Goal: Task Accomplishment & Management: Manage account settings

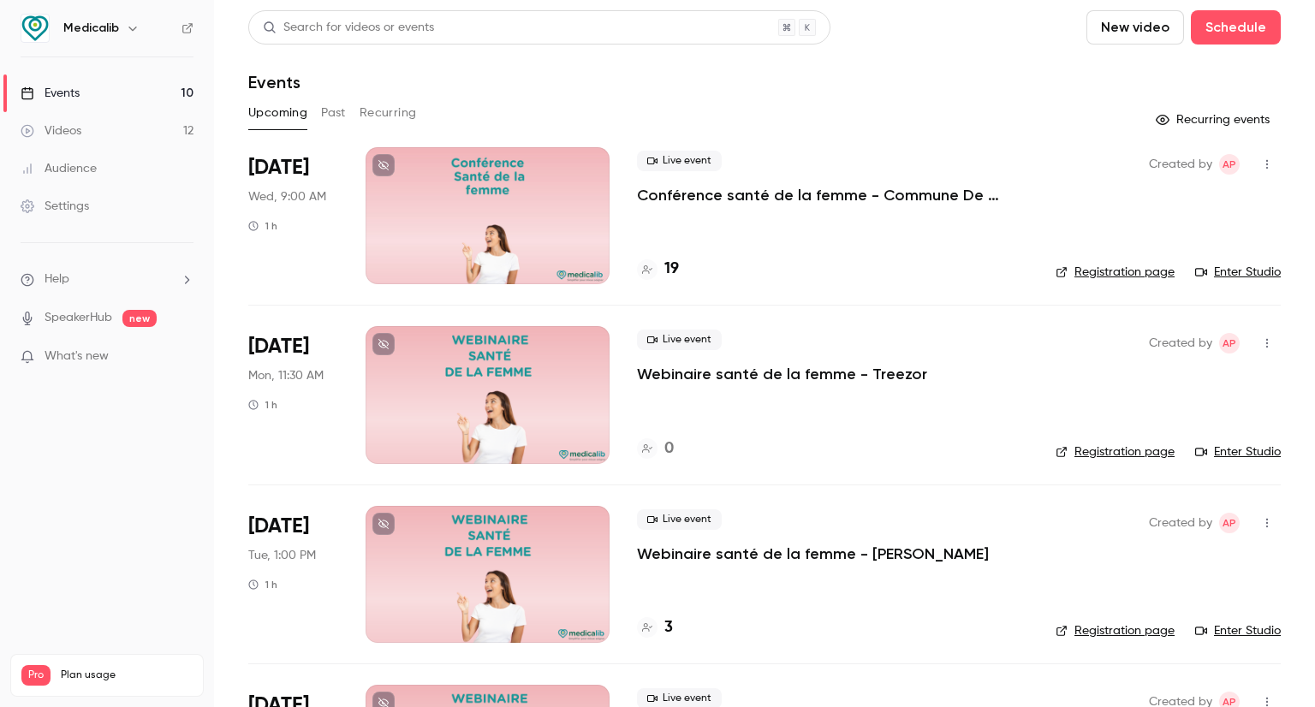
click at [1154, 29] on button "New video" at bounding box center [1136, 27] width 98 height 34
click at [1286, 28] on div at bounding box center [657, 353] width 1315 height 707
click at [1256, 22] on button "Schedule" at bounding box center [1236, 27] width 90 height 34
click at [1202, 71] on div "One time event" at bounding box center [1189, 74] width 130 height 17
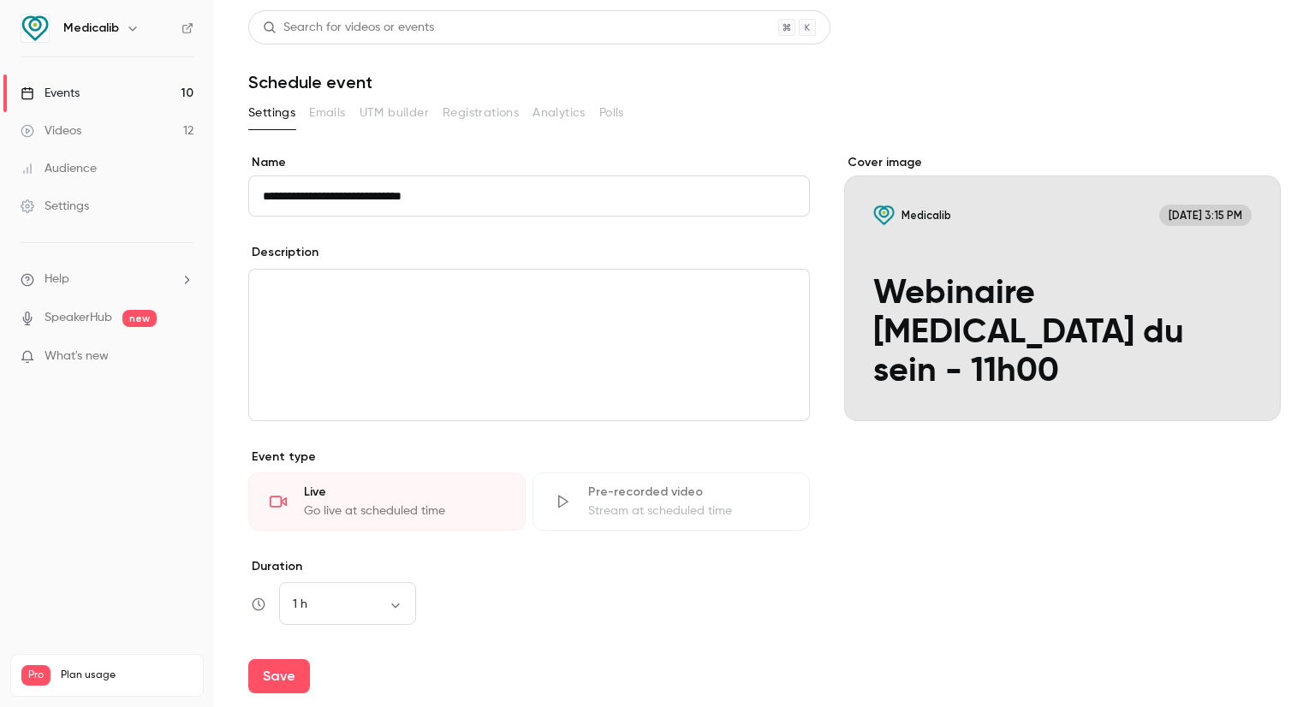
drag, startPoint x: 527, startPoint y: 196, endPoint x: 402, endPoint y: 200, distance: 125.1
click at [402, 200] on input "**********" at bounding box center [529, 196] width 562 height 41
click at [450, 182] on input "**********" at bounding box center [529, 196] width 562 height 41
click at [459, 204] on input "**********" at bounding box center [529, 196] width 562 height 41
type input "**********"
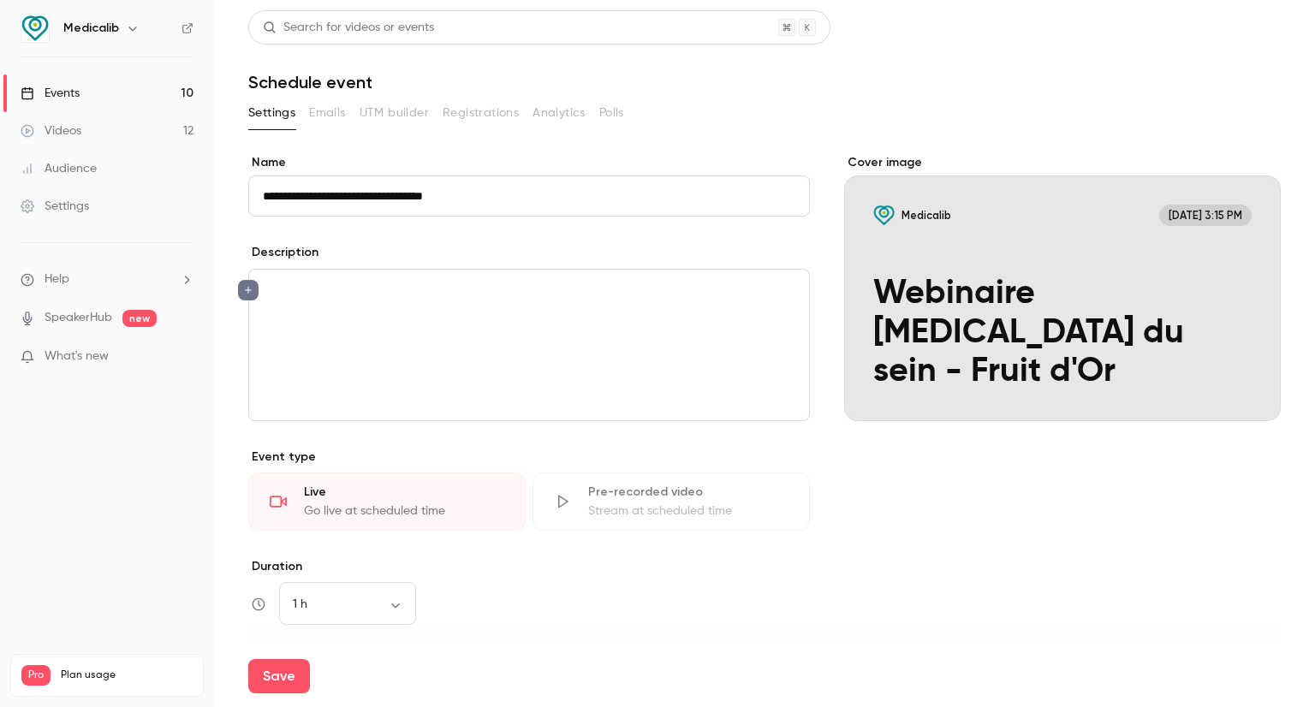
click at [392, 308] on div "editor" at bounding box center [529, 345] width 560 height 151
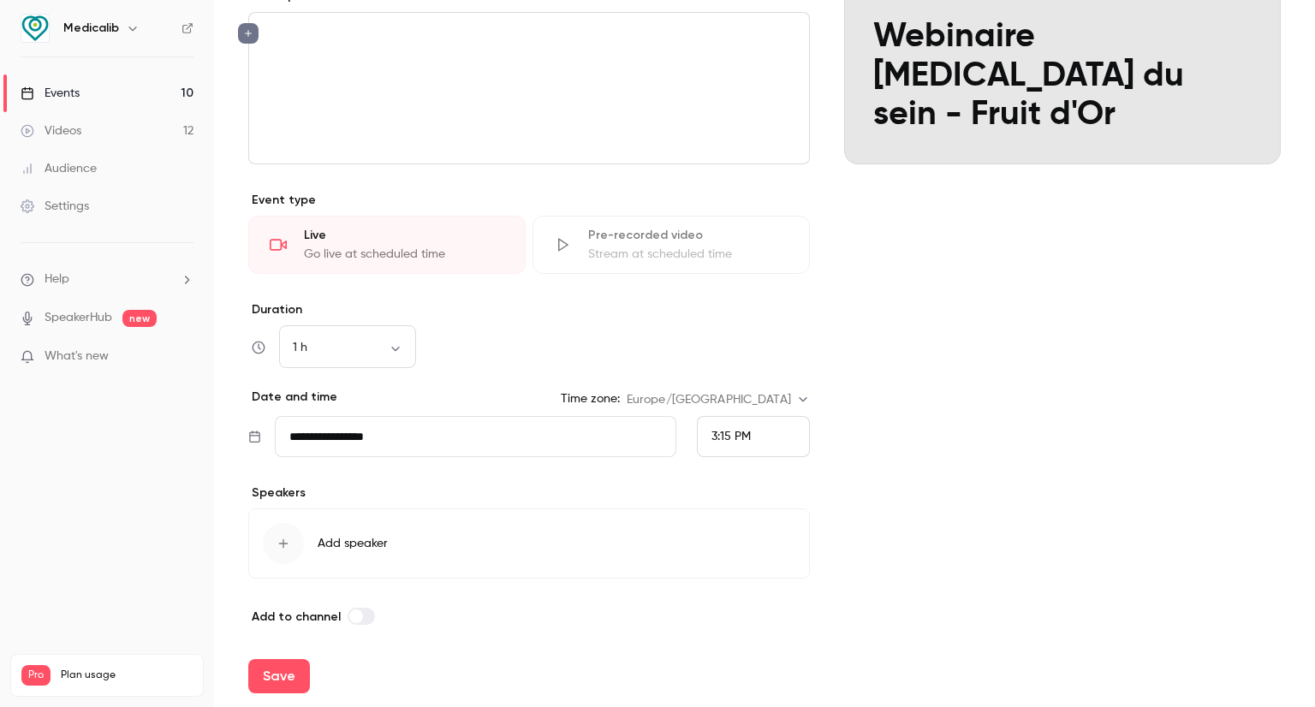
click at [397, 422] on input "**********" at bounding box center [476, 436] width 402 height 41
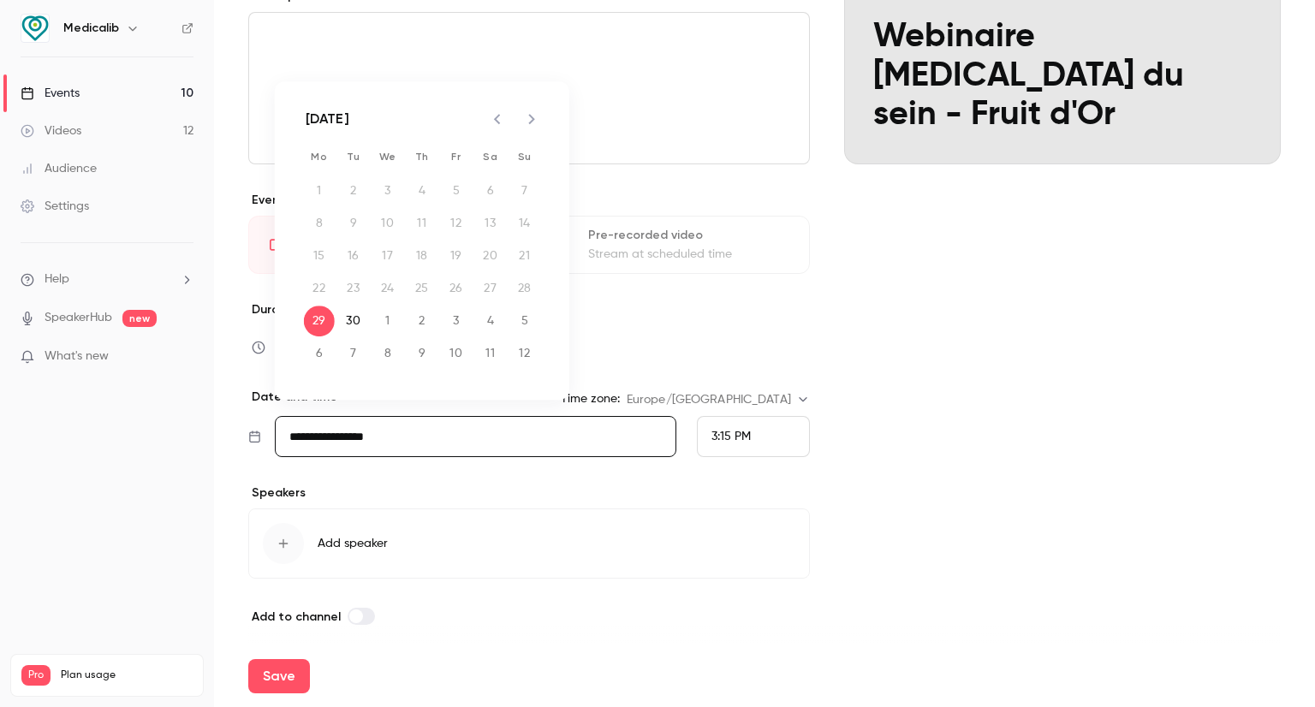
click at [541, 117] on icon "Next month" at bounding box center [532, 119] width 21 height 21
click at [393, 257] on button "15" at bounding box center [388, 256] width 31 height 31
type input "**********"
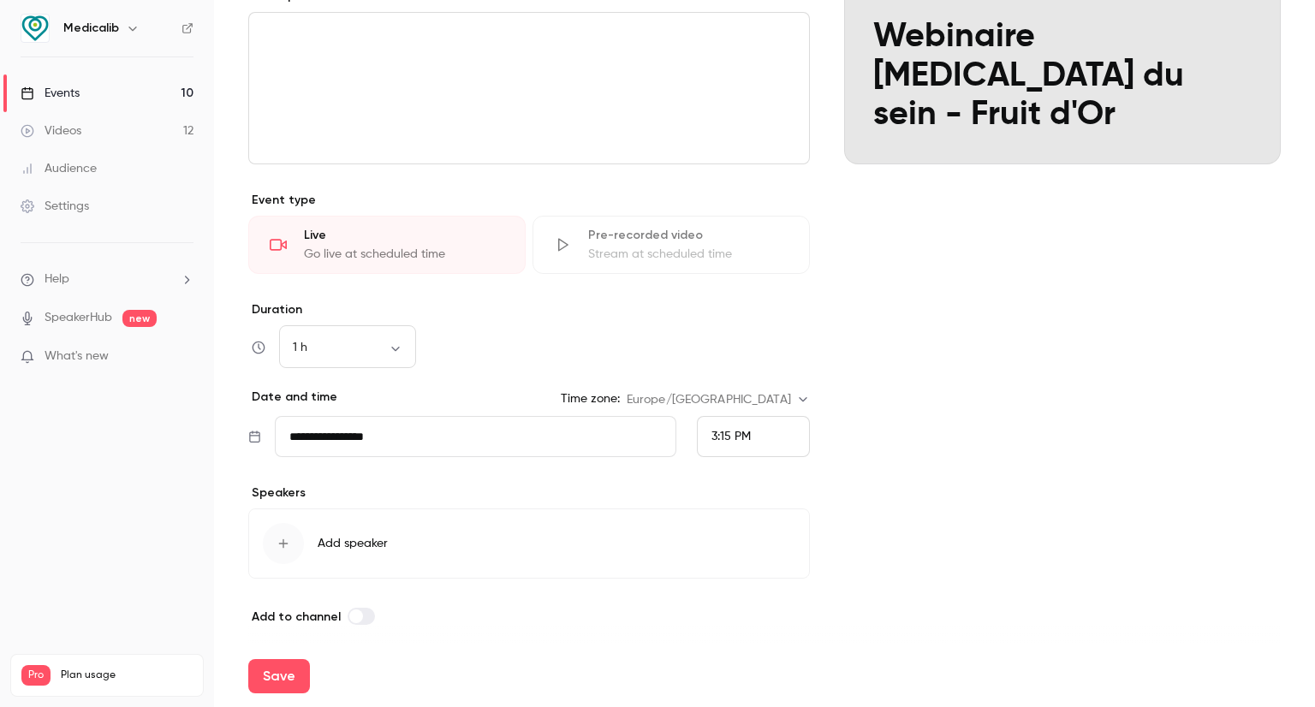
click at [750, 429] on div "3:15 PM" at bounding box center [753, 436] width 113 height 41
click at [745, 176] on span "11:00 AM" at bounding box center [728, 177] width 48 height 12
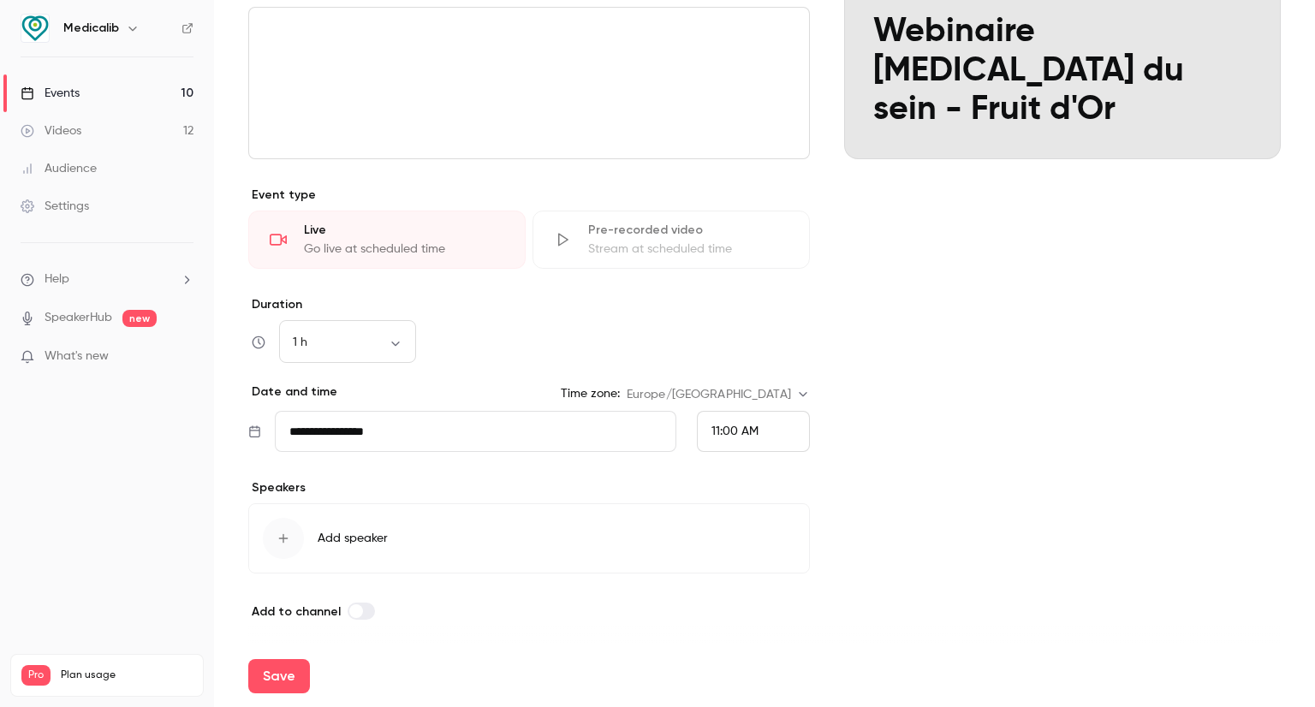
scroll to position [265, 0]
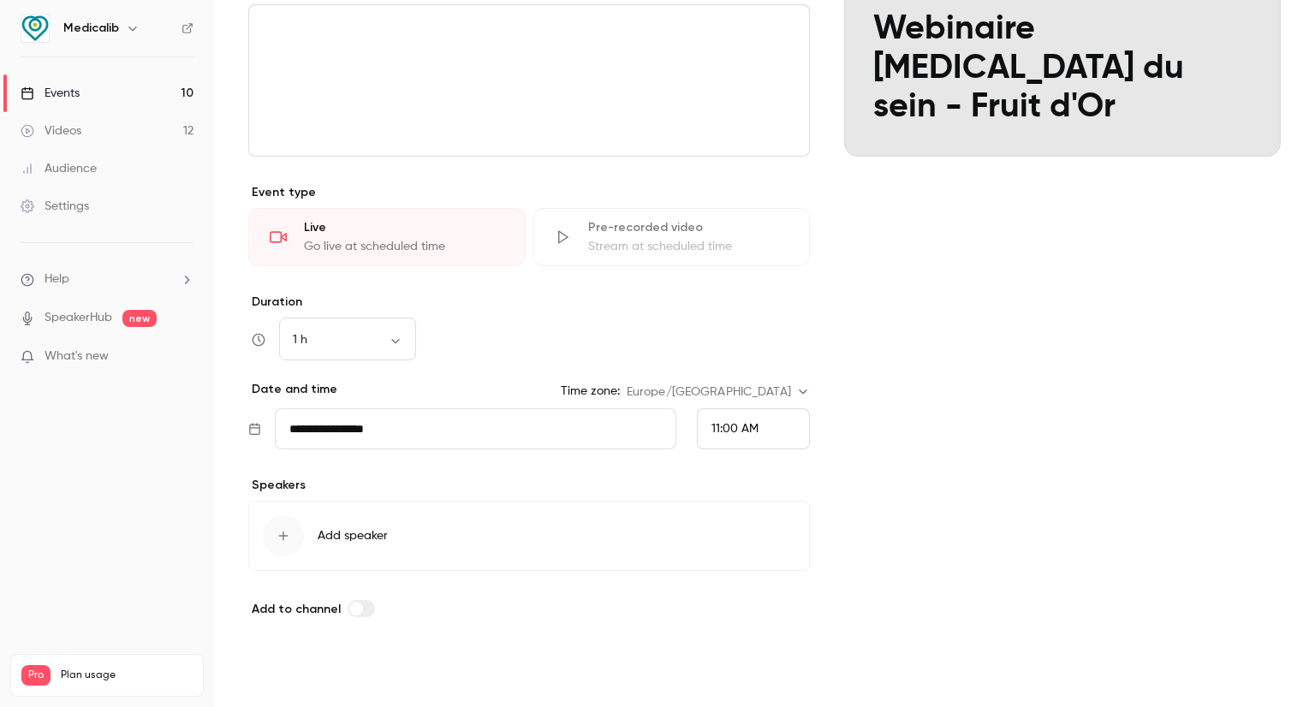
click at [288, 659] on button "Save" at bounding box center [279, 676] width 62 height 34
type input "**********"
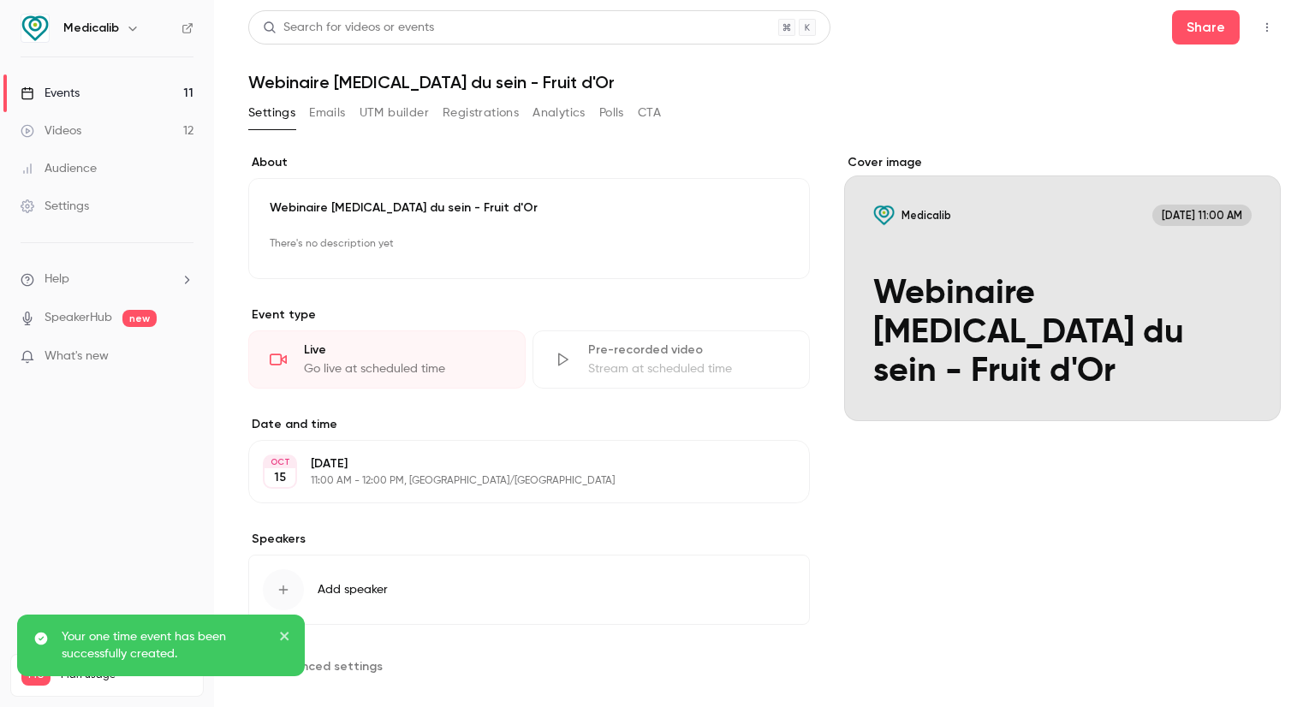
click at [383, 252] on p "There's no description yet" at bounding box center [529, 243] width 519 height 27
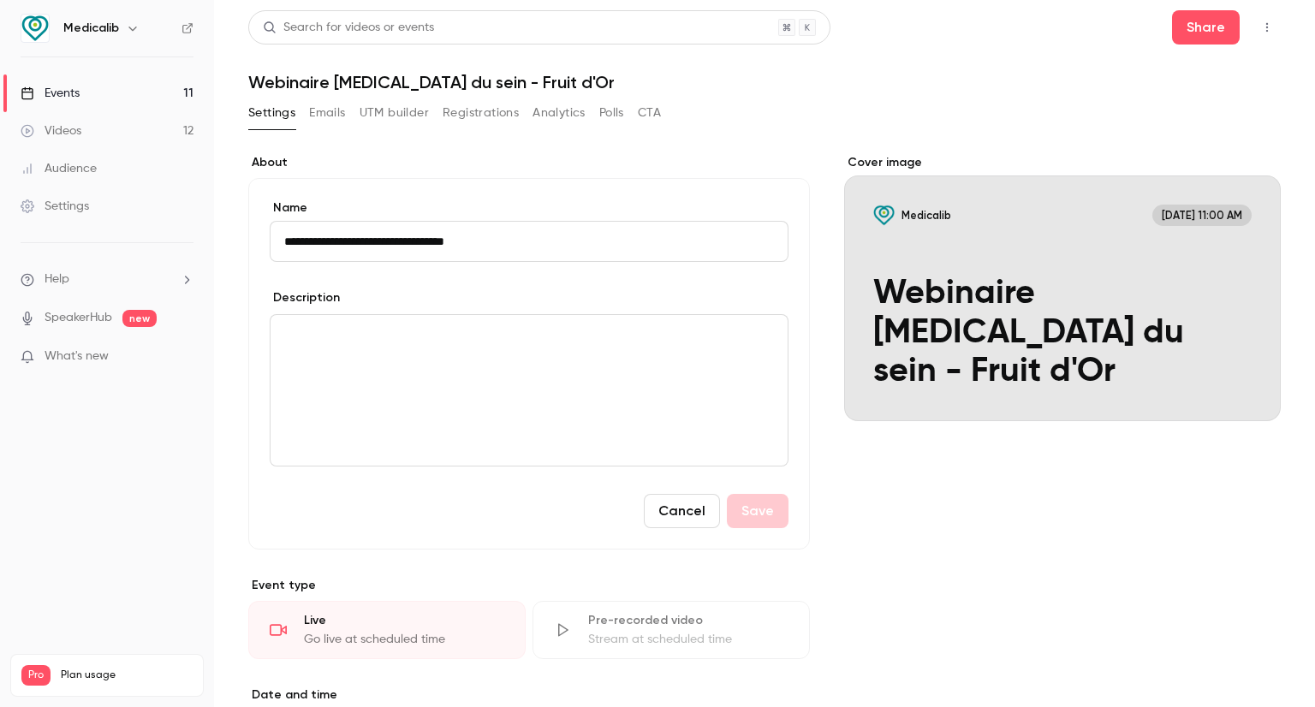
click at [393, 340] on p "editor" at bounding box center [529, 335] width 490 height 21
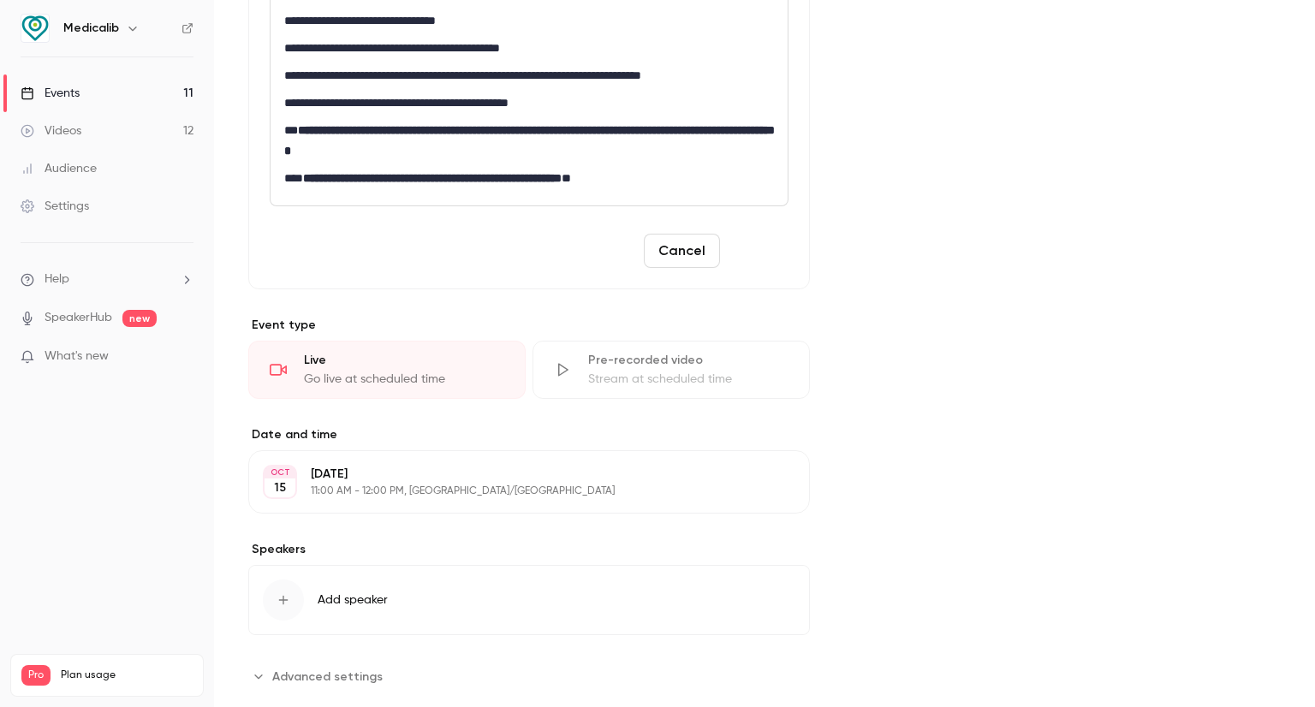
click at [754, 244] on button "Save" at bounding box center [758, 251] width 62 height 34
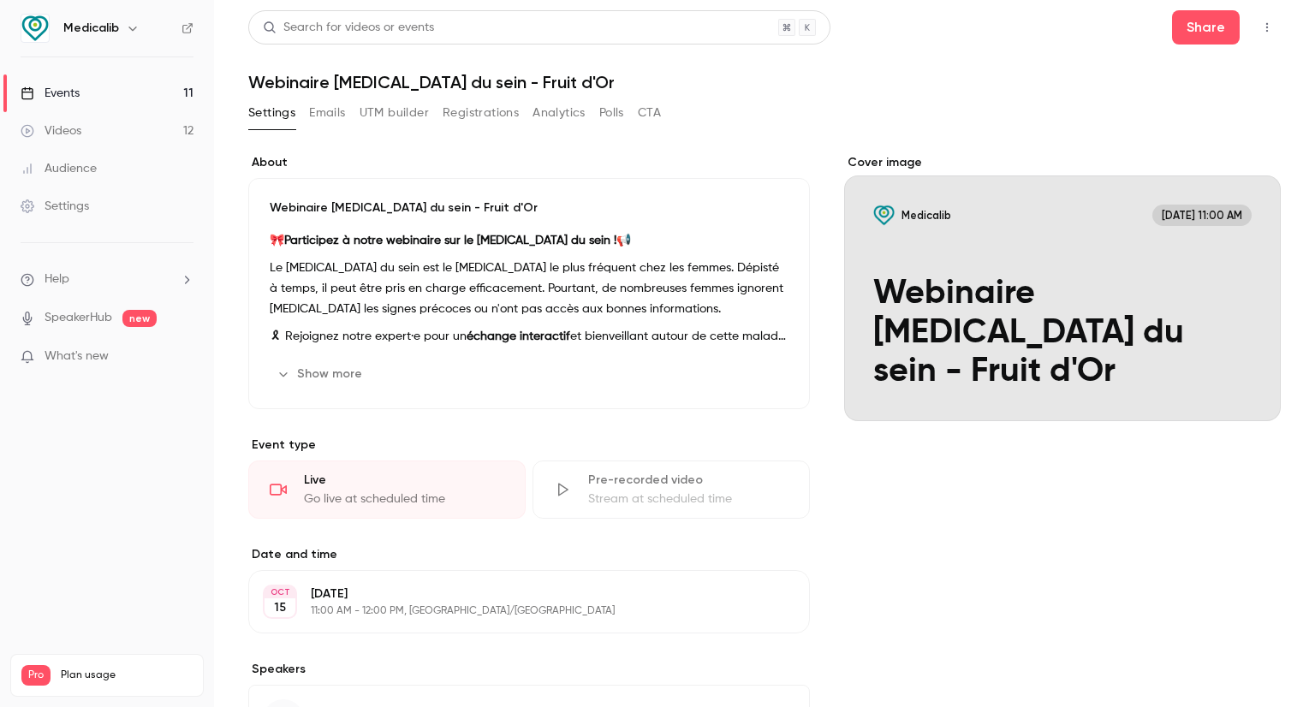
click at [140, 86] on link "Events 11" at bounding box center [107, 94] width 214 height 38
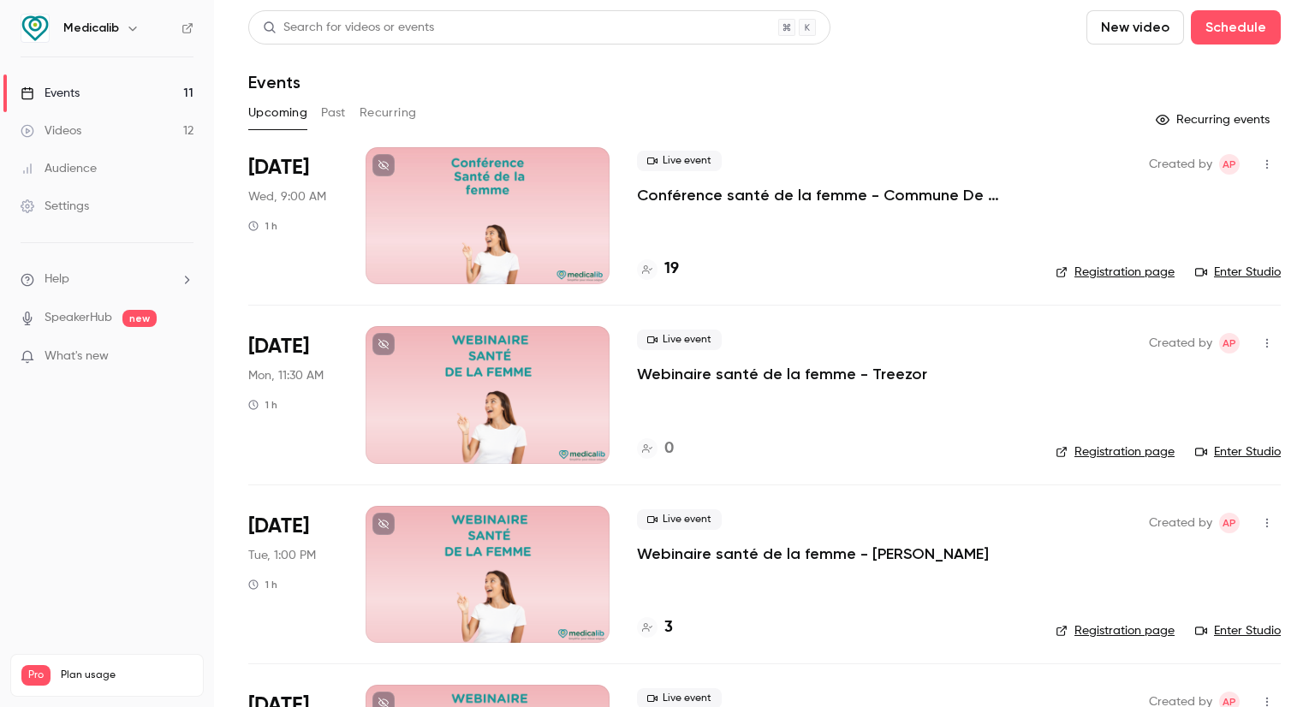
click at [1148, 40] on button "New video" at bounding box center [1136, 27] width 98 height 34
click at [1220, 31] on div at bounding box center [657, 353] width 1315 height 707
click at [1226, 24] on button "Schedule" at bounding box center [1236, 27] width 90 height 34
click at [1171, 82] on div "One time event" at bounding box center [1189, 74] width 130 height 17
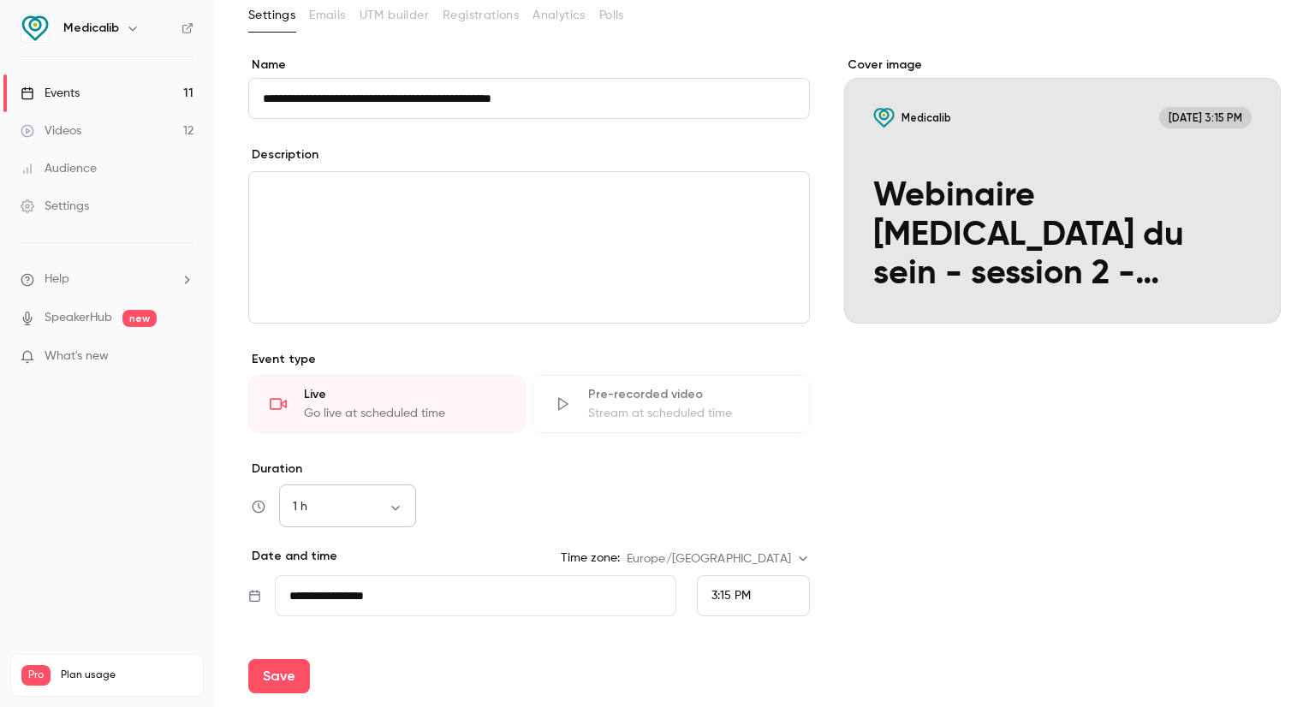
scroll to position [171, 0]
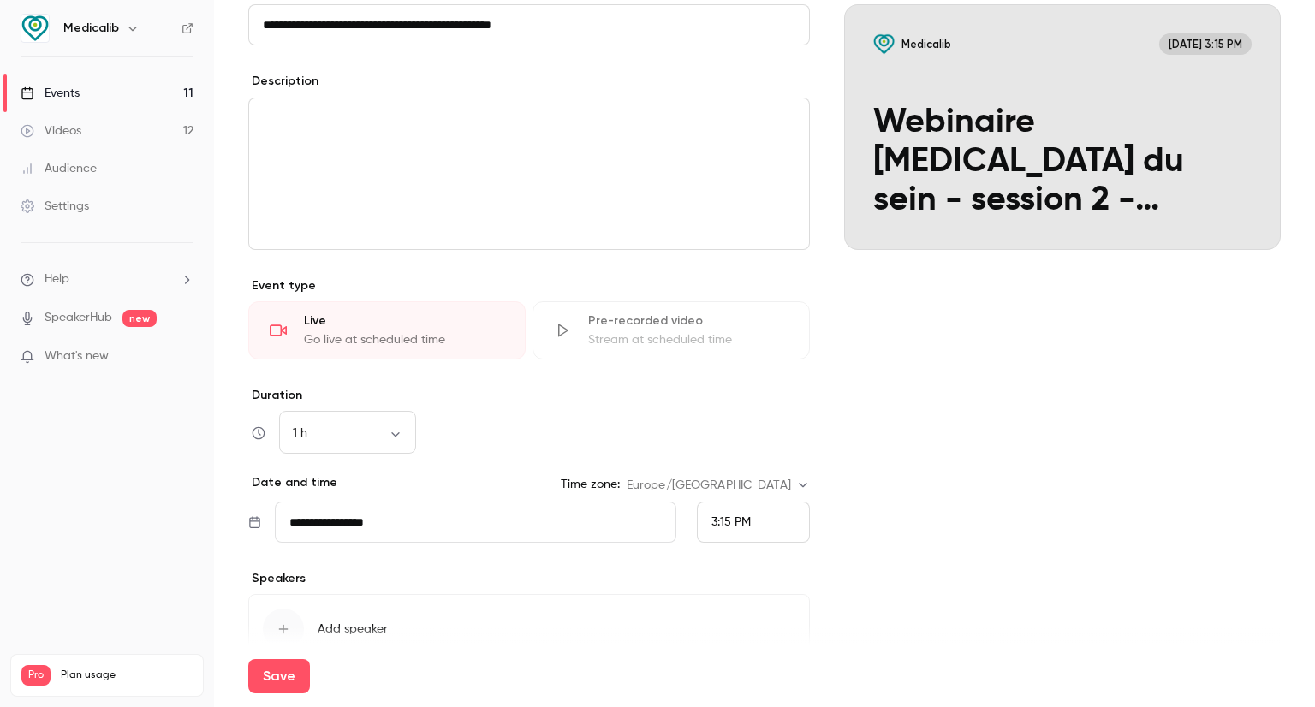
type input "**********"
click at [399, 507] on input "**********" at bounding box center [476, 522] width 402 height 41
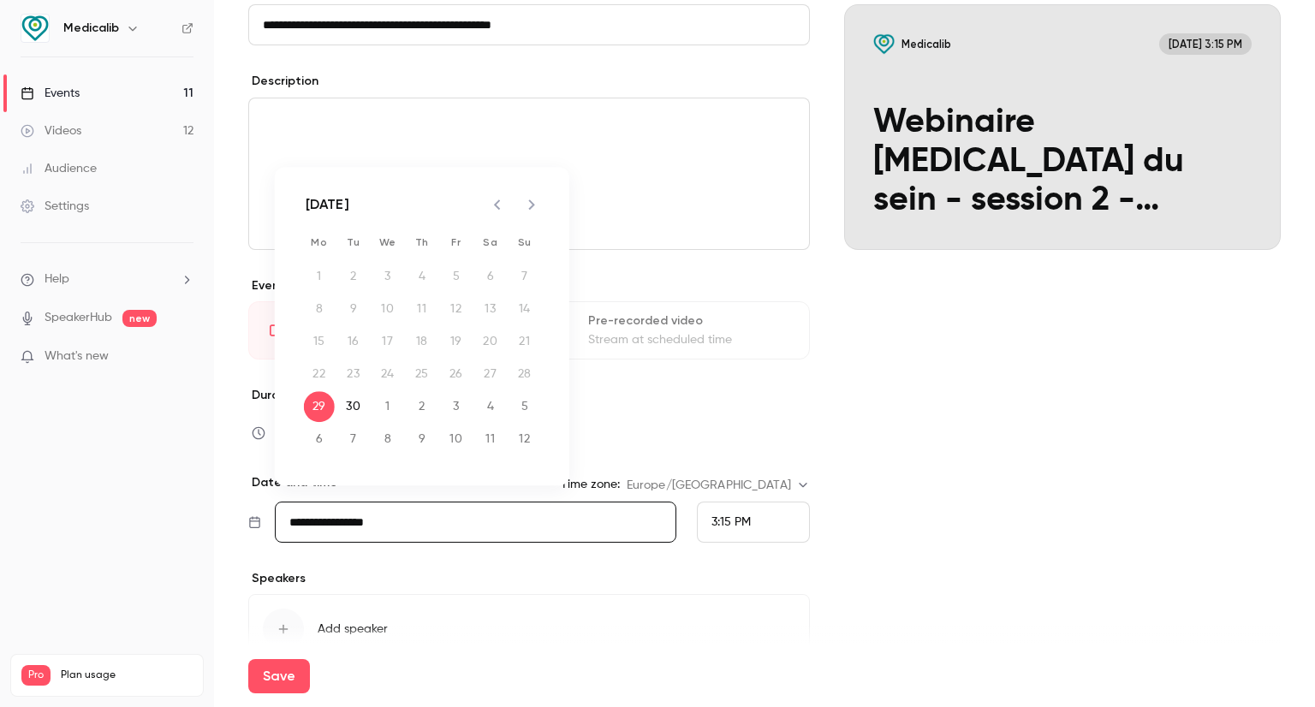
click at [527, 195] on icon "Next month" at bounding box center [532, 204] width 21 height 21
click at [390, 339] on button "15" at bounding box center [388, 341] width 31 height 31
type input "**********"
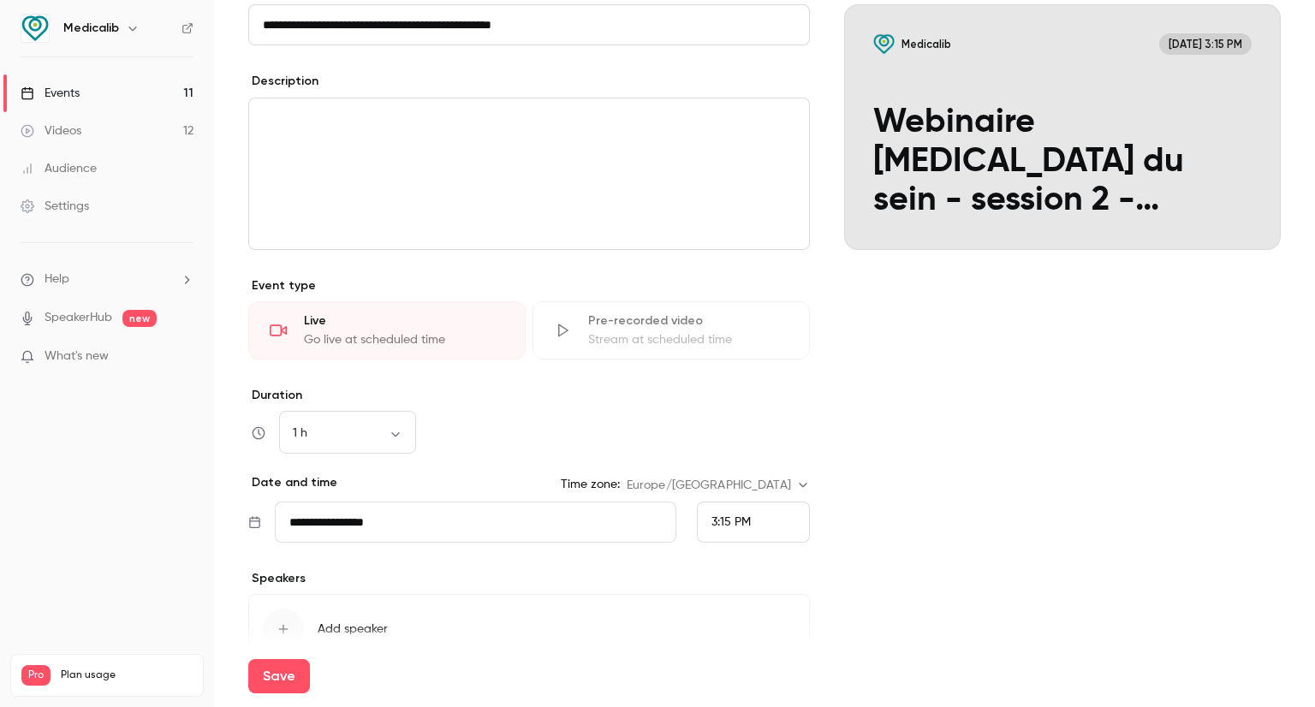
click at [761, 529] on div "3:15 PM" at bounding box center [753, 522] width 113 height 41
drag, startPoint x: 750, startPoint y: 228, endPoint x: 757, endPoint y: 302, distance: 74.8
click at [757, 302] on div "2:30 PM" at bounding box center [746, 299] width 84 height 18
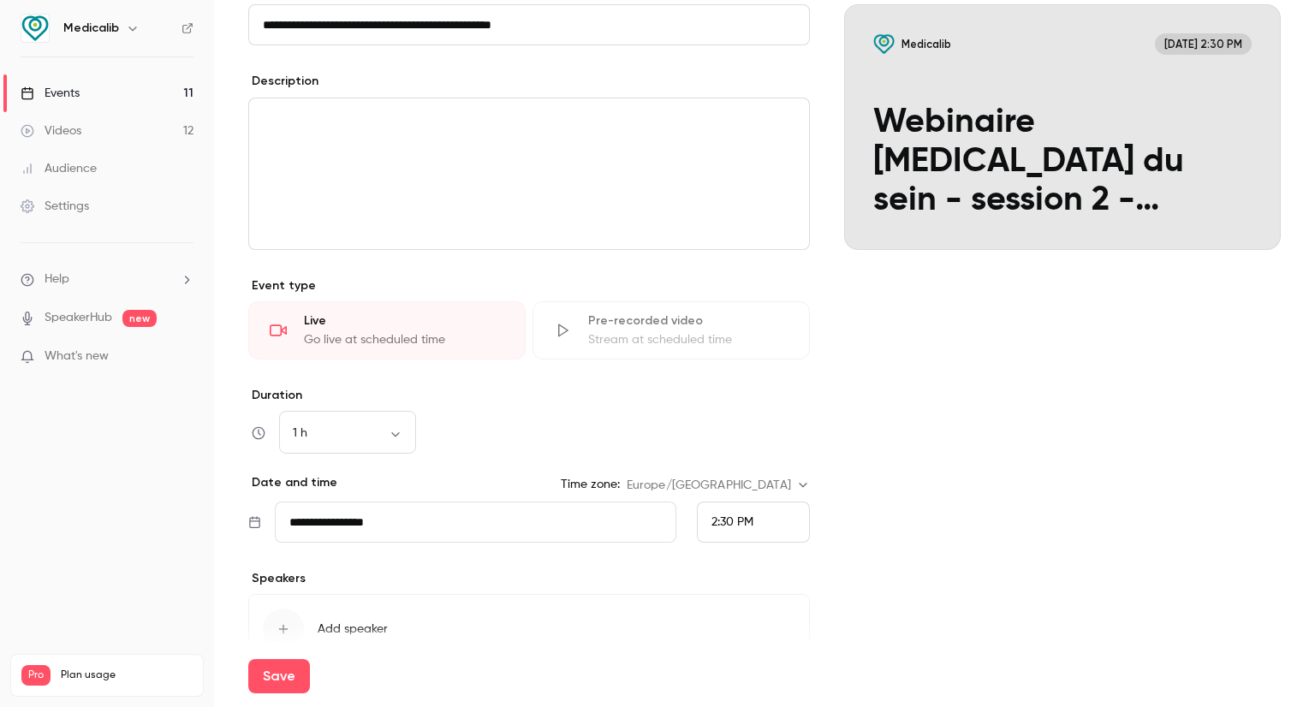
scroll to position [265, 0]
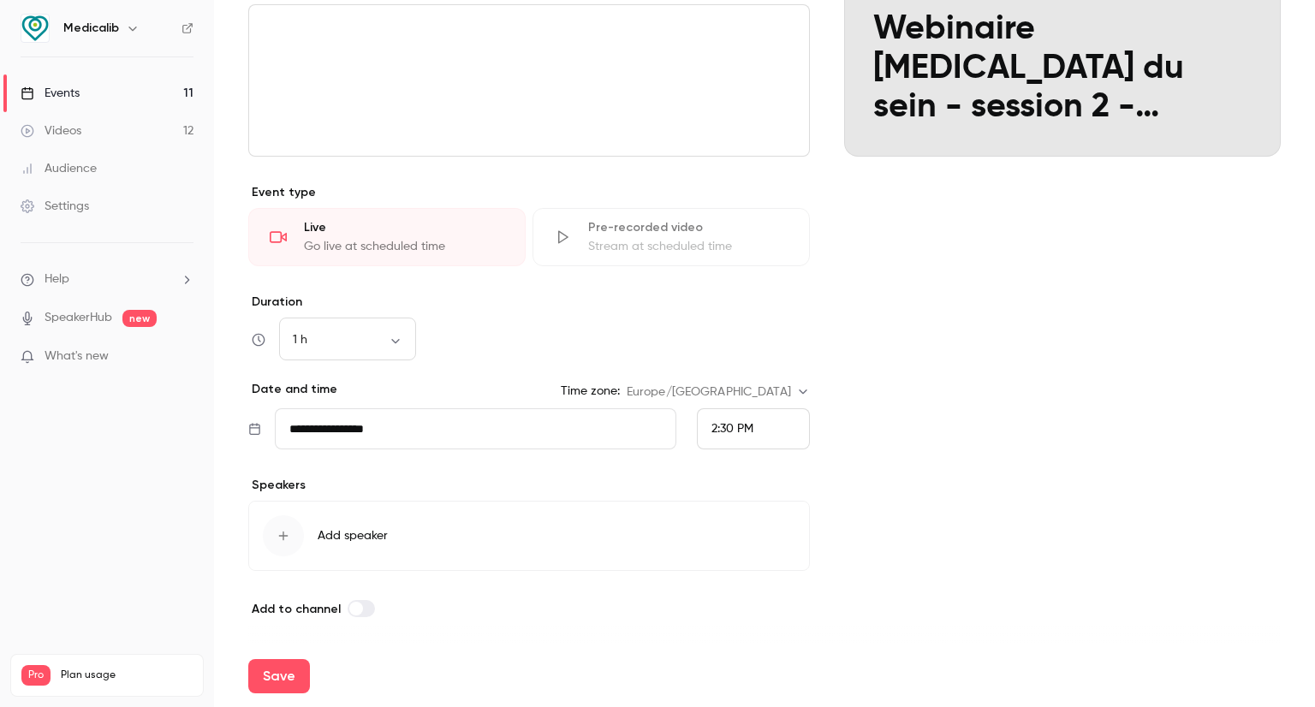
click at [277, 658] on div "Save" at bounding box center [764, 677] width 1033 height 62
click at [276, 665] on button "Save" at bounding box center [279, 676] width 62 height 34
type input "**********"
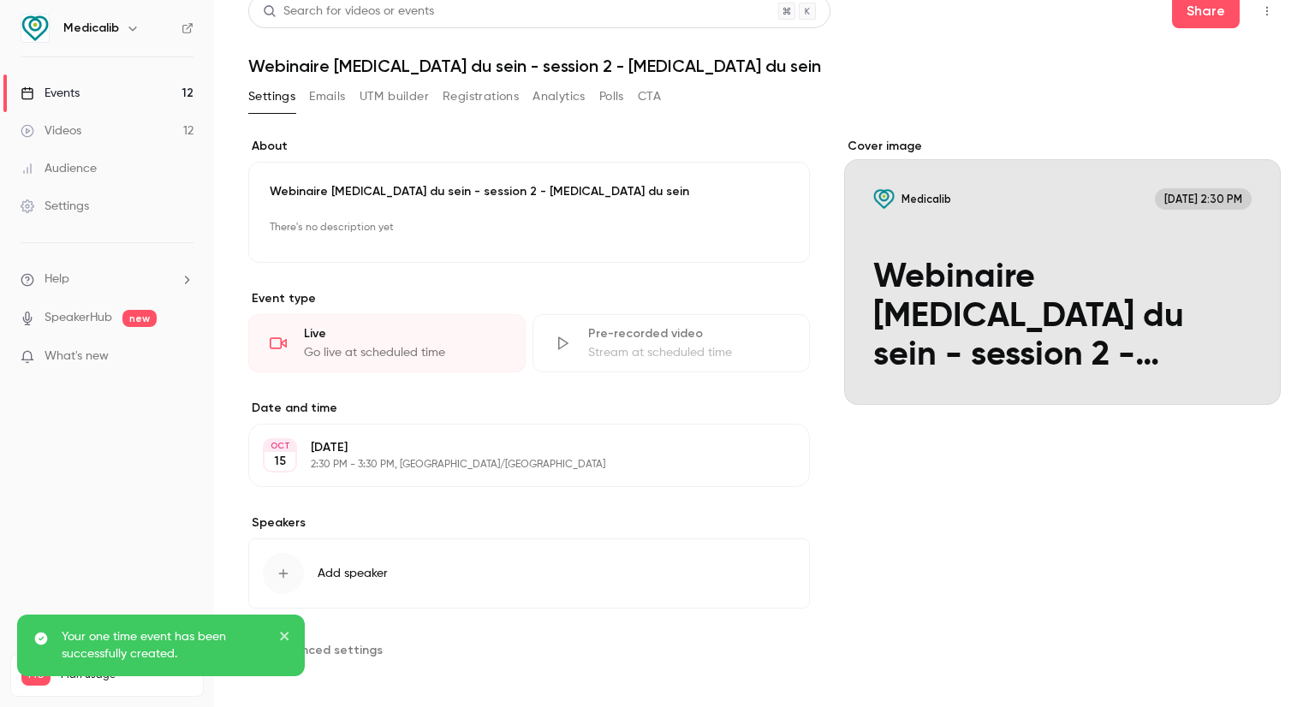
scroll to position [23, 0]
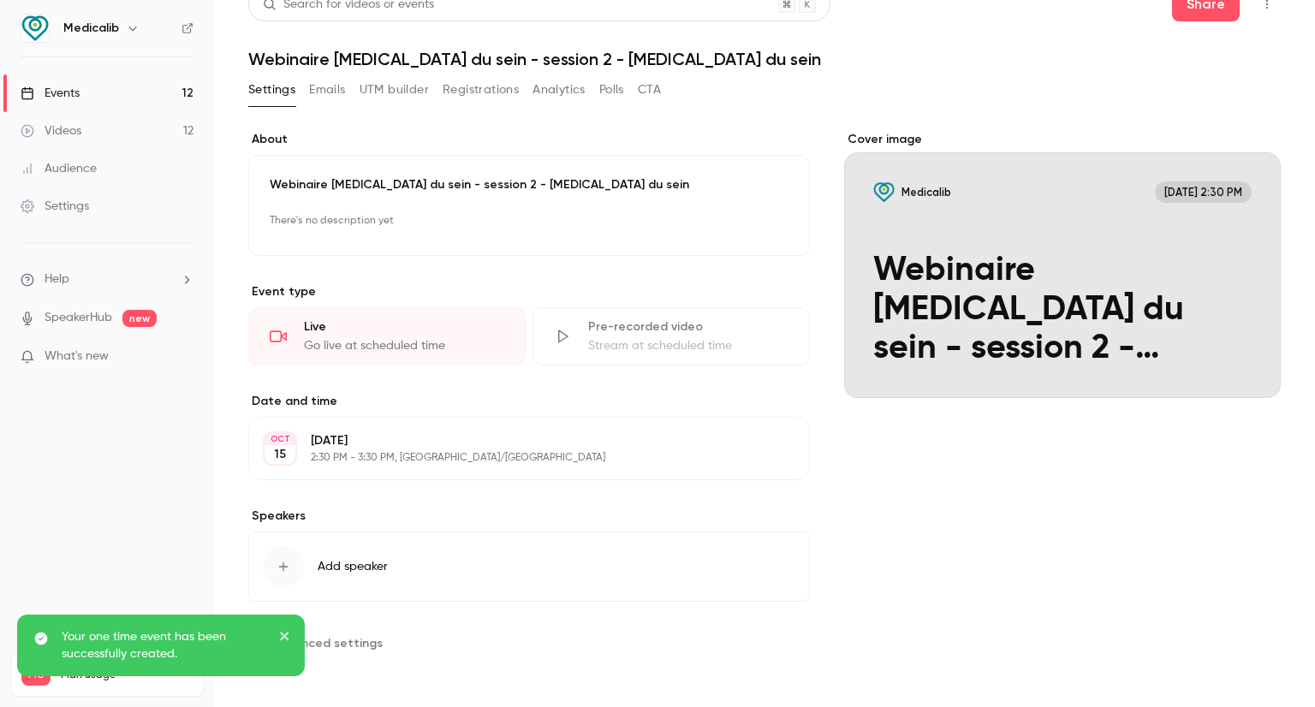
click at [393, 216] on p "There's no description yet" at bounding box center [529, 220] width 519 height 27
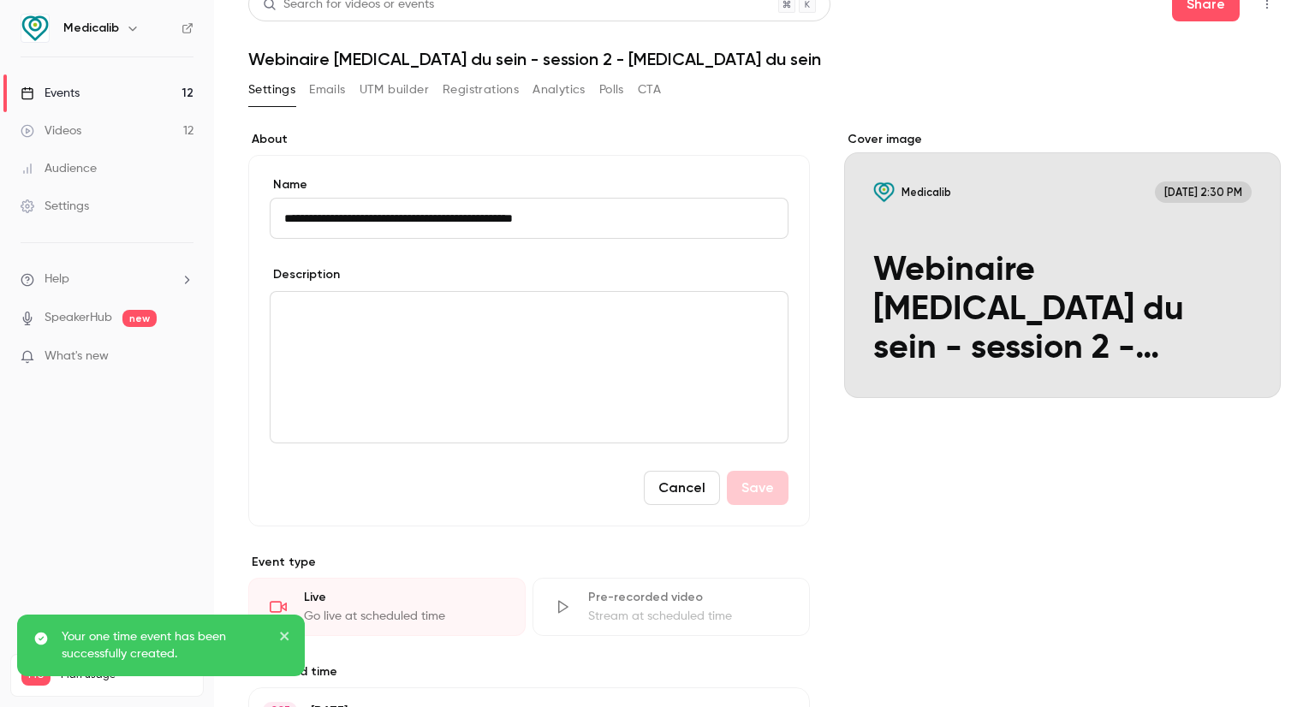
click at [391, 343] on div "editor" at bounding box center [529, 367] width 517 height 151
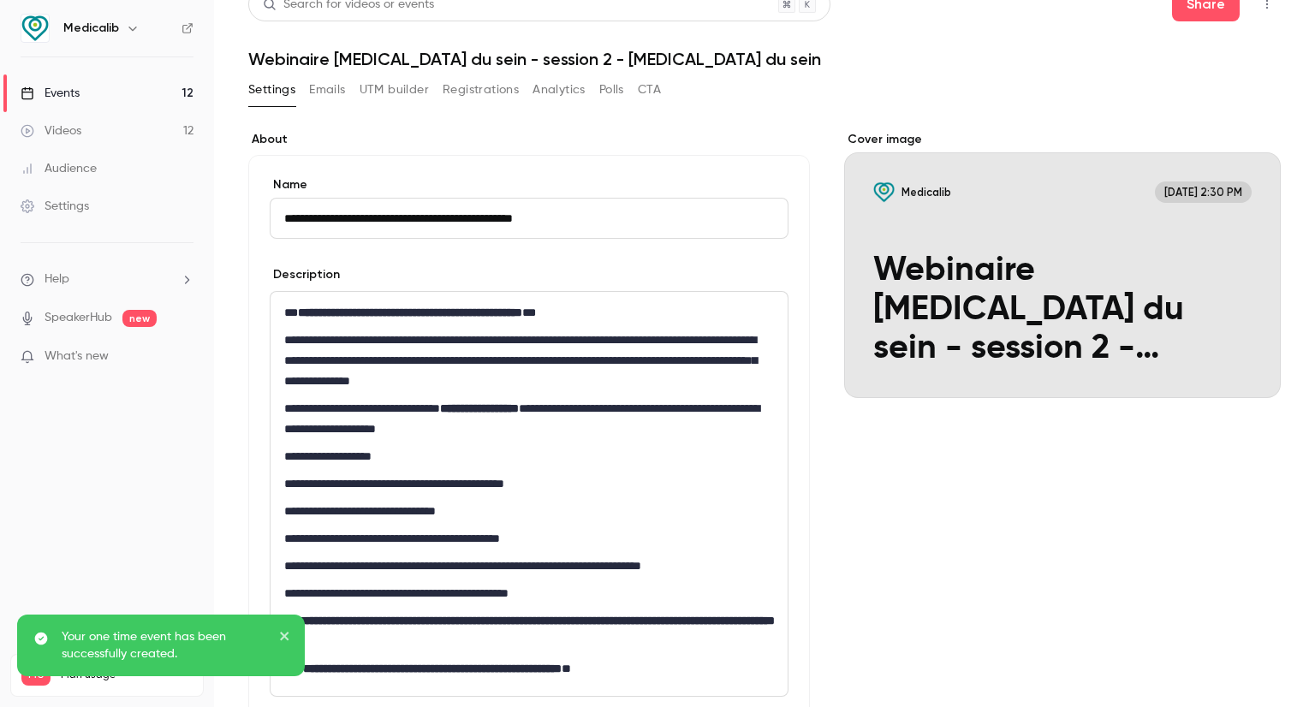
scroll to position [0, 0]
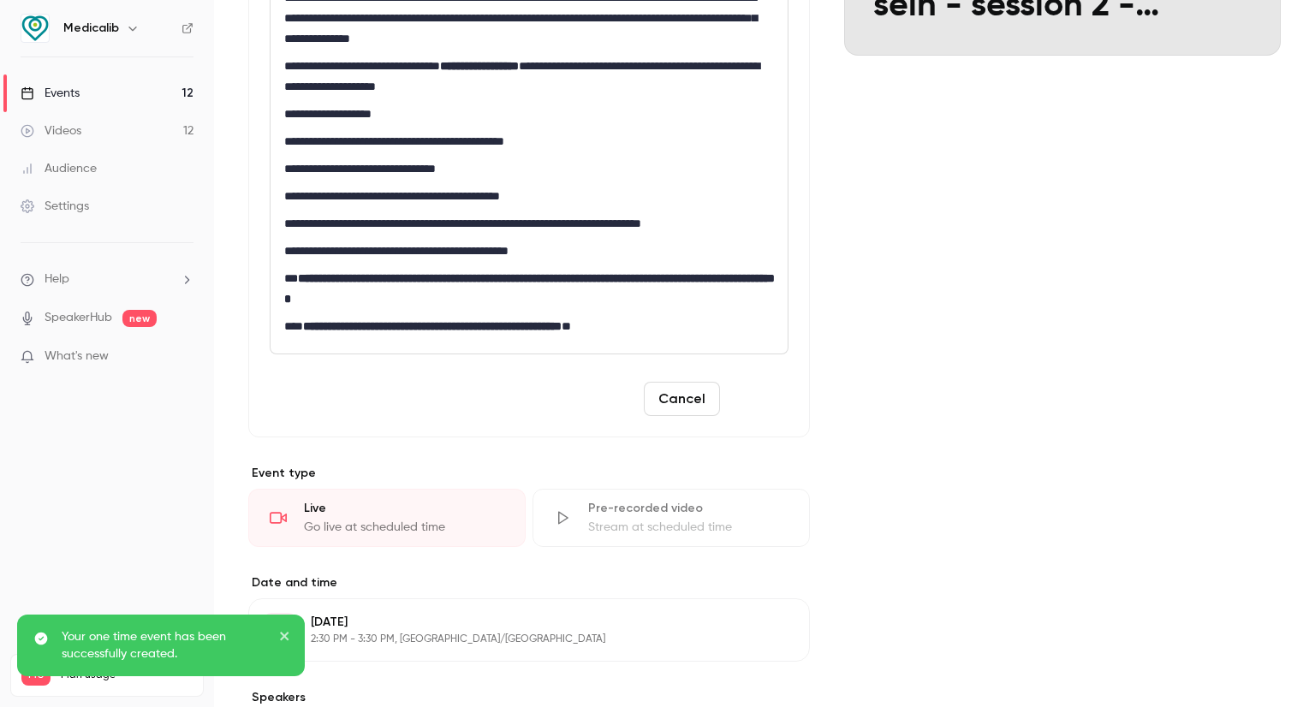
click at [766, 398] on button "Save" at bounding box center [758, 399] width 62 height 34
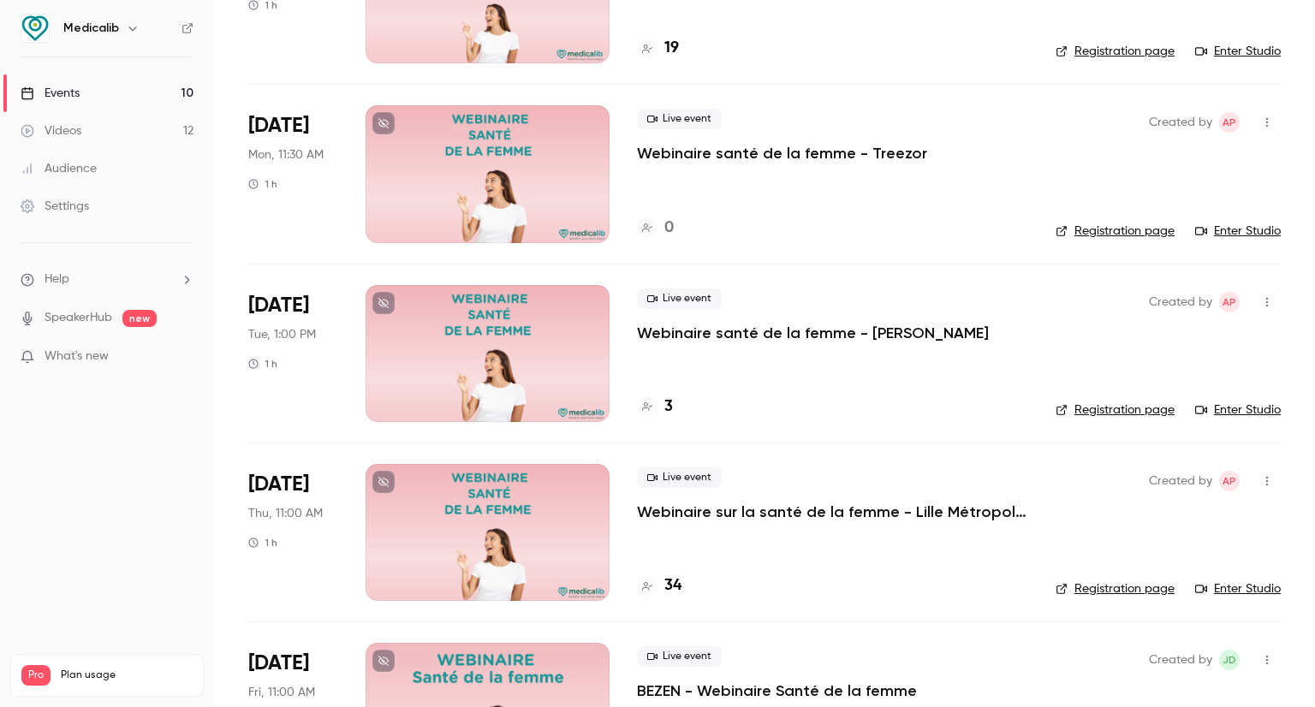
scroll to position [343, 0]
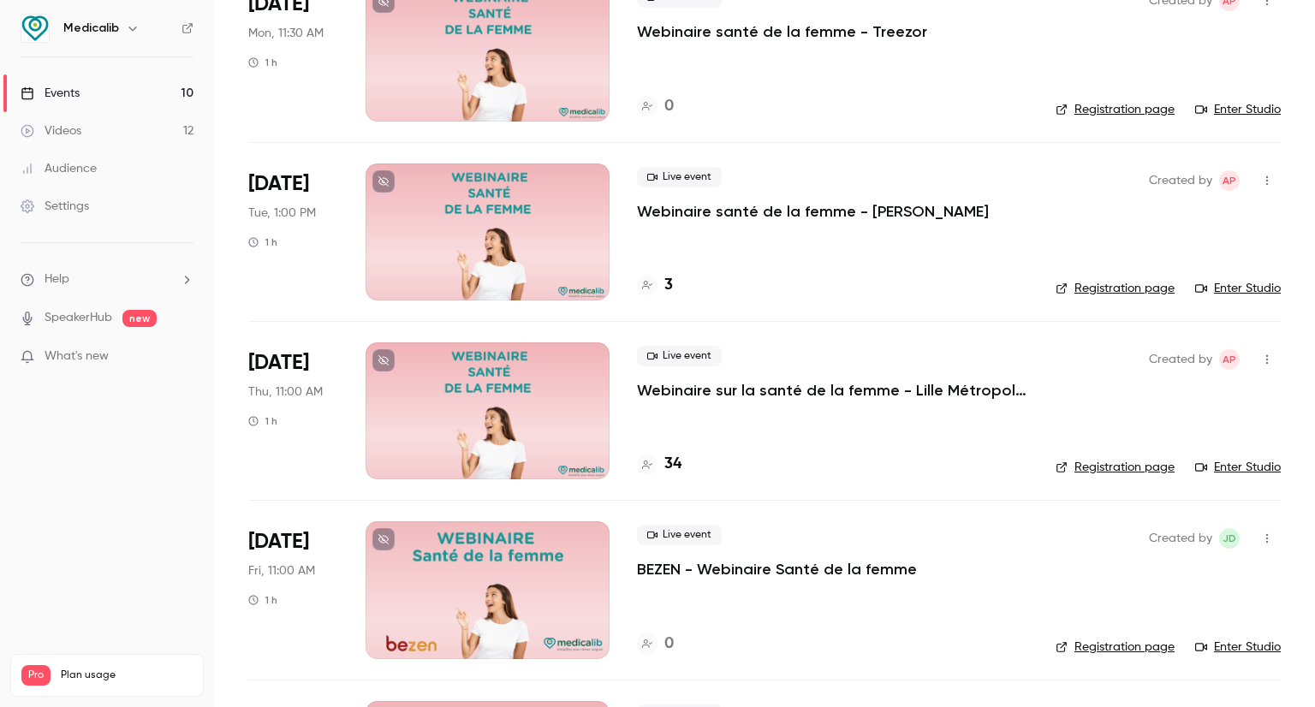
click at [579, 195] on div at bounding box center [488, 232] width 244 height 137
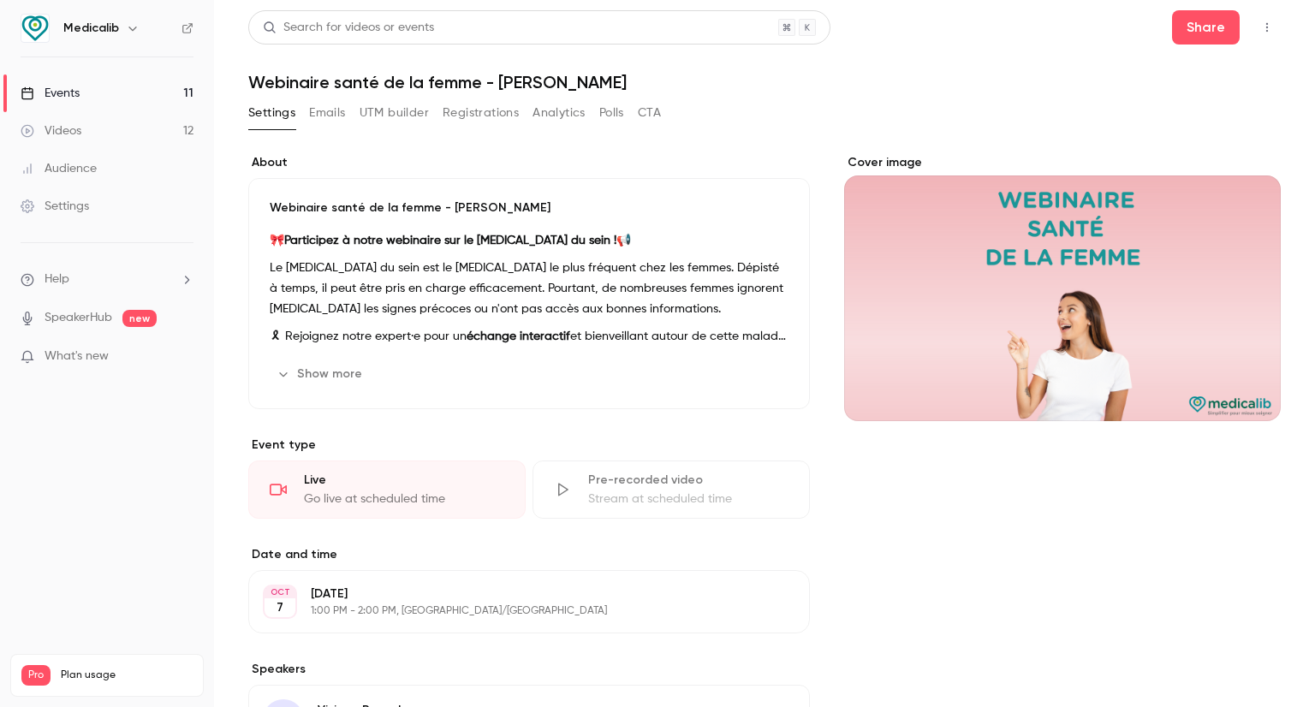
click at [325, 377] on button "Show more" at bounding box center [321, 374] width 103 height 27
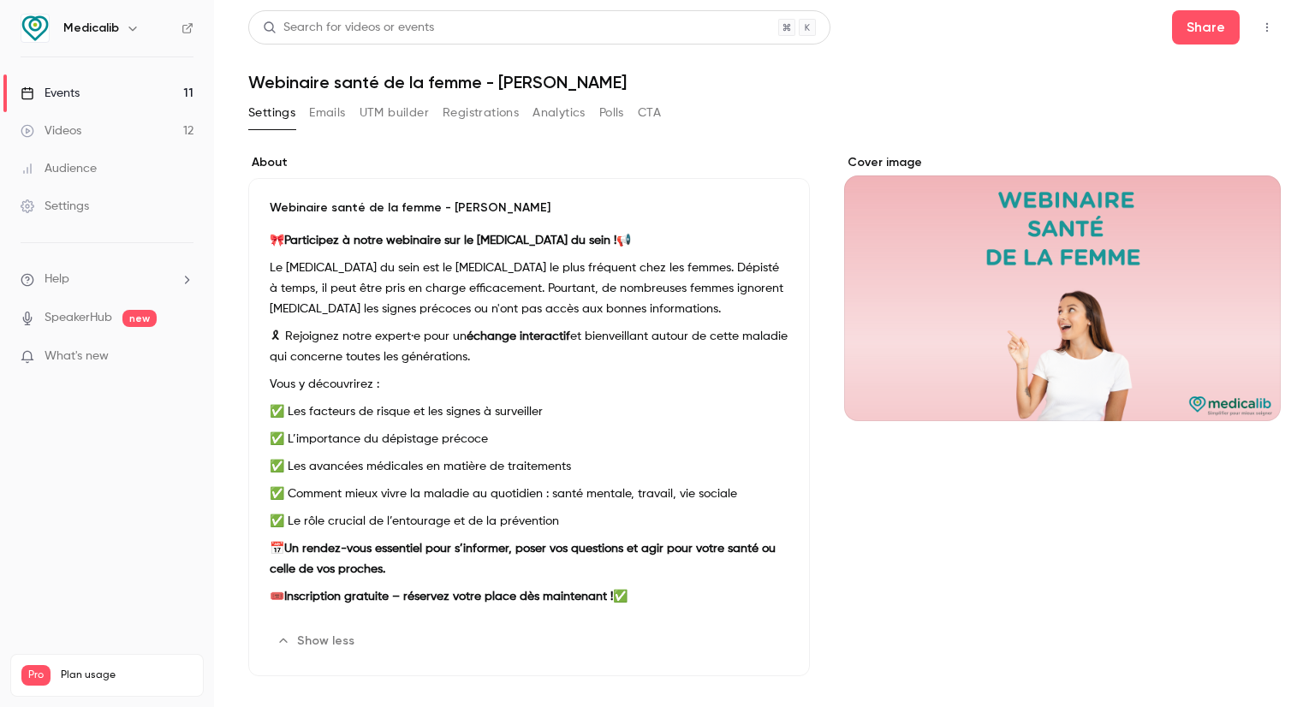
drag, startPoint x: 665, startPoint y: 419, endPoint x: 261, endPoint y: 188, distance: 464.5
click at [261, 188] on div "Webinaire santé de la femme - [PERSON_NAME] 🎀 Participez à notre webinaire sur …" at bounding box center [529, 427] width 562 height 498
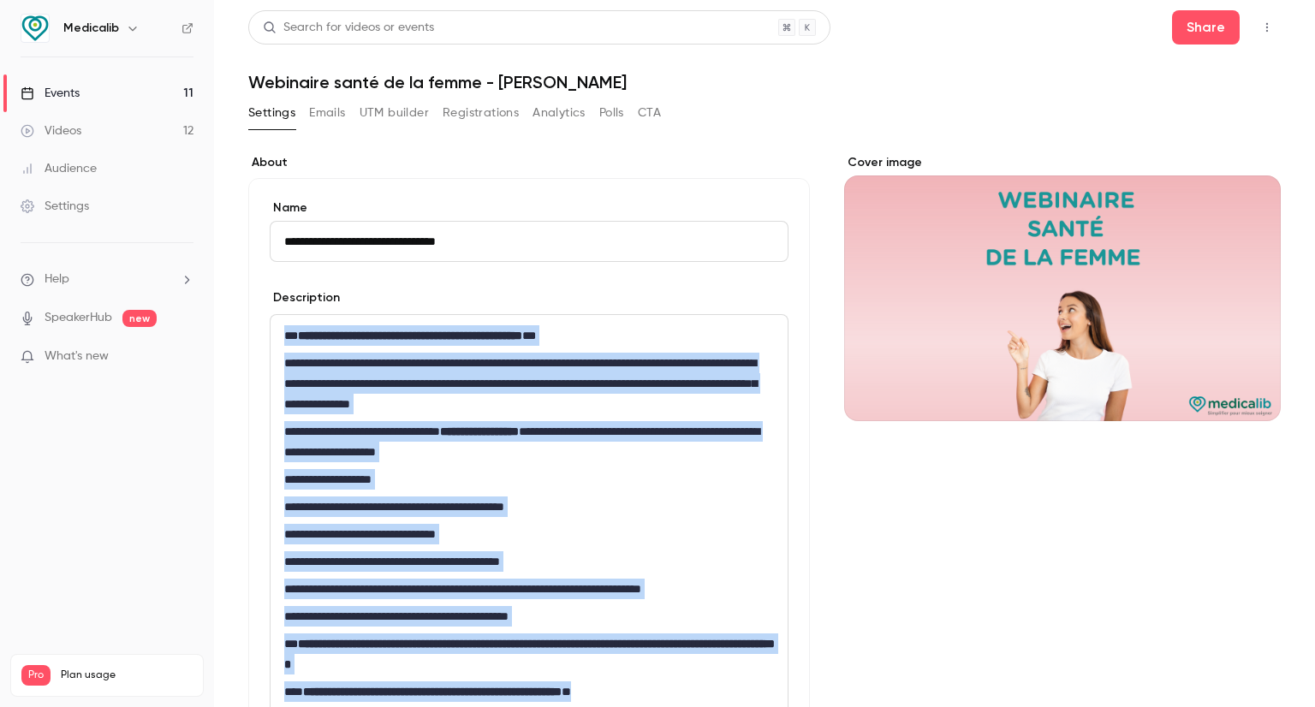
drag, startPoint x: 677, startPoint y: 337, endPoint x: 244, endPoint y: 334, distance: 433.4
click at [244, 335] on main "**********" at bounding box center [764, 353] width 1101 height 707
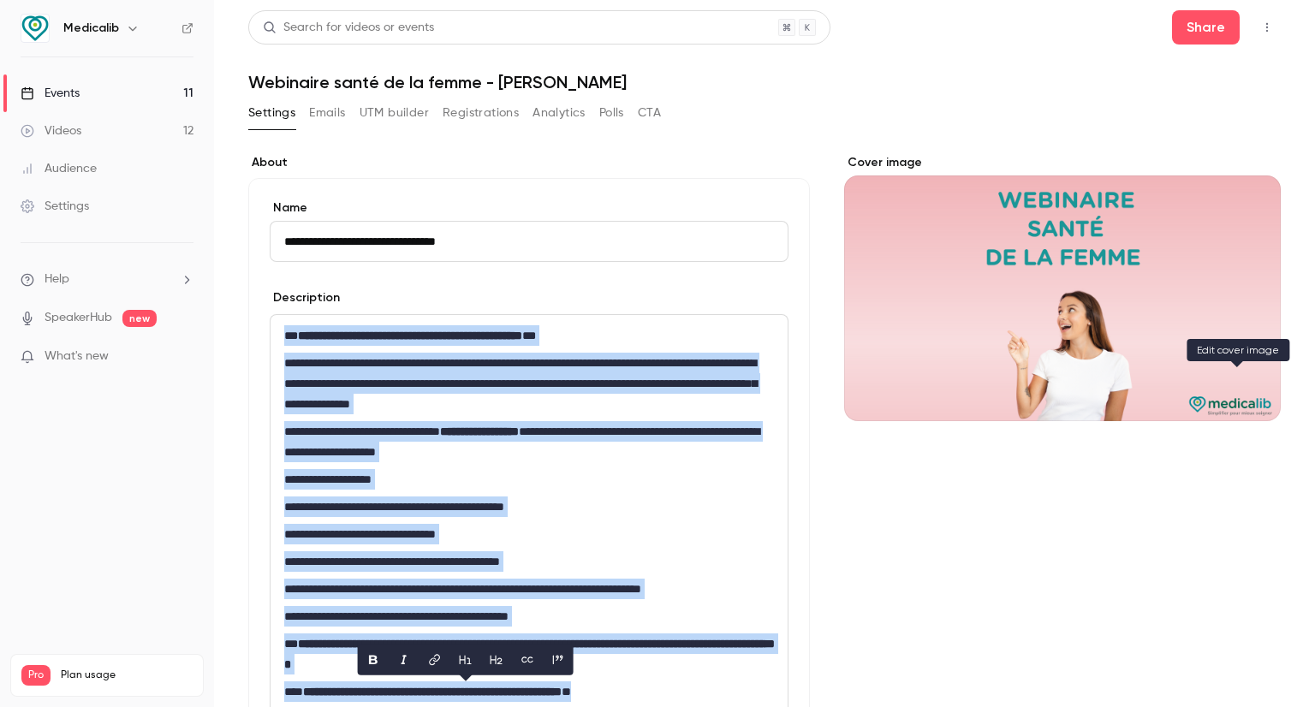
click at [1241, 385] on icon "Cover image" at bounding box center [1250, 391] width 19 height 14
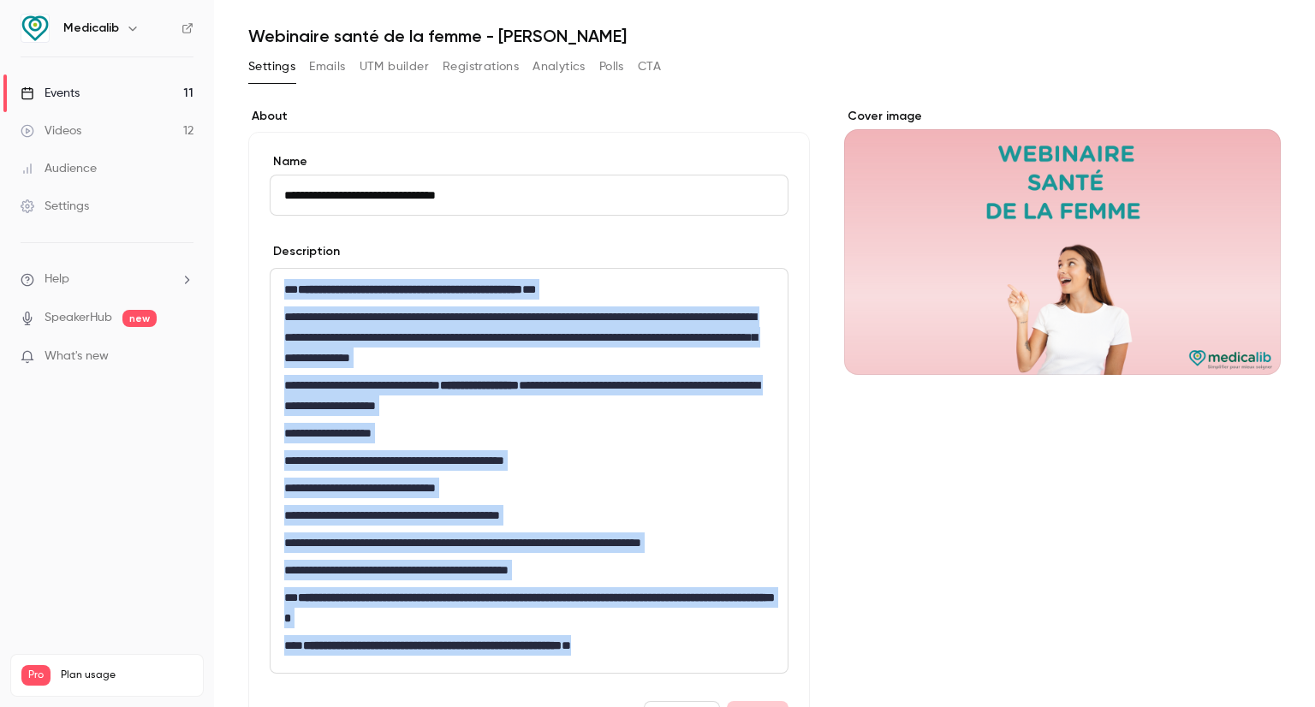
scroll to position [86, 0]
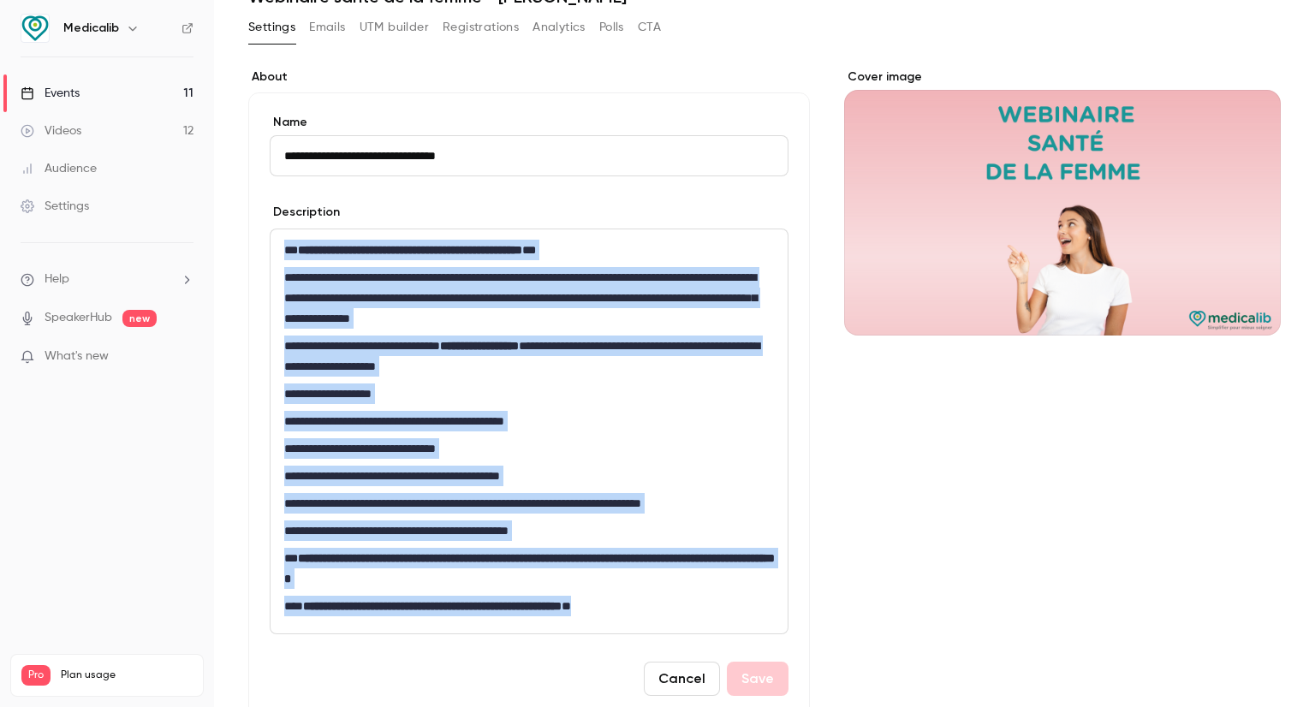
drag, startPoint x: 510, startPoint y: 504, endPoint x: 515, endPoint y: 496, distance: 9.6
click at [510, 503] on p "**********" at bounding box center [525, 503] width 483 height 21
click at [618, 563] on strong "**********" at bounding box center [529, 568] width 491 height 33
drag, startPoint x: 660, startPoint y: 607, endPoint x: 254, endPoint y: 248, distance: 542.4
click at [254, 248] on div "**********" at bounding box center [529, 404] width 562 height 625
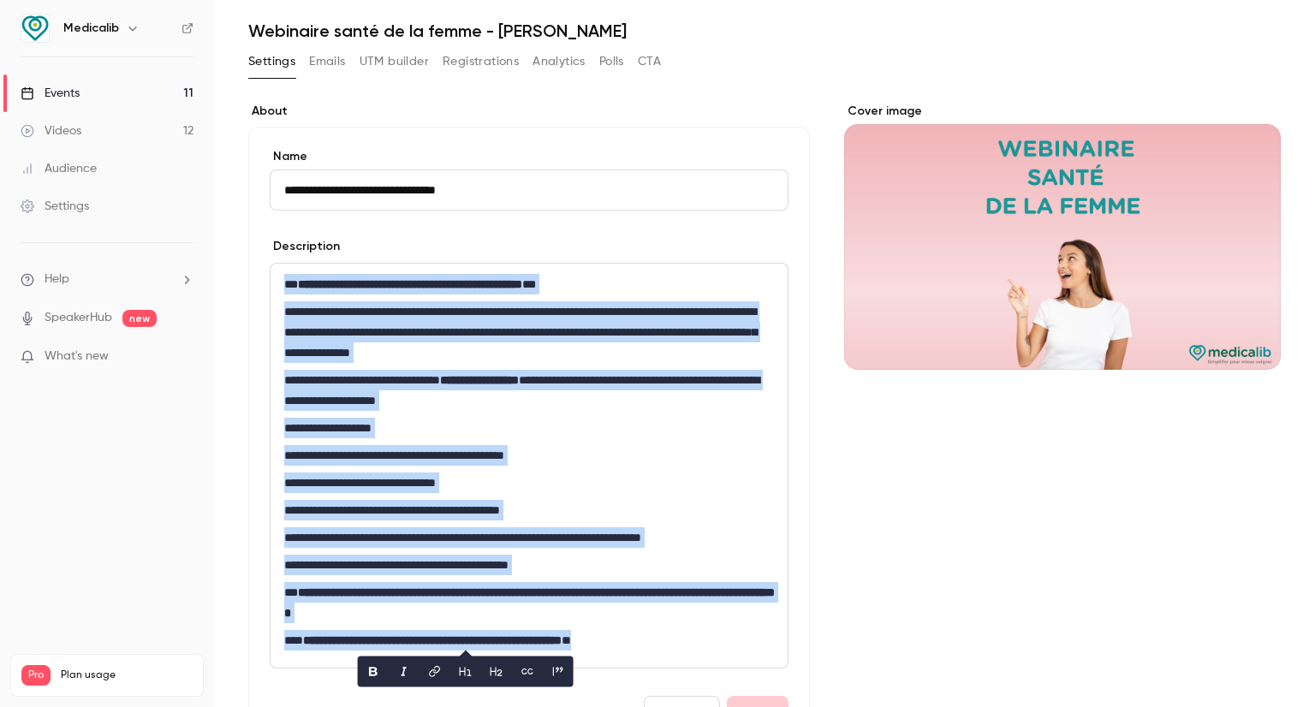
scroll to position [0, 0]
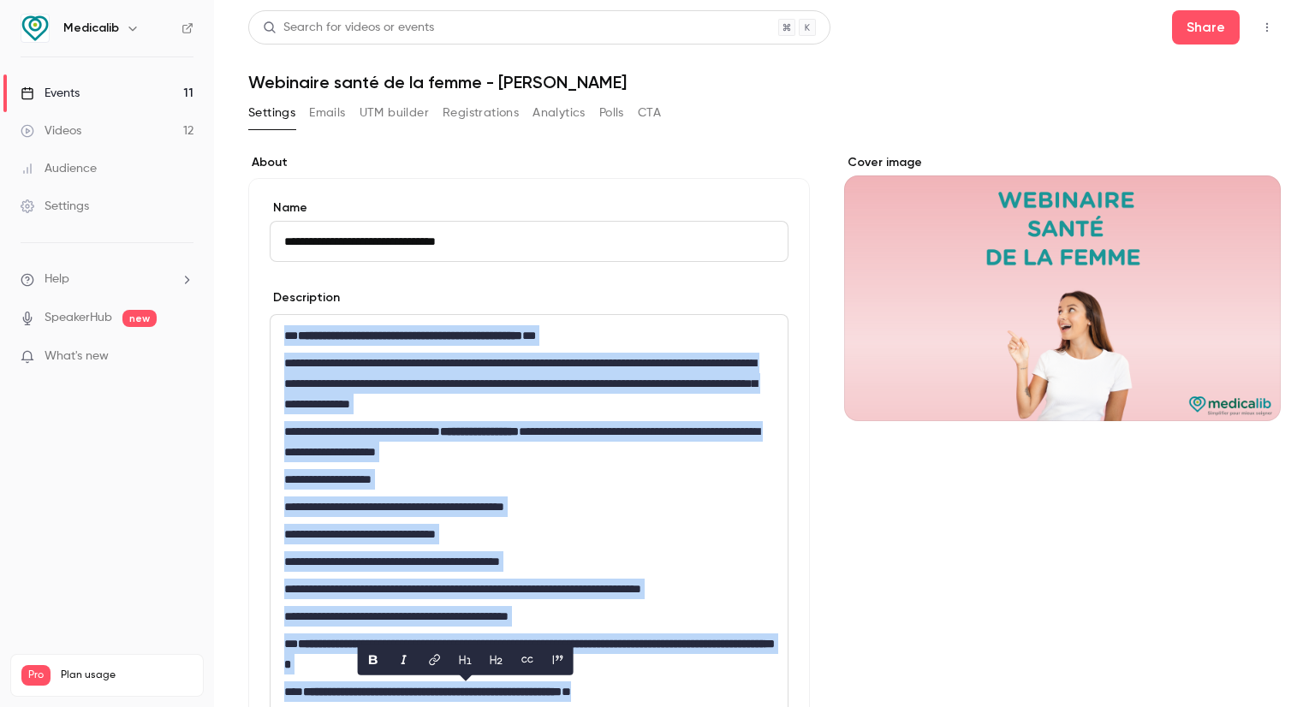
click at [116, 89] on link "Events 11" at bounding box center [107, 94] width 214 height 38
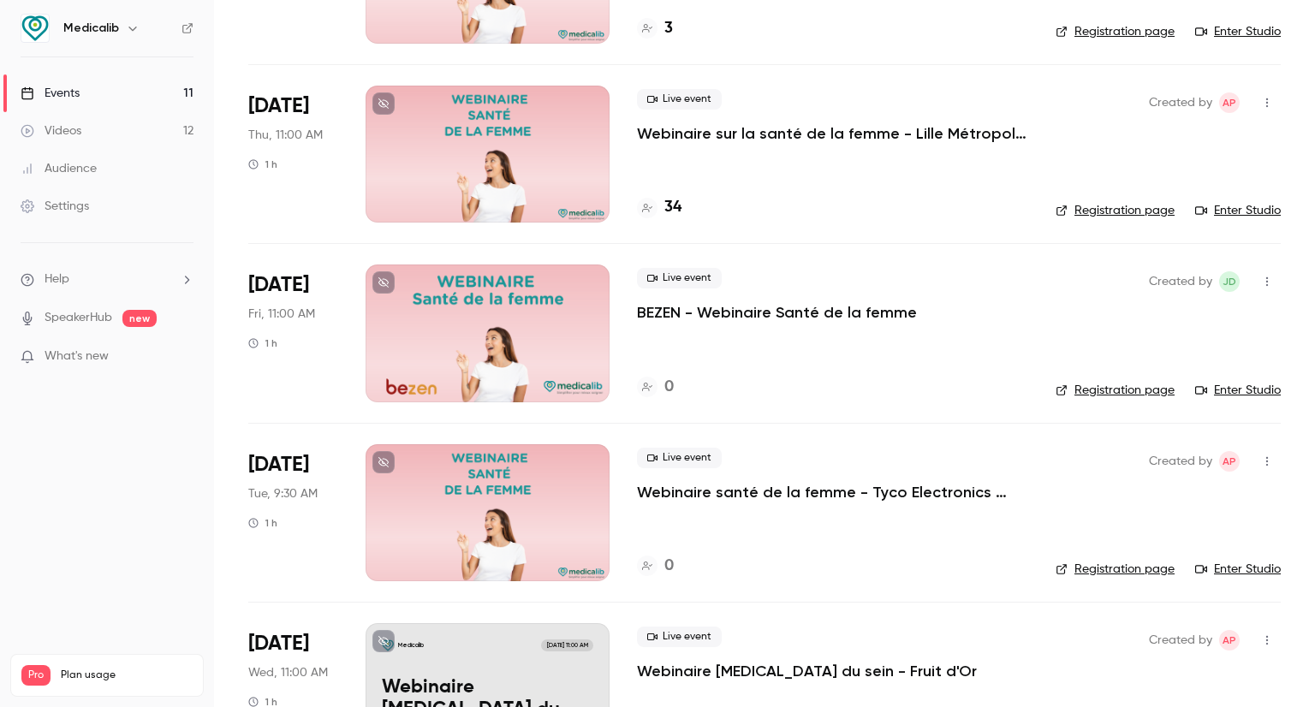
scroll to position [942, 0]
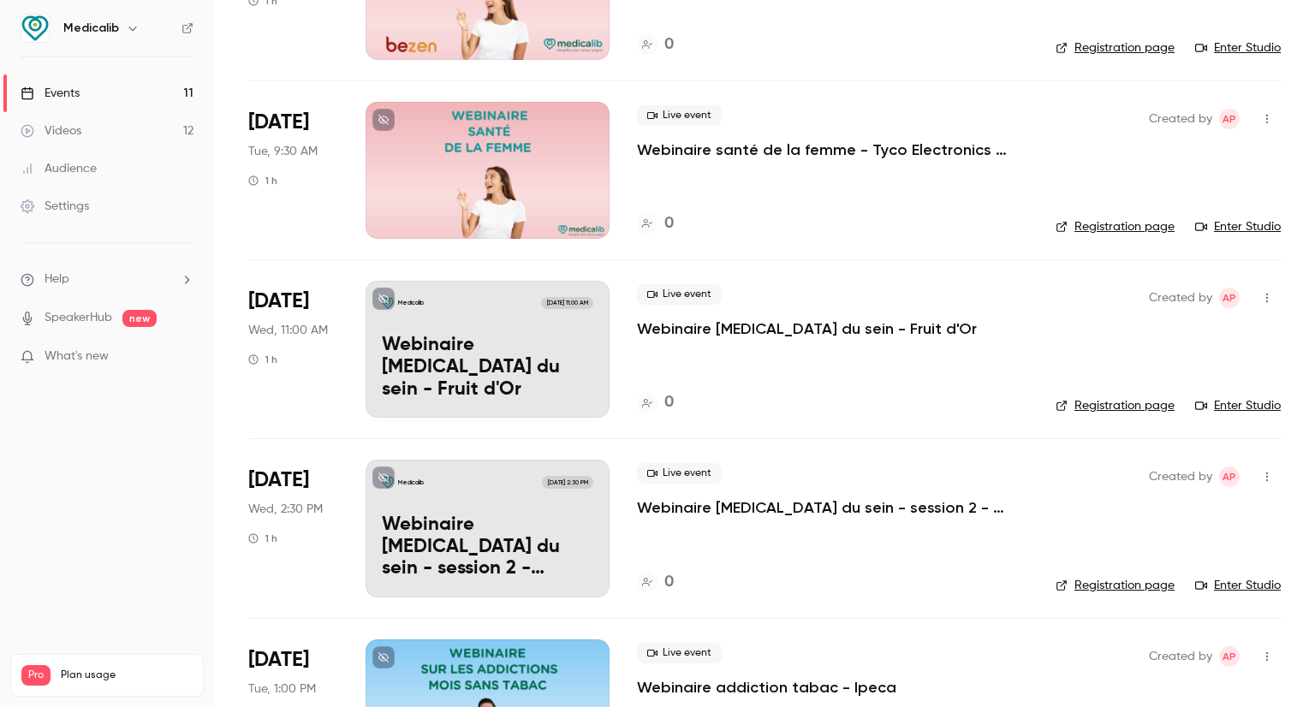
click at [546, 385] on p "Webinaire [MEDICAL_DATA] du sein - Fruit d'Or" at bounding box center [488, 368] width 212 height 66
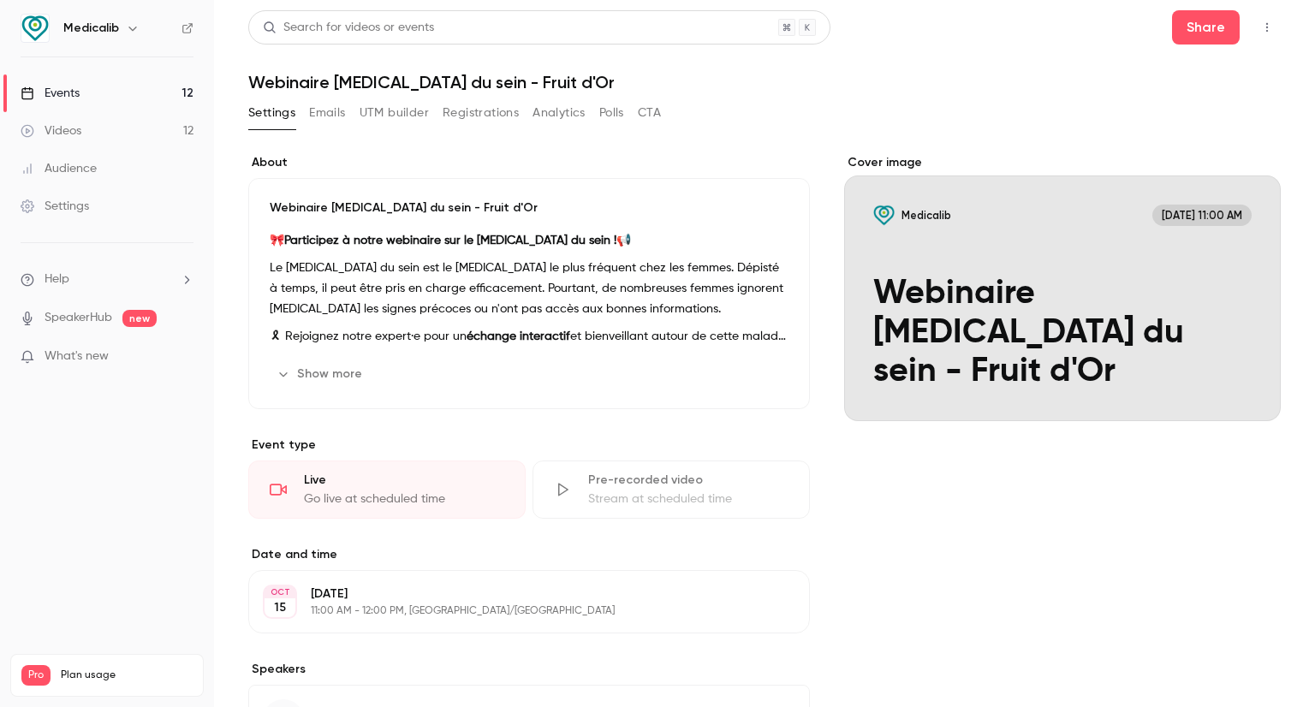
click at [298, 90] on h1 "Webinaire [MEDICAL_DATA] du sein - Fruit d'Or" at bounding box center [764, 82] width 1033 height 21
click at [346, 73] on h1 "Webinaire [MEDICAL_DATA] du sein - Fruit d'Or" at bounding box center [764, 82] width 1033 height 21
click at [347, 80] on h1 "Webinaire [MEDICAL_DATA] du sein - Fruit d'Or" at bounding box center [764, 82] width 1033 height 21
click at [349, 88] on h1 "Webinaire [MEDICAL_DATA] du sein - Fruit d'Or" at bounding box center [764, 82] width 1033 height 21
click at [381, 217] on div "Webinaire [MEDICAL_DATA] du sein - Fruit d'Or 🎀 Participez à notre webinaire su…" at bounding box center [529, 293] width 562 height 231
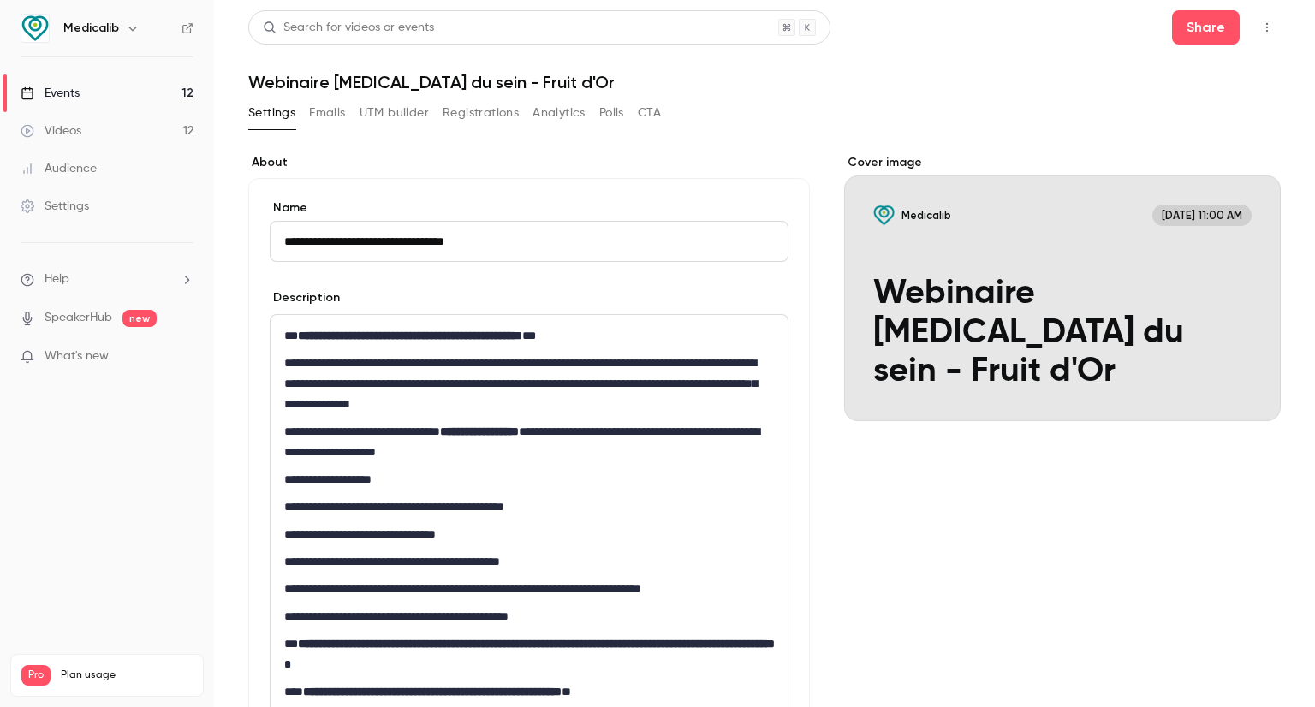
click at [435, 237] on input "**********" at bounding box center [529, 241] width 519 height 41
click at [457, 242] on input "**********" at bounding box center [529, 241] width 519 height 41
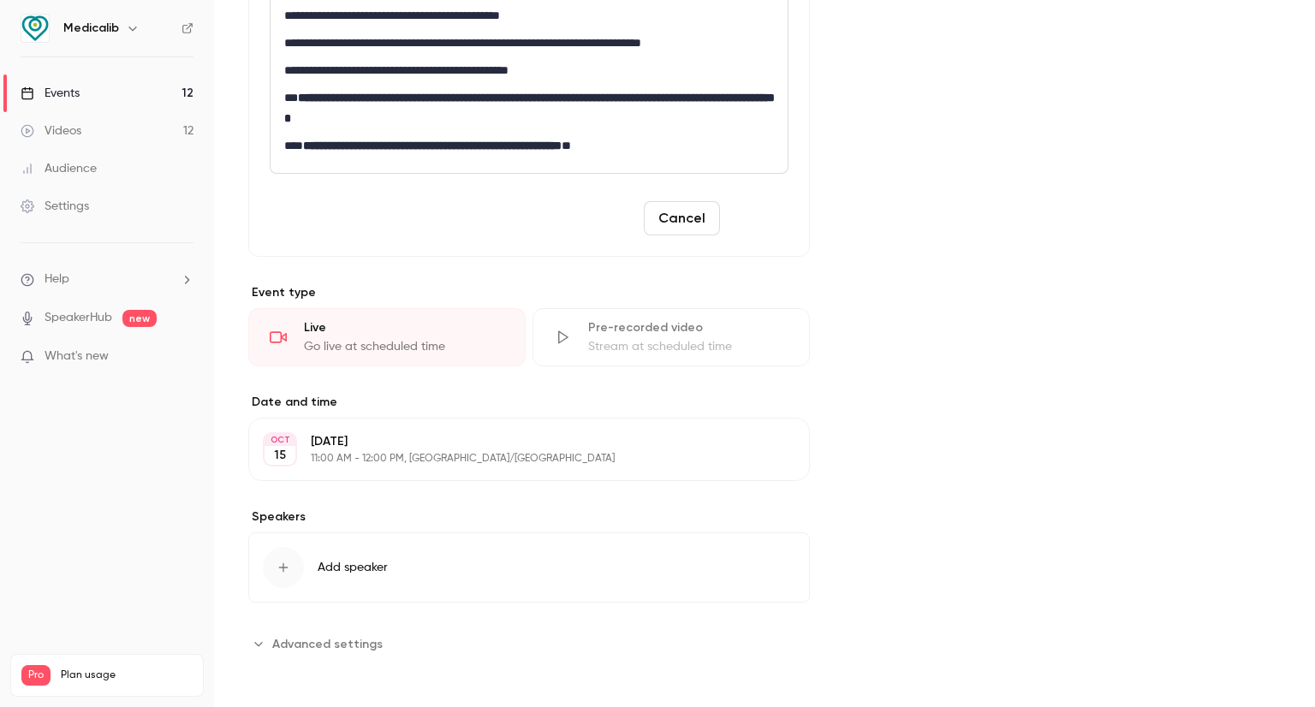
type input "**********"
click at [746, 219] on button "Save" at bounding box center [758, 218] width 62 height 34
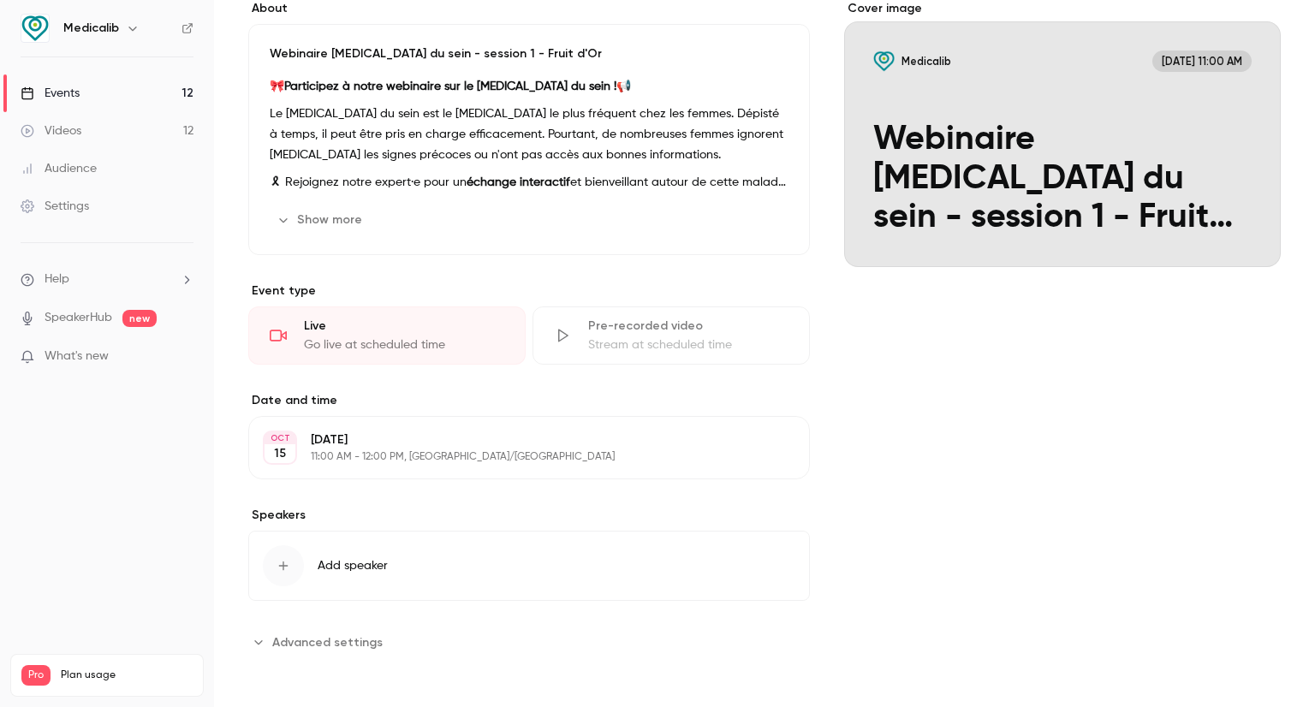
scroll to position [112, 0]
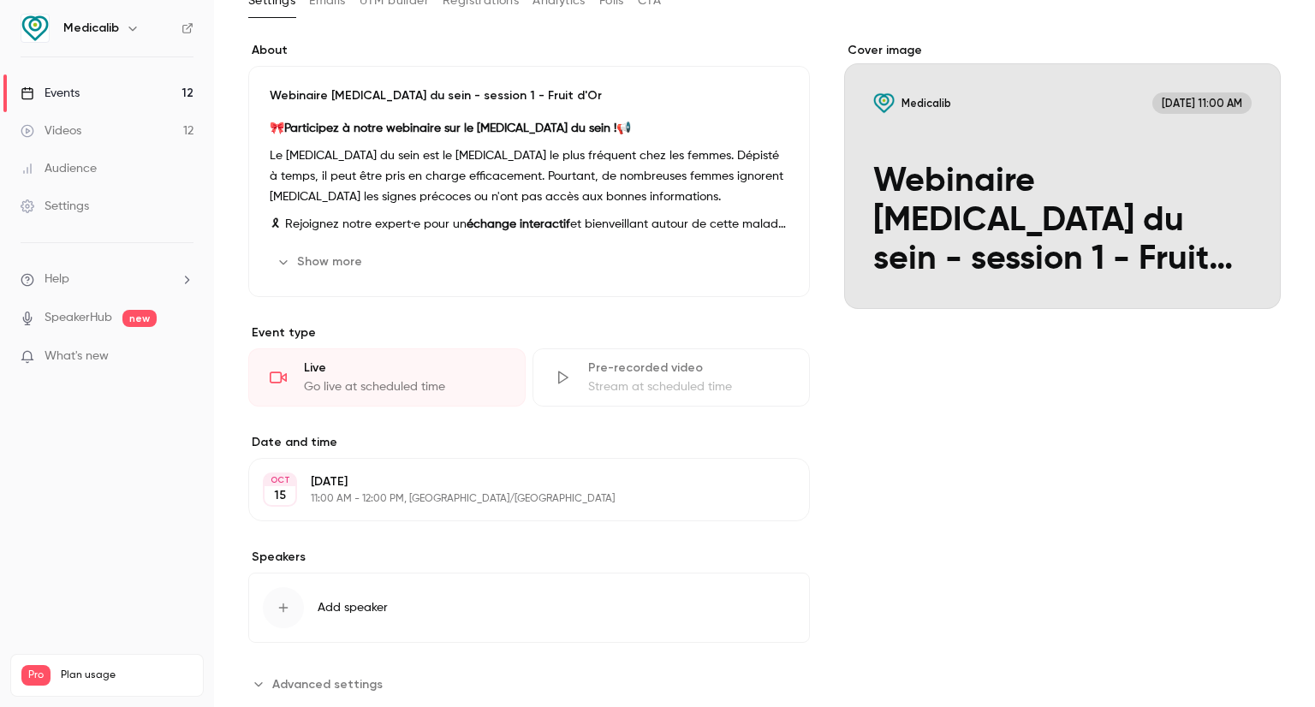
click at [126, 86] on link "Events 12" at bounding box center [107, 94] width 214 height 38
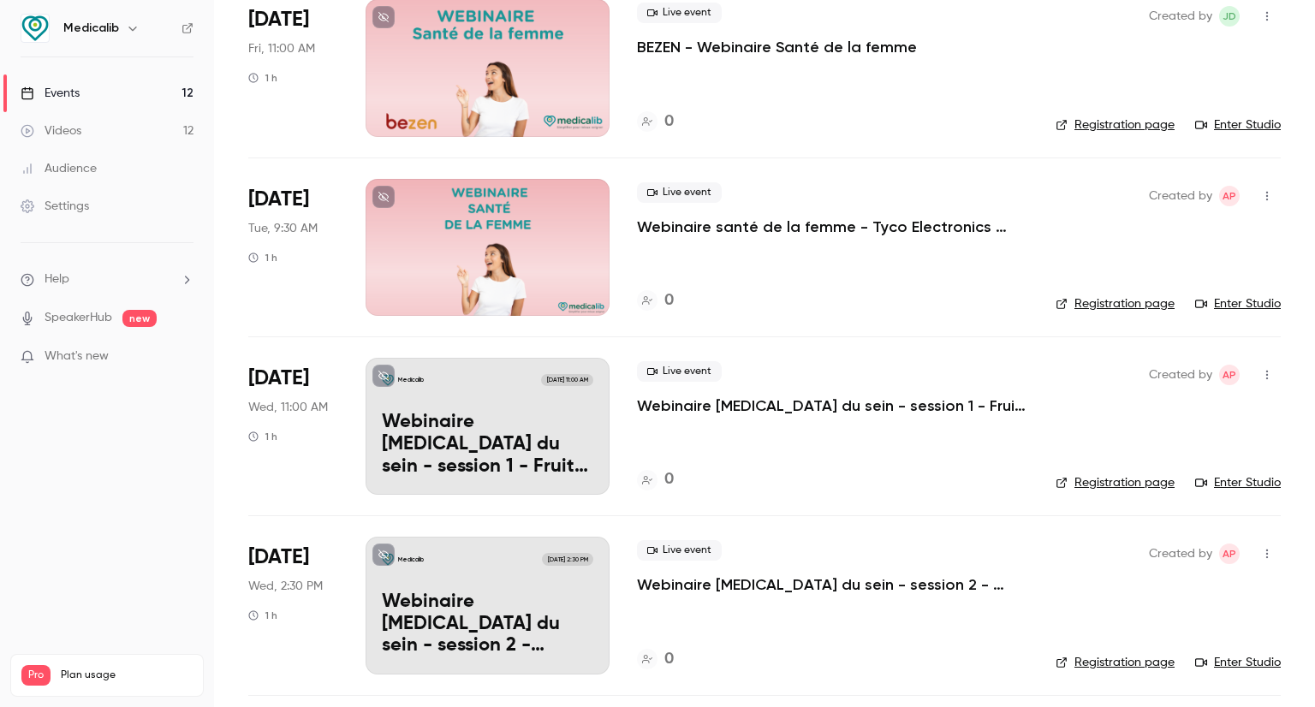
scroll to position [942, 0]
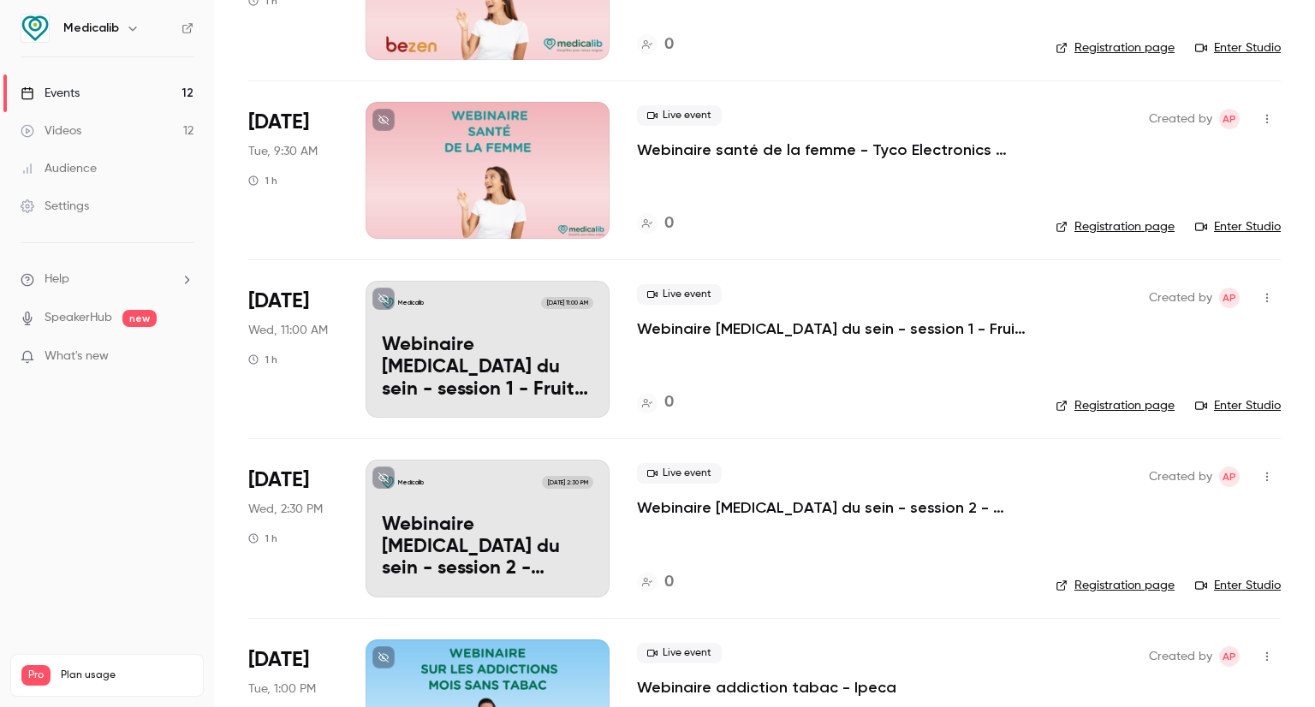
click at [575, 515] on p "Webinaire [MEDICAL_DATA] du sein - session 2 - [MEDICAL_DATA] du sein" at bounding box center [488, 548] width 212 height 66
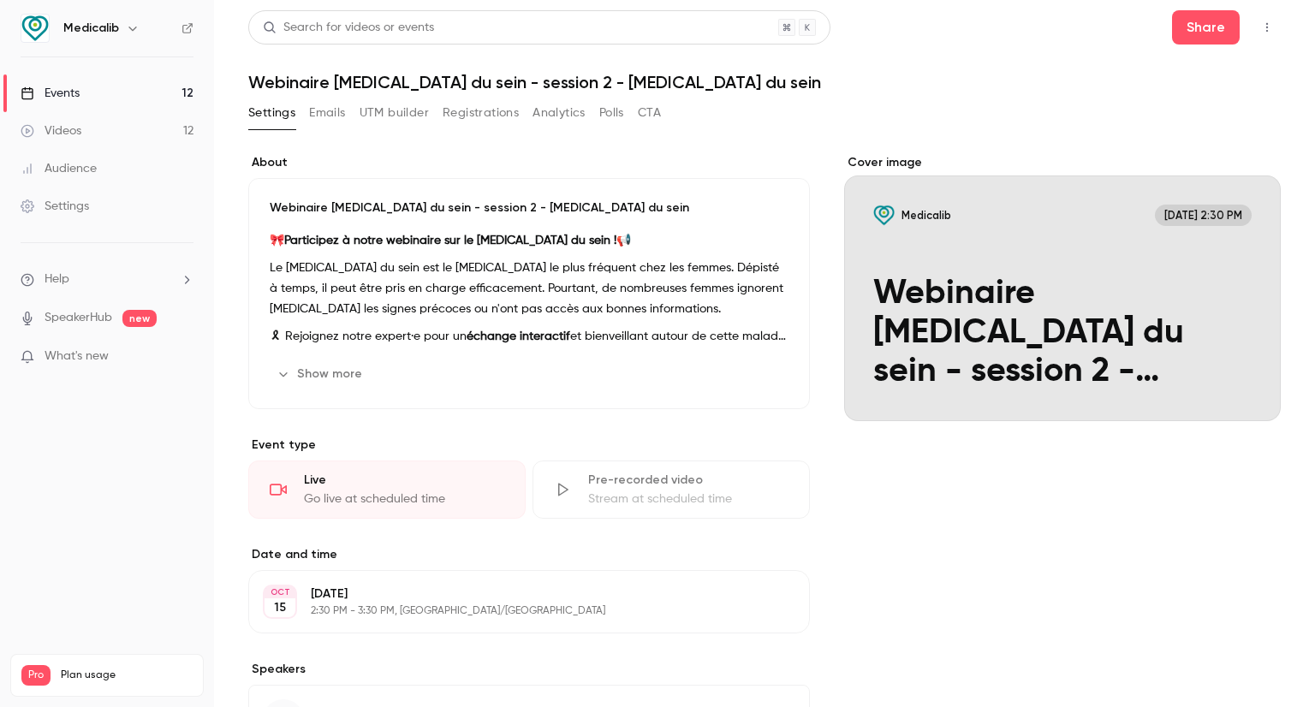
click at [525, 226] on div "Webinaire cancer du sein - session 2 - cancer du sein 🎀 Participez à notre webi…" at bounding box center [529, 293] width 562 height 231
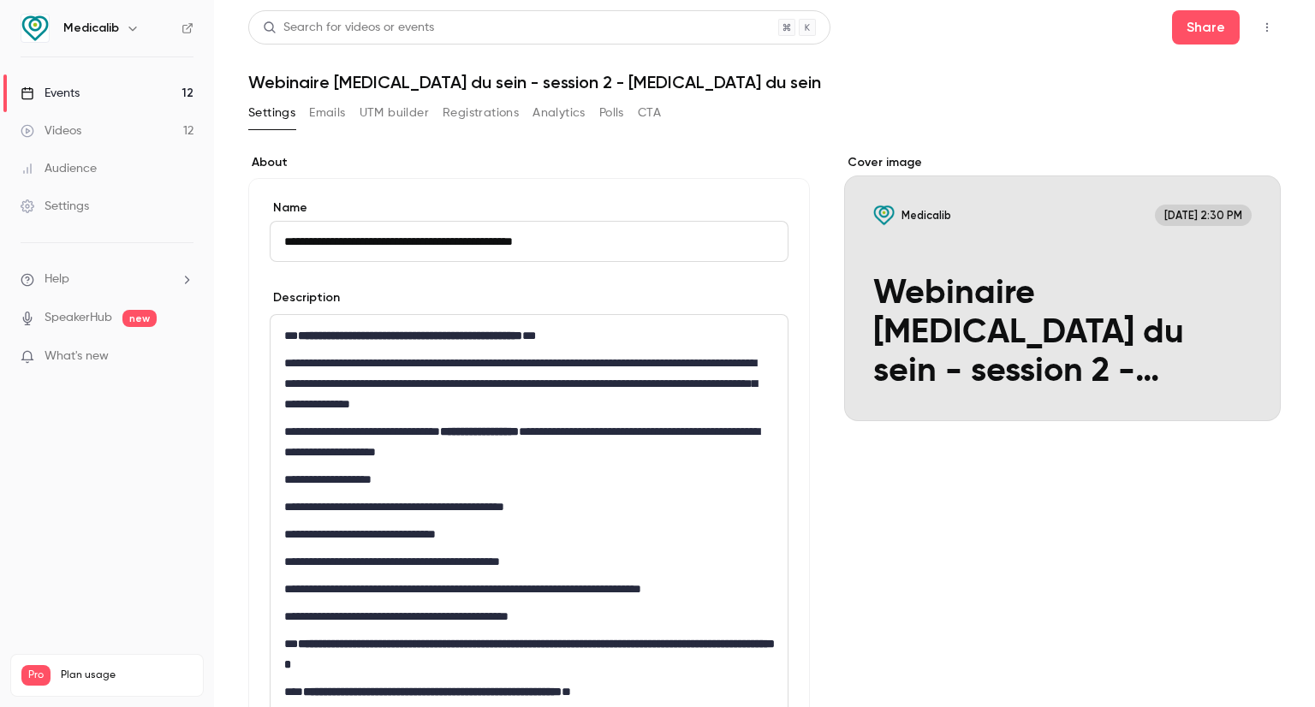
drag, startPoint x: 590, startPoint y: 227, endPoint x: 496, endPoint y: 239, distance: 95.0
click at [496, 239] on input "**********" at bounding box center [529, 241] width 519 height 41
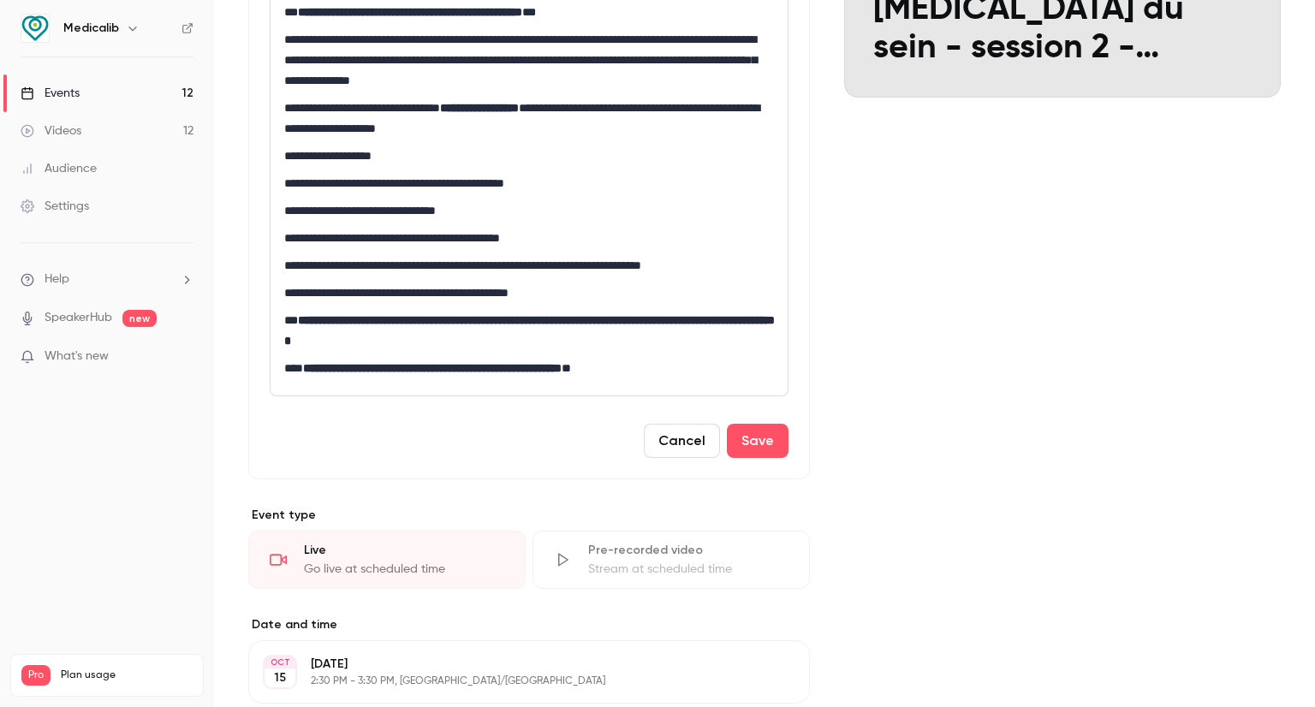
scroll to position [428, 0]
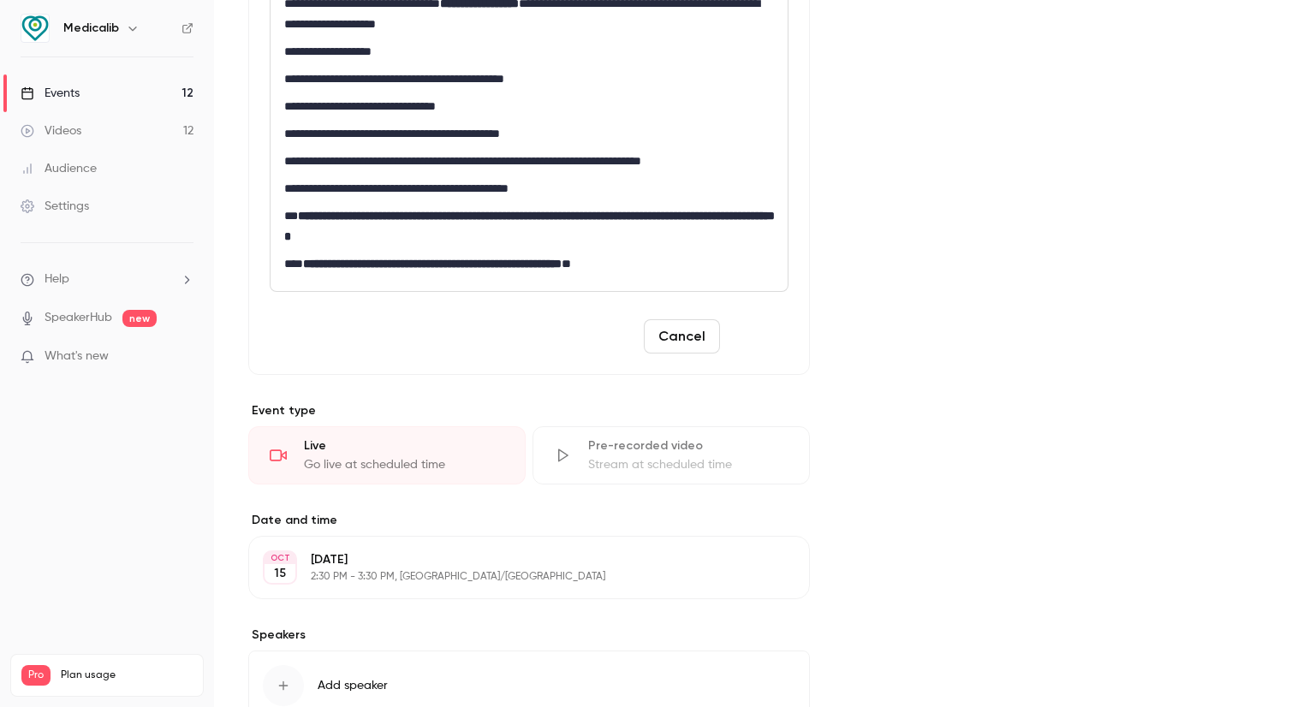
type input "**********"
click at [772, 349] on button "Save" at bounding box center [758, 336] width 62 height 34
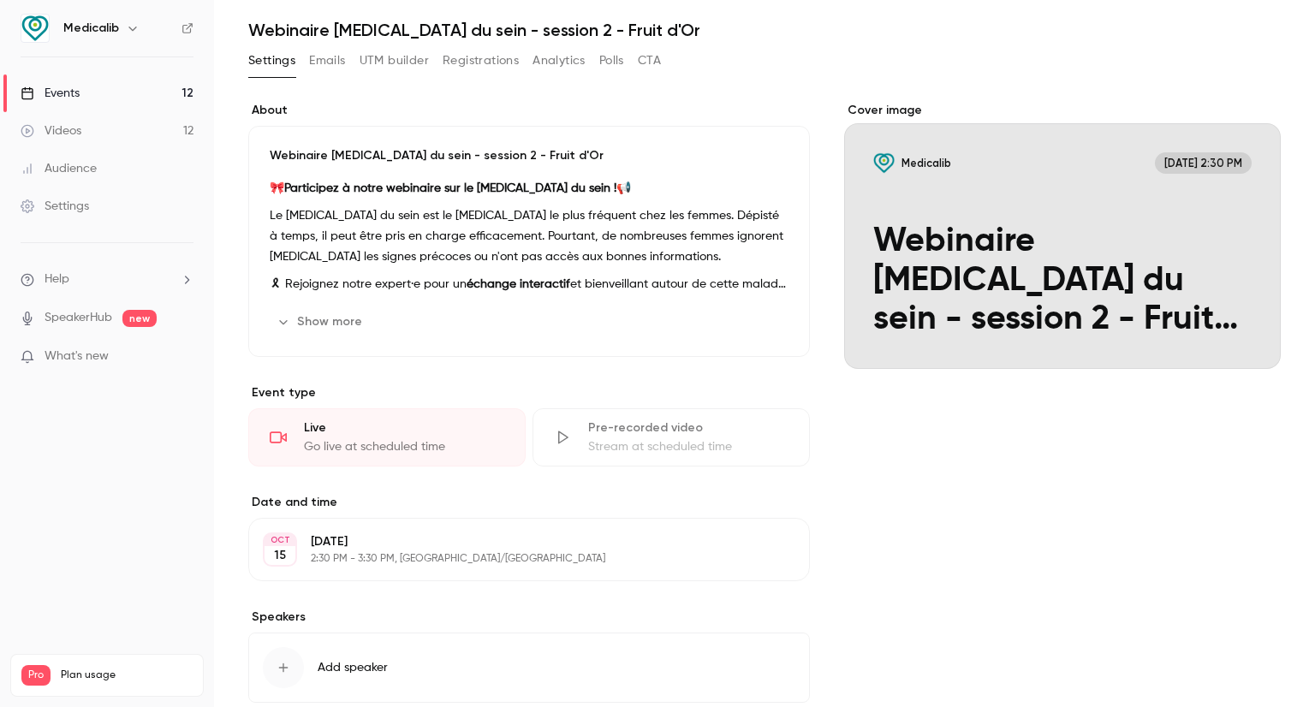
scroll to position [0, 0]
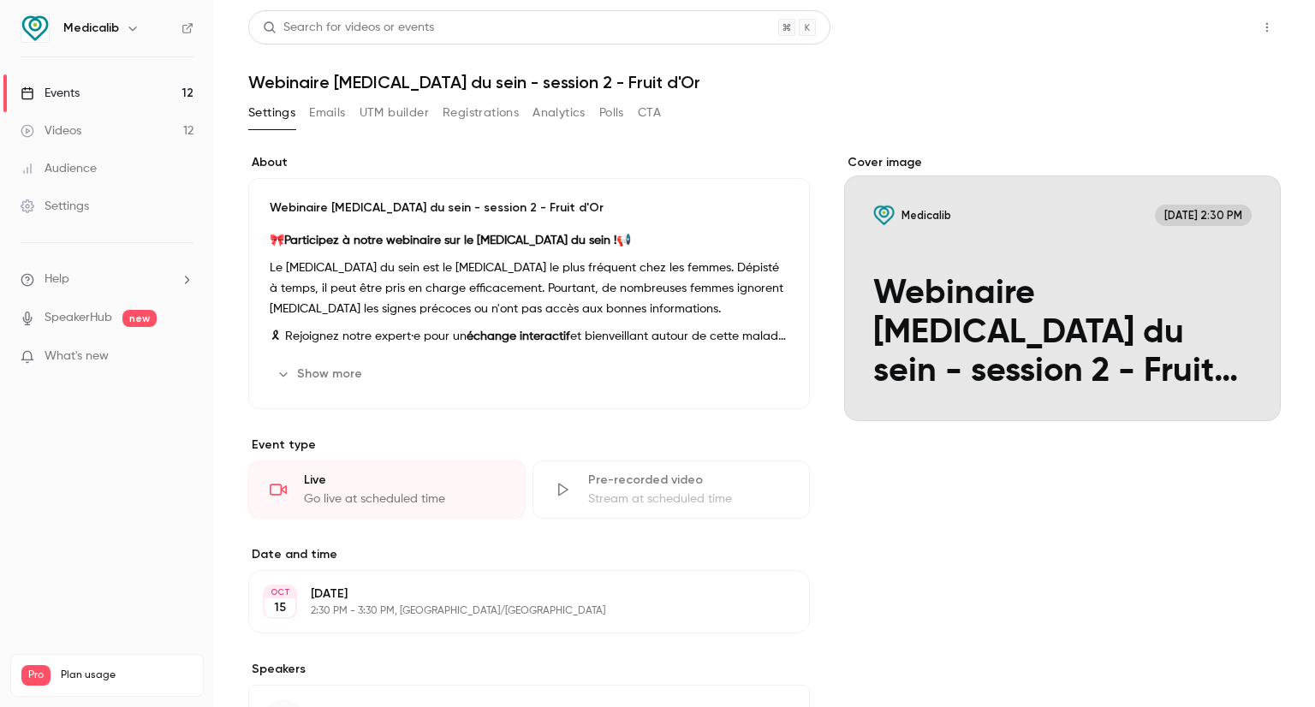
click at [1186, 35] on button "Share" at bounding box center [1206, 27] width 68 height 34
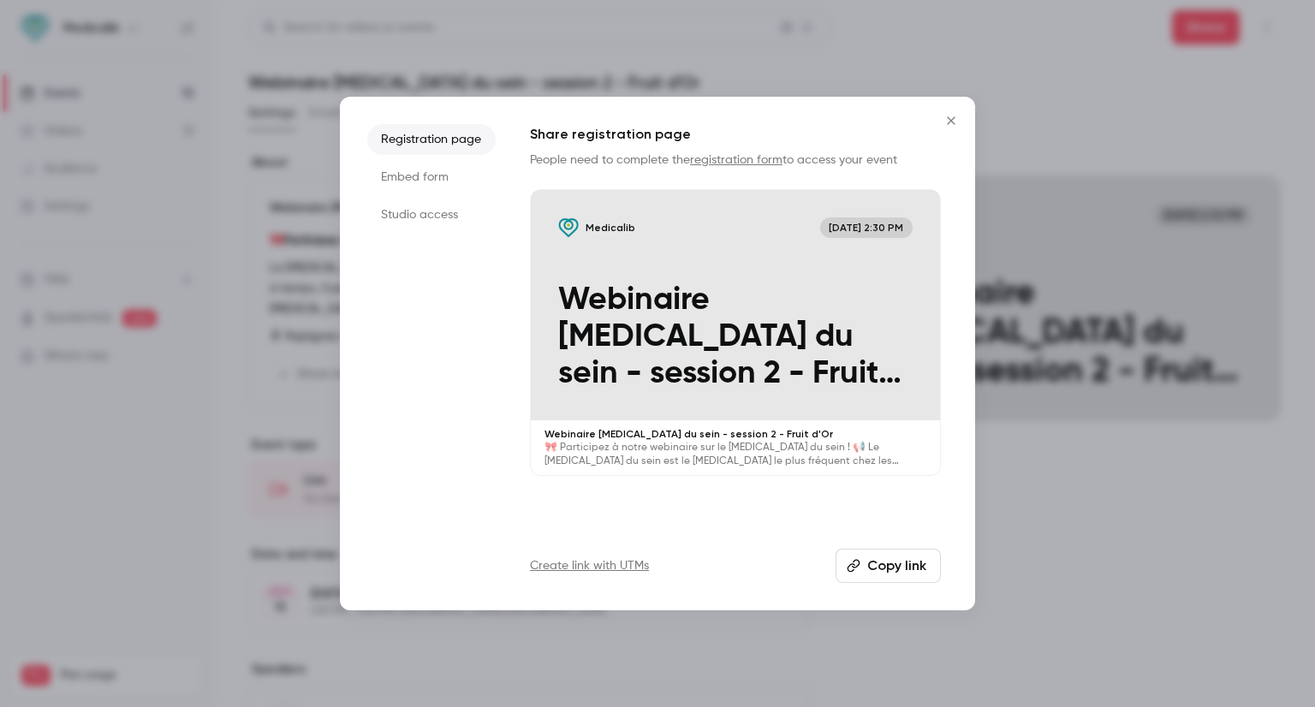
click at [943, 119] on icon "Close" at bounding box center [951, 121] width 21 height 14
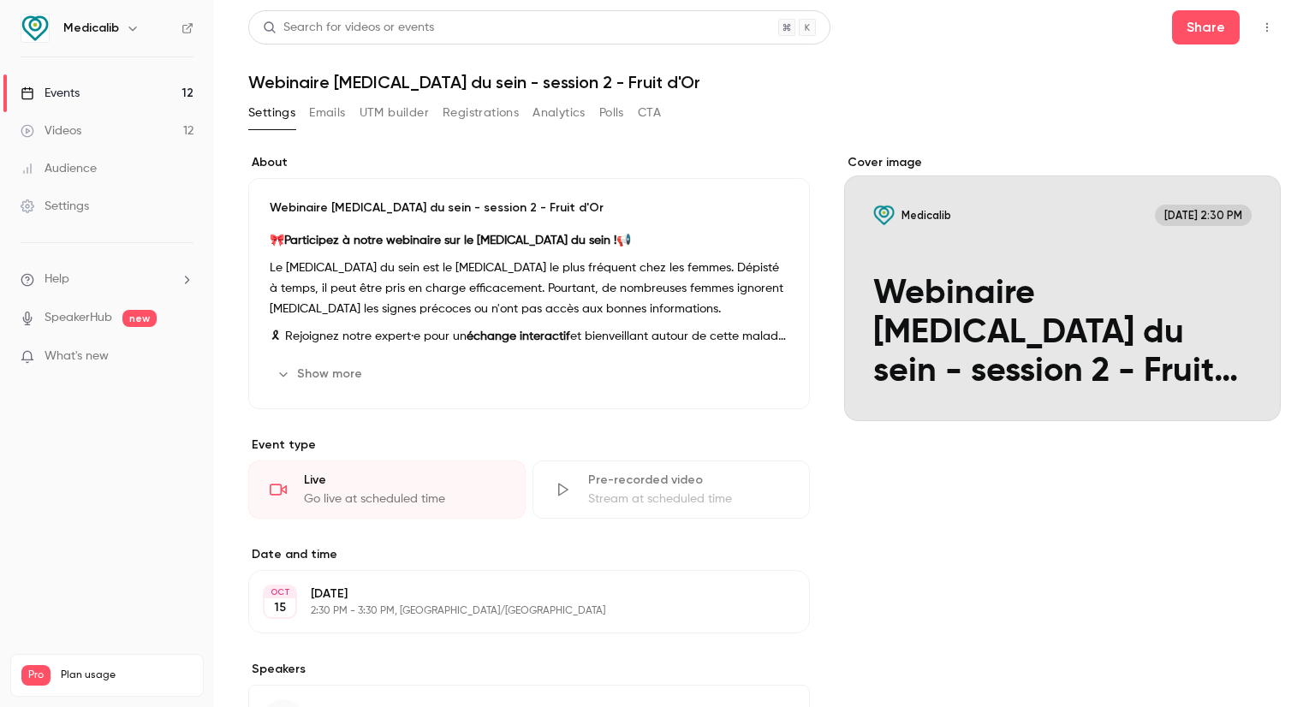
click at [1217, 342] on div "Cover image" at bounding box center [1062, 287] width 437 height 267
click at [0, 0] on input "Medicalib Oct 15, 2:30 PM Webinaire cancer du sein - session 2 - Fruit d'Or" at bounding box center [0, 0] width 0 height 0
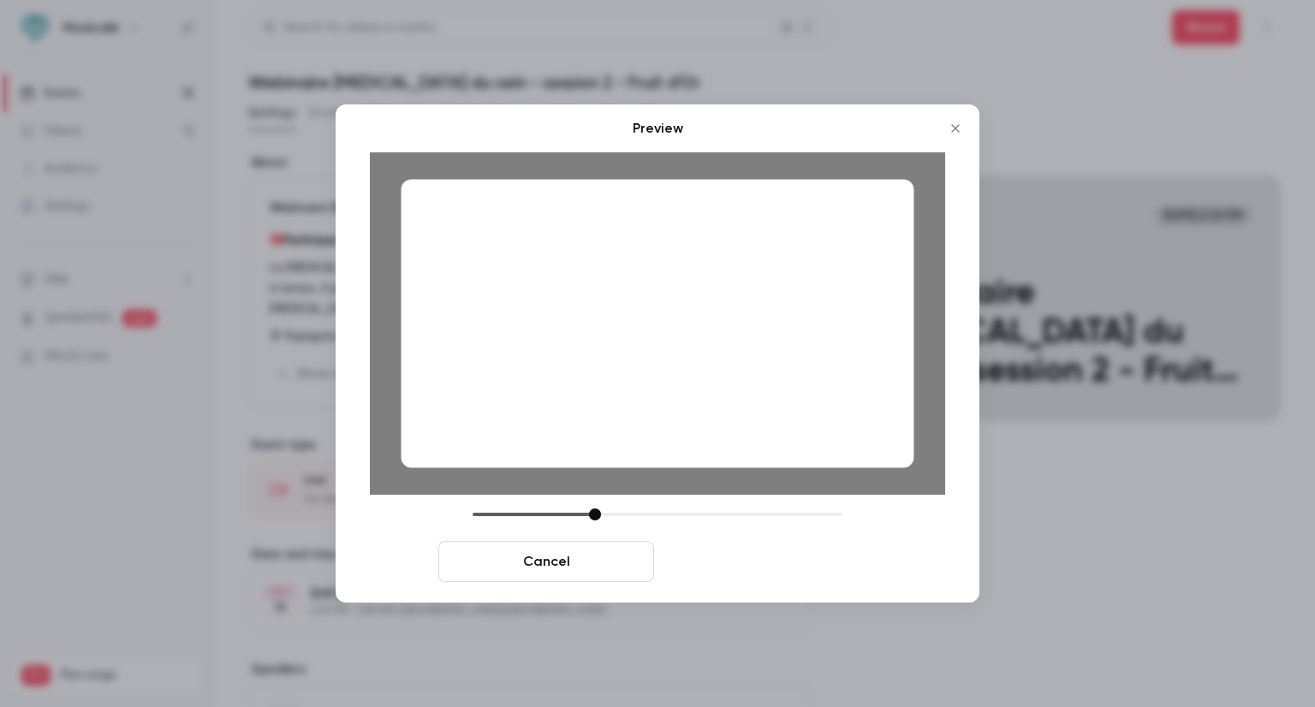
click at [753, 549] on button "Save cover" at bounding box center [769, 561] width 216 height 41
click at [750, 554] on label "Date and time" at bounding box center [529, 554] width 562 height 17
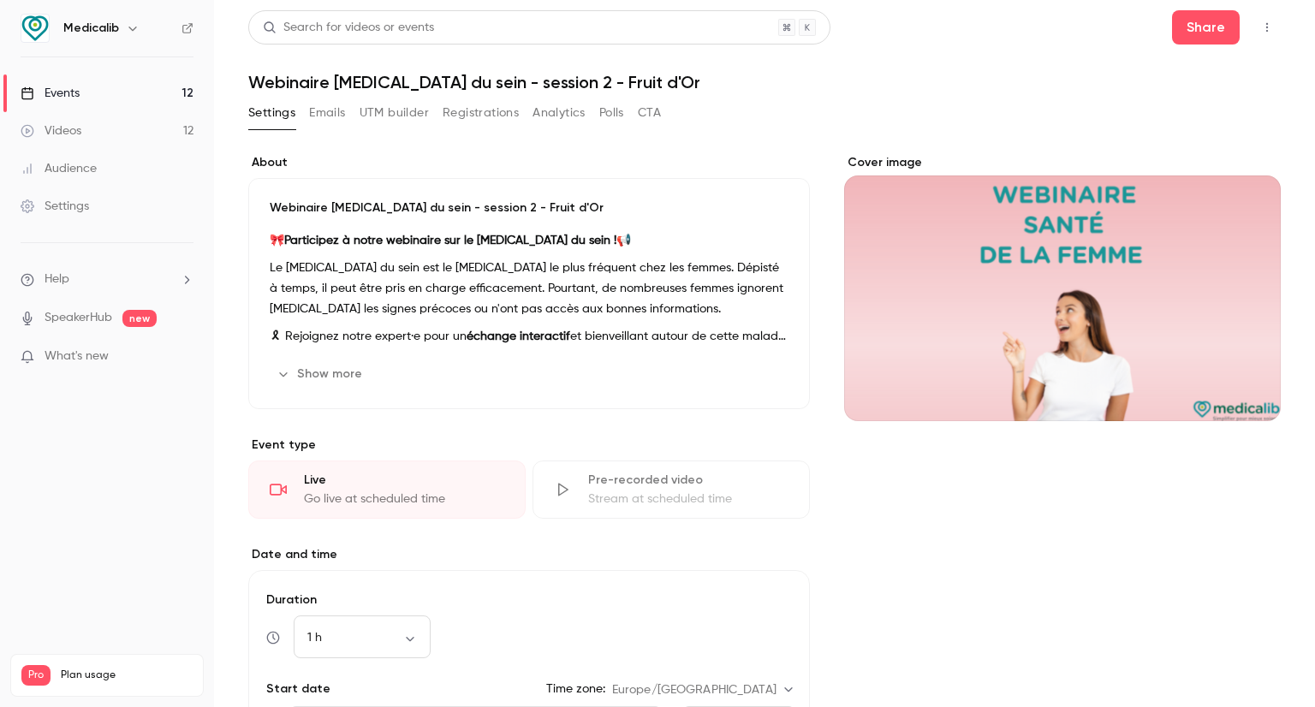
click at [139, 86] on link "Events 12" at bounding box center [107, 94] width 214 height 38
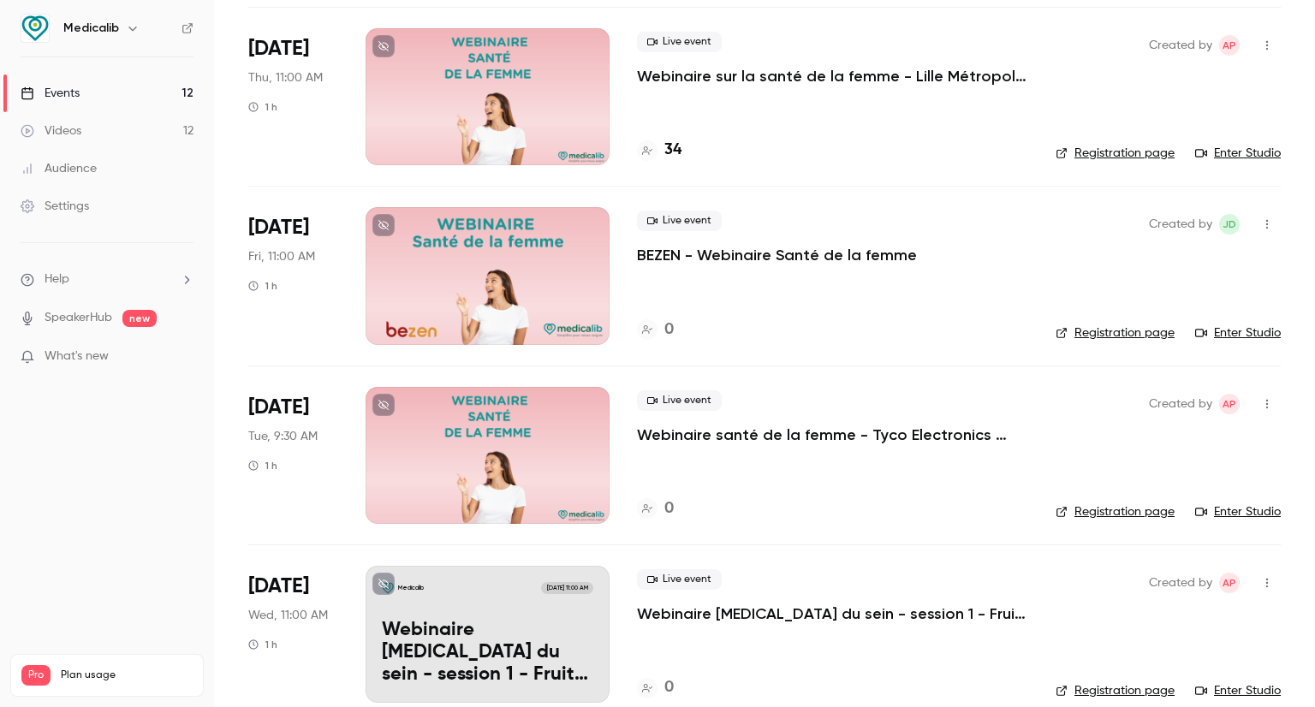
scroll to position [771, 0]
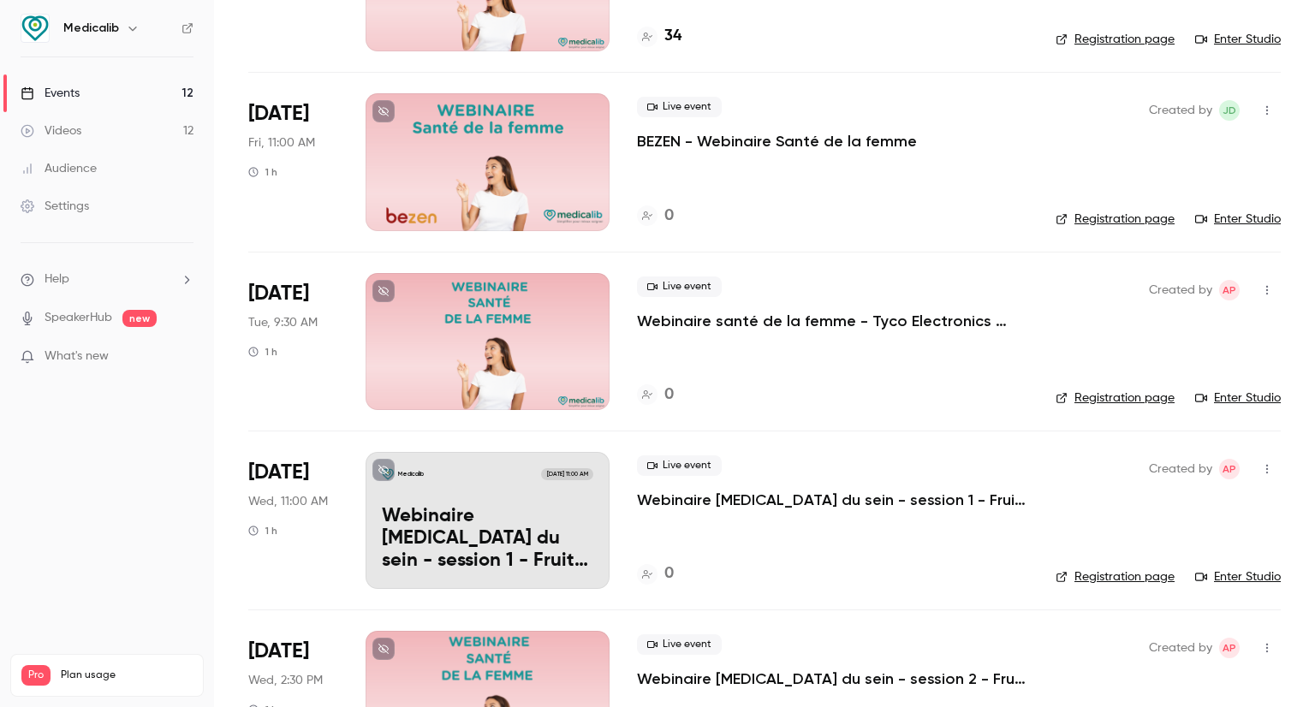
click at [497, 470] on div "Medicalib Oct 15, 11:00 AM" at bounding box center [488, 474] width 212 height 12
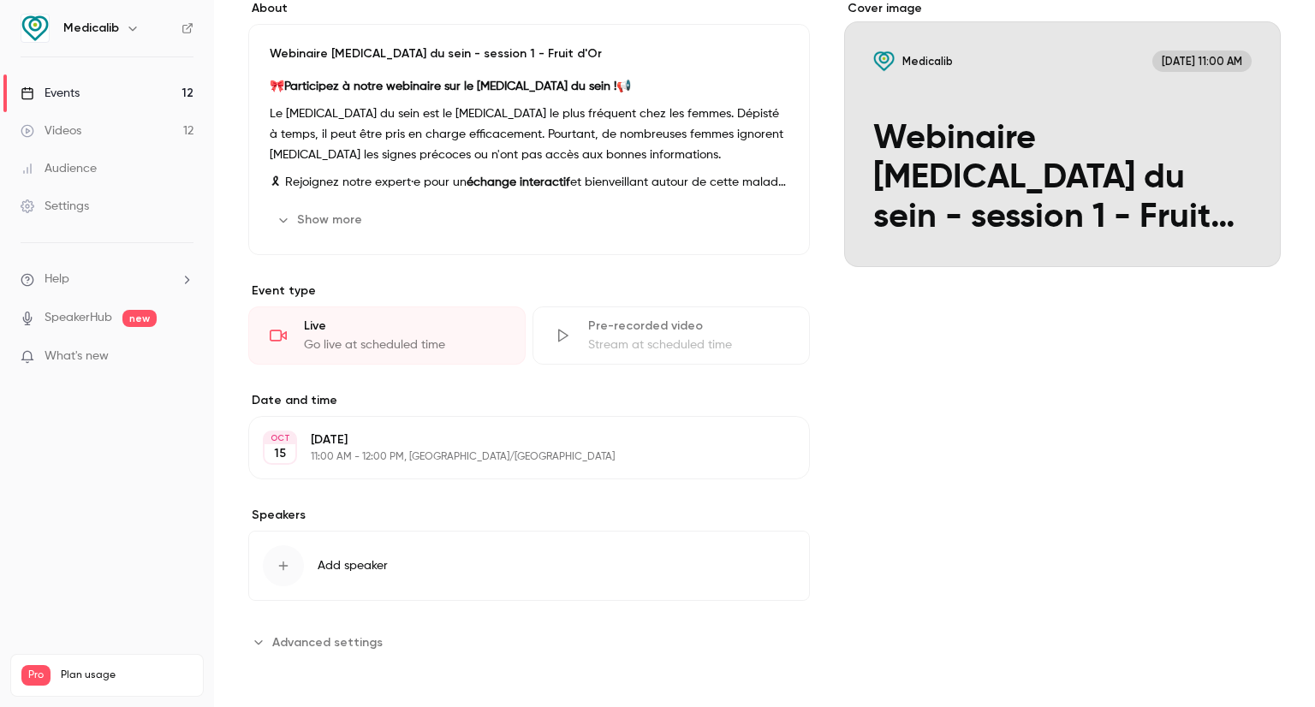
scroll to position [112, 0]
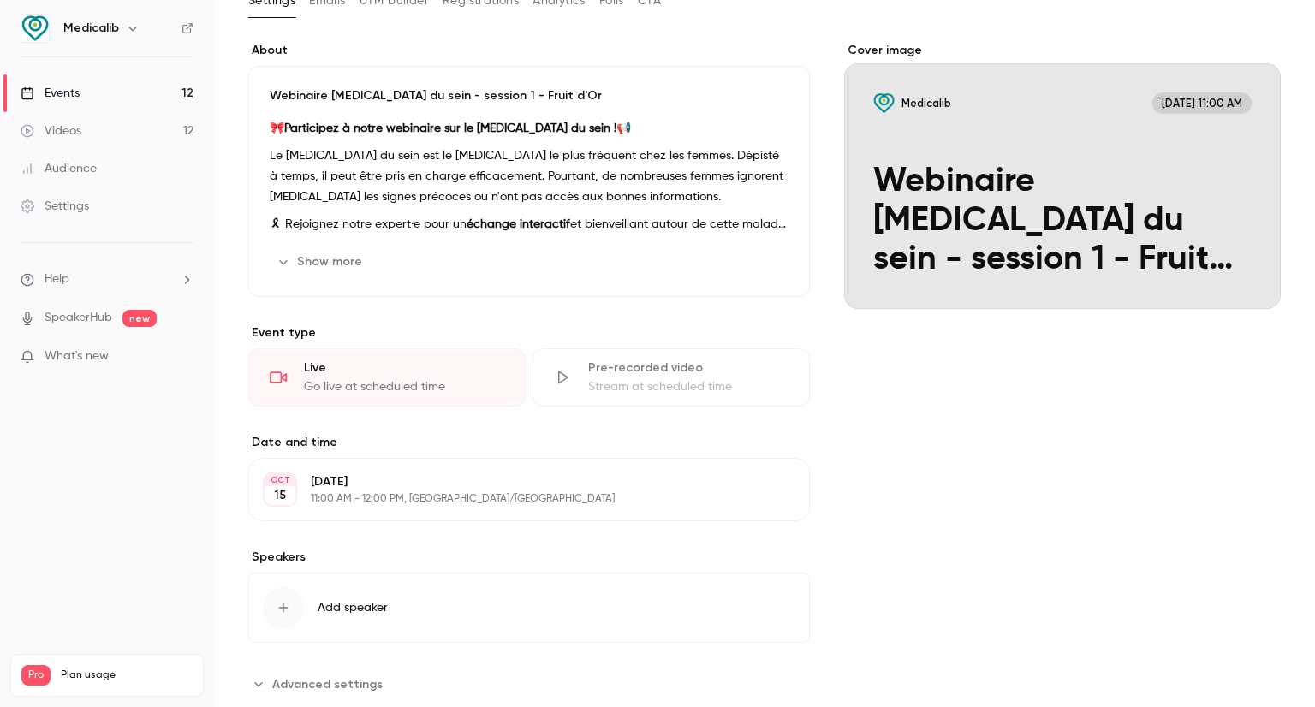
click at [1223, 245] on div "Cover image" at bounding box center [1062, 175] width 437 height 267
click at [0, 0] on input "Medicalib Oct 15, 11:00 AM Webinaire cancer du sein - session 1 - Fruit d'Or" at bounding box center [0, 0] width 0 height 0
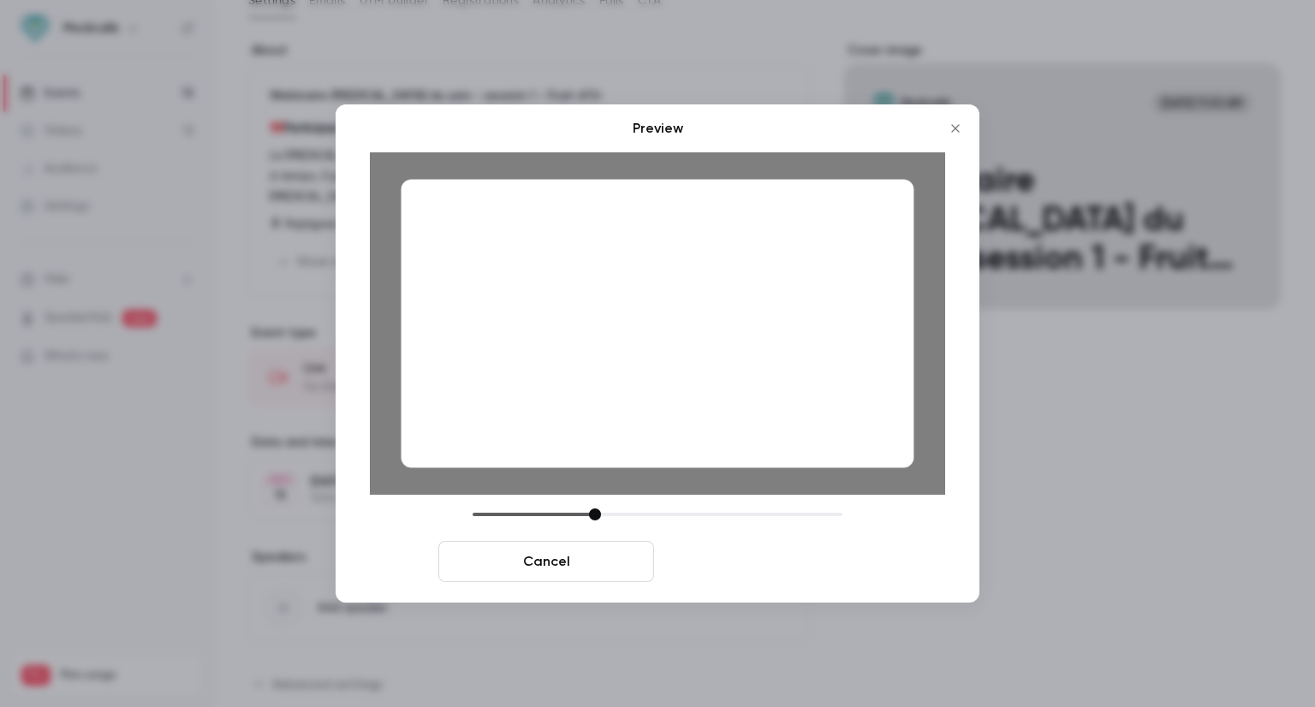
click at [752, 552] on button "Save cover" at bounding box center [769, 561] width 216 height 41
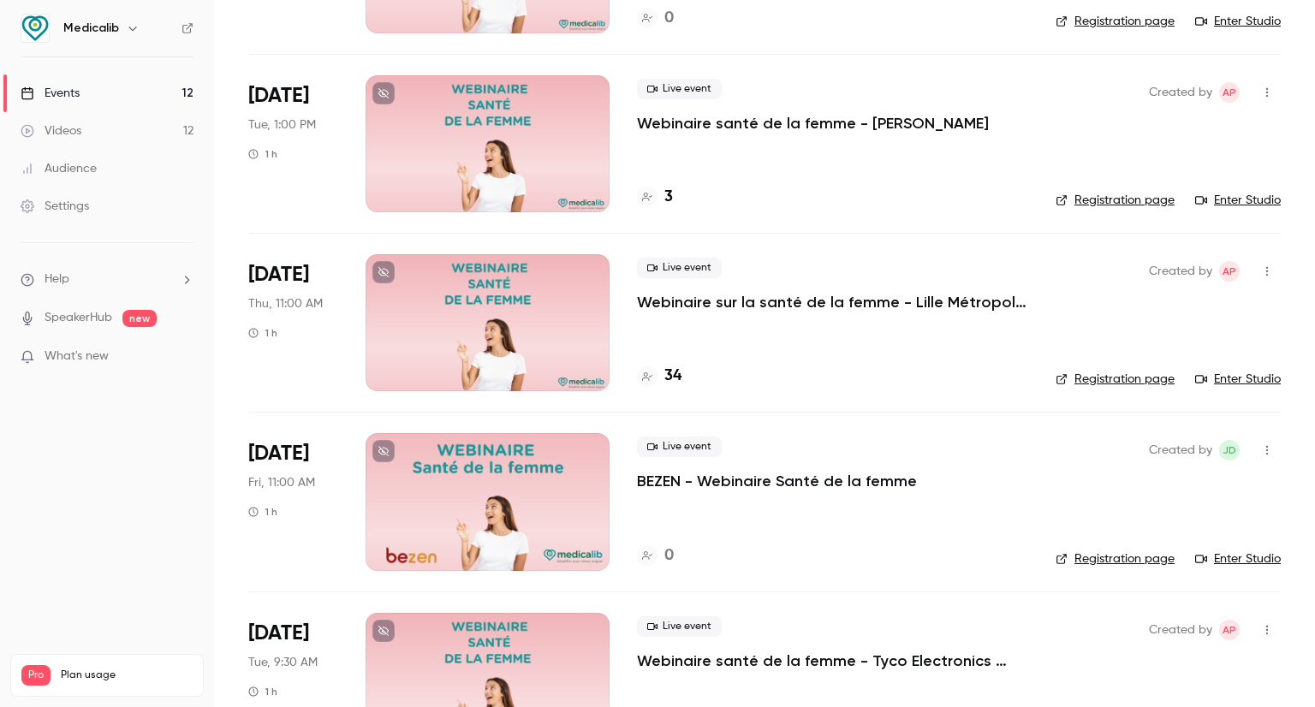
scroll to position [428, 0]
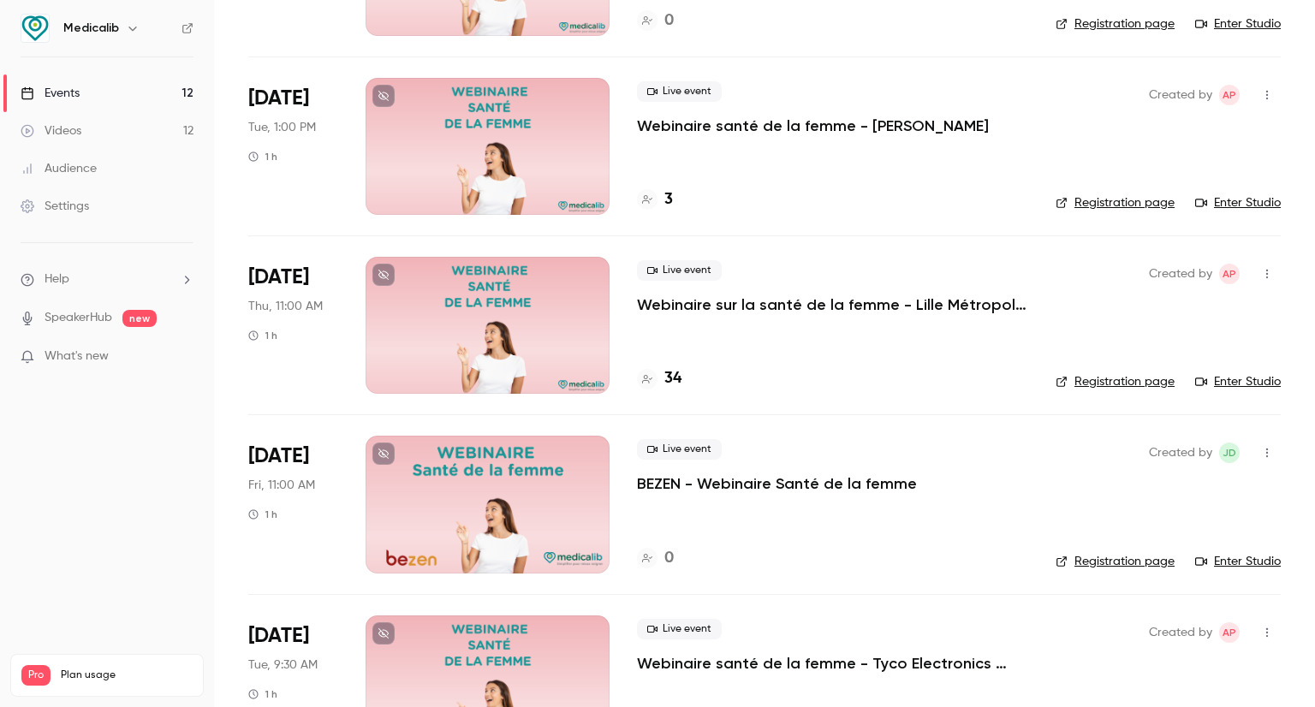
click at [551, 160] on div at bounding box center [488, 146] width 244 height 137
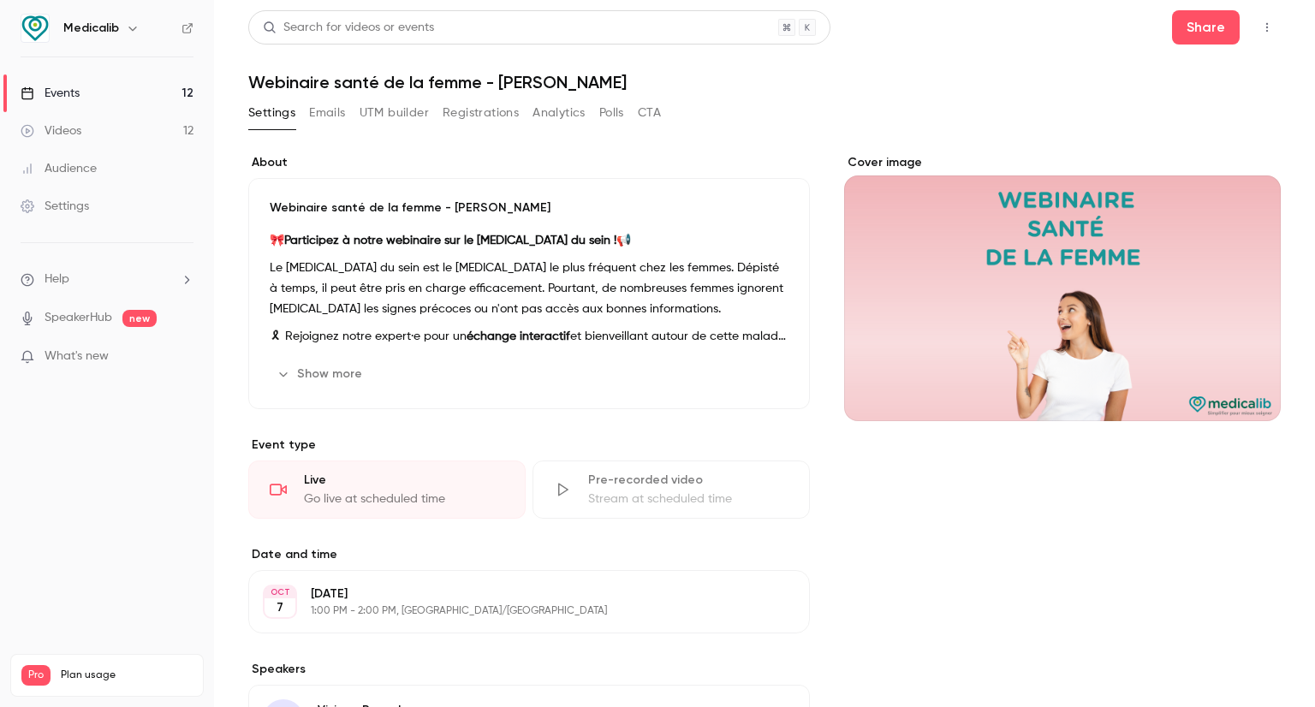
click at [1033, 279] on div "Cover image" at bounding box center [1062, 287] width 437 height 267
click at [0, 0] on input "Cover image" at bounding box center [0, 0] width 0 height 0
click at [1267, 30] on icon "button" at bounding box center [1268, 27] width 2 height 9
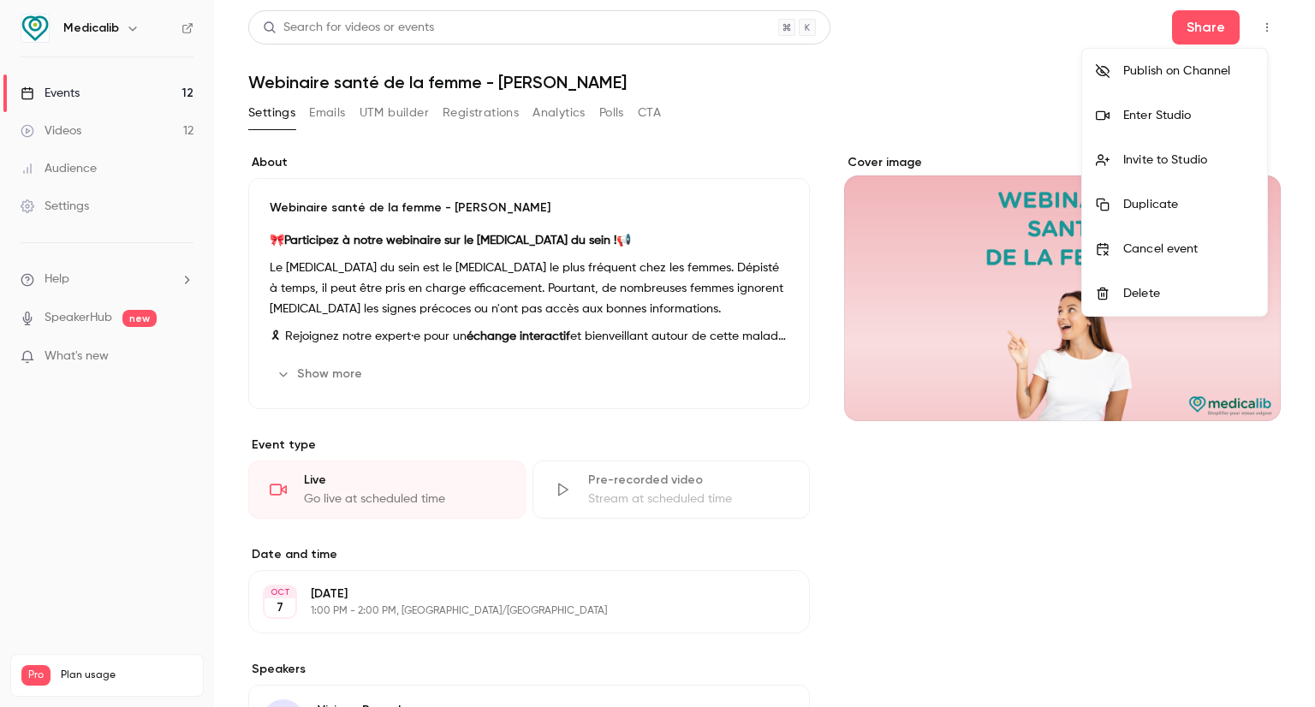
click at [971, 117] on div at bounding box center [657, 353] width 1315 height 707
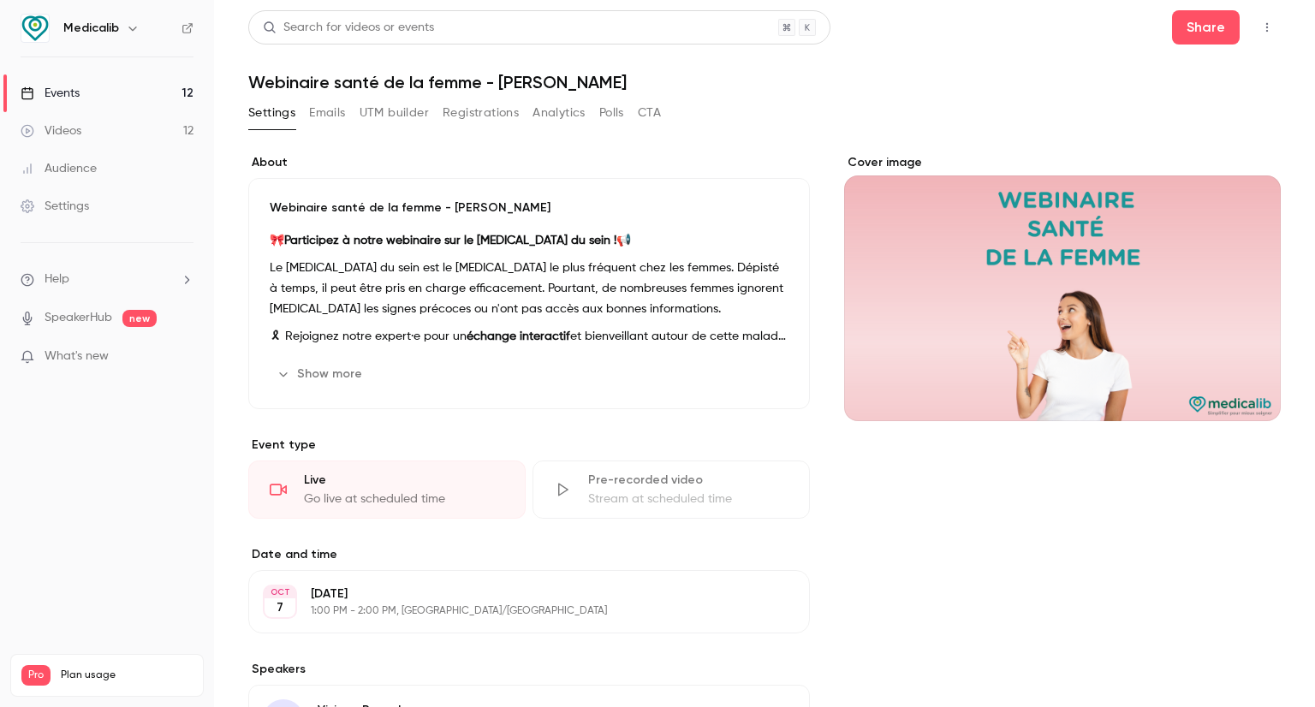
click at [785, 69] on header "Search for videos or events Share Webinaire santé de la femme - Ipeca" at bounding box center [764, 51] width 1033 height 82
click at [65, 86] on div "Events" at bounding box center [50, 93] width 59 height 17
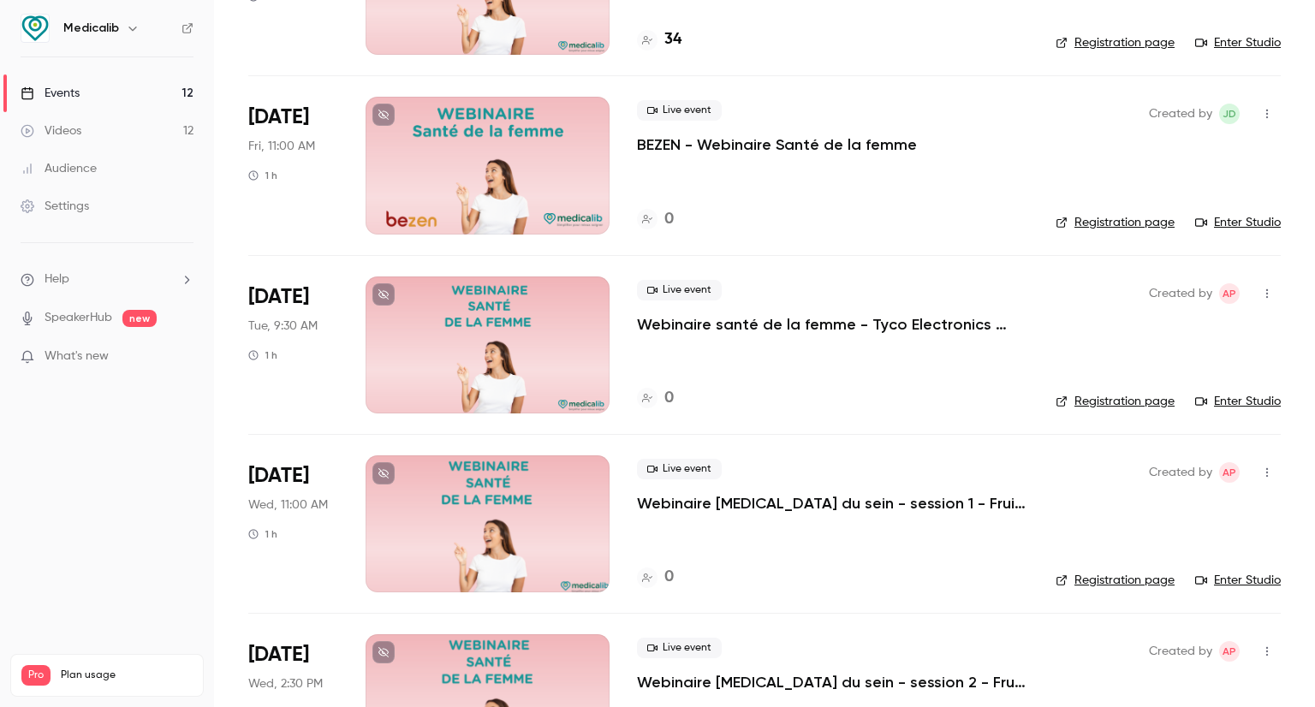
scroll to position [771, 0]
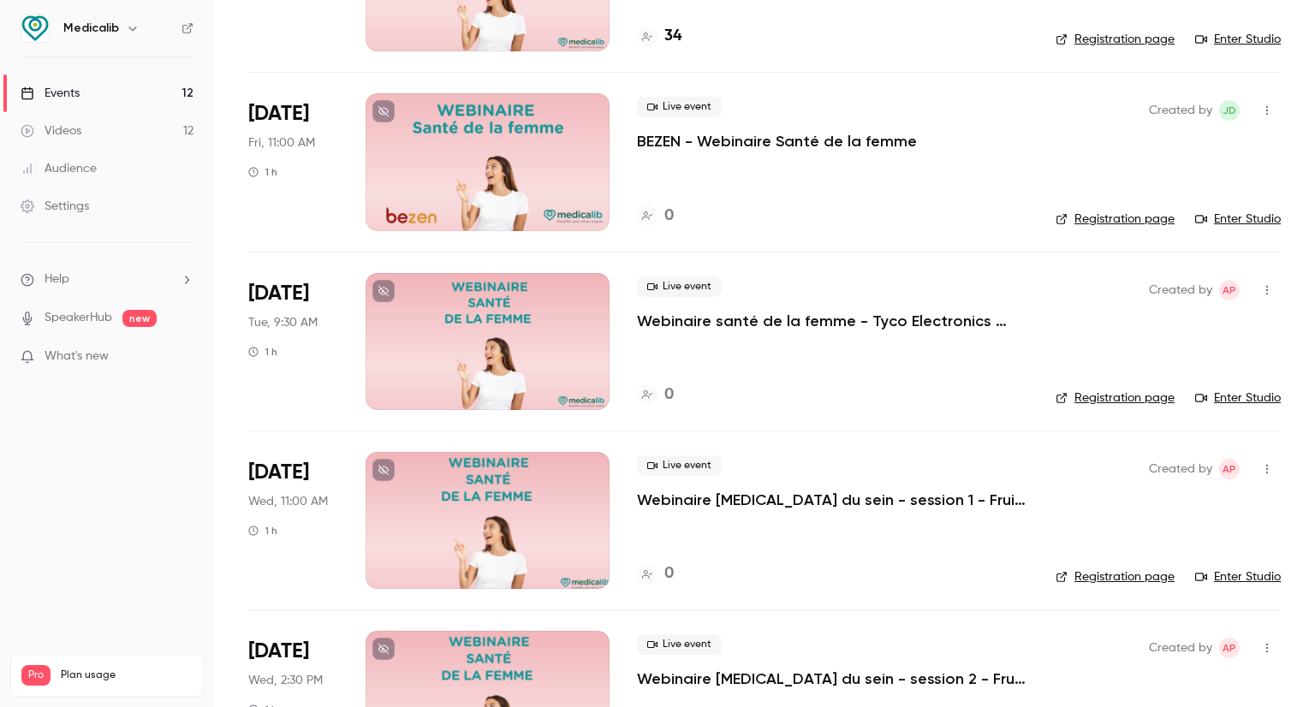
click at [469, 519] on div at bounding box center [488, 520] width 244 height 137
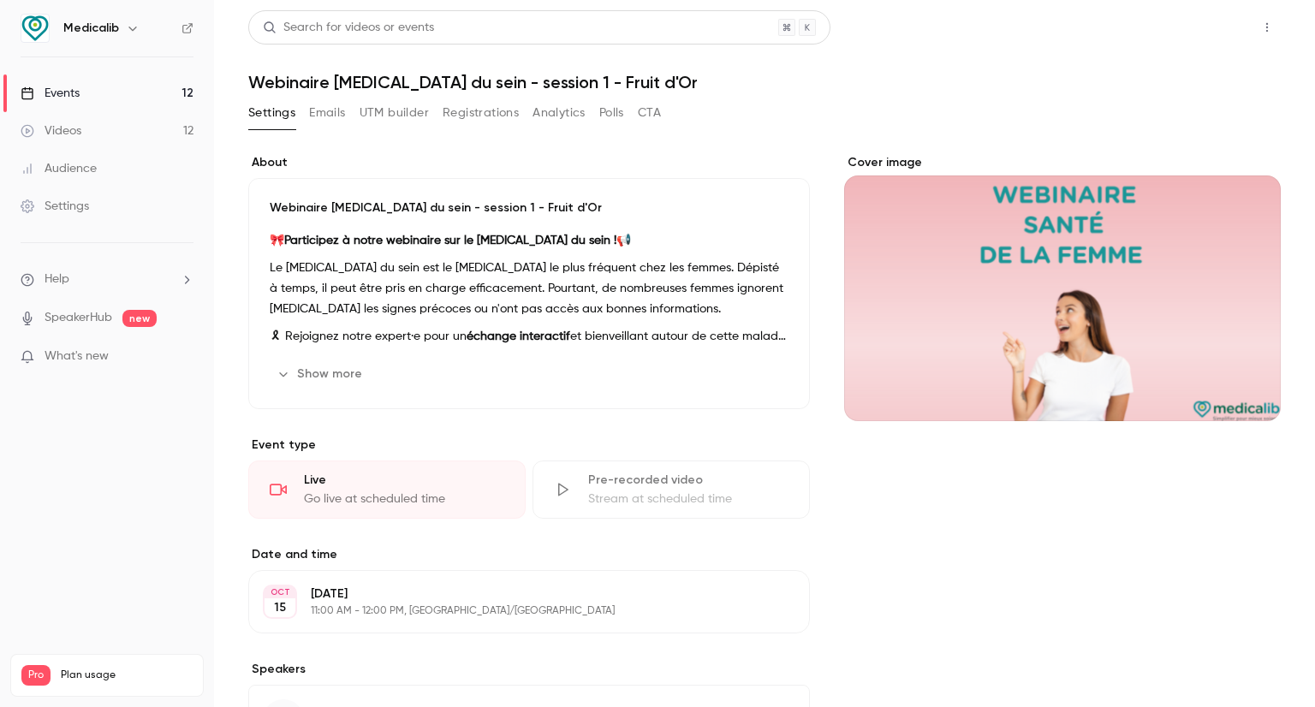
click at [1189, 21] on button "Share" at bounding box center [1206, 27] width 68 height 34
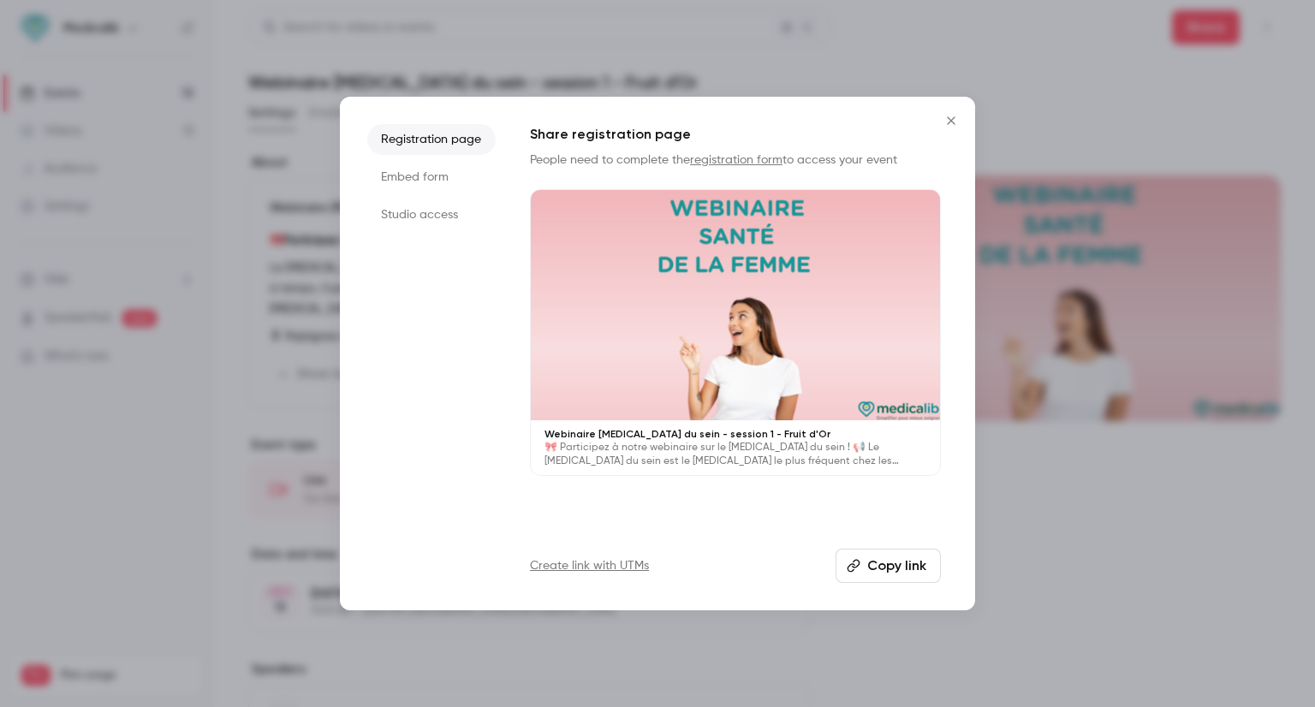
click at [400, 212] on li "Studio access" at bounding box center [431, 215] width 128 height 31
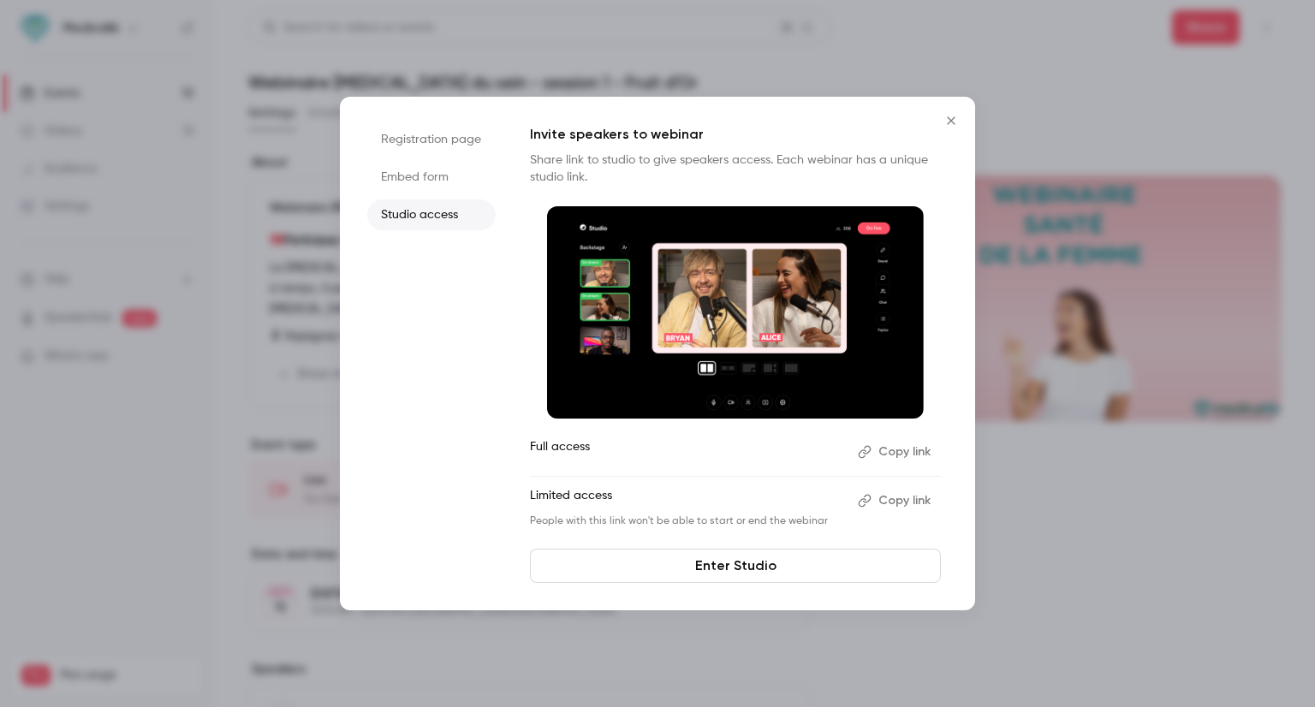
click at [411, 140] on li "Registration page" at bounding box center [431, 139] width 128 height 31
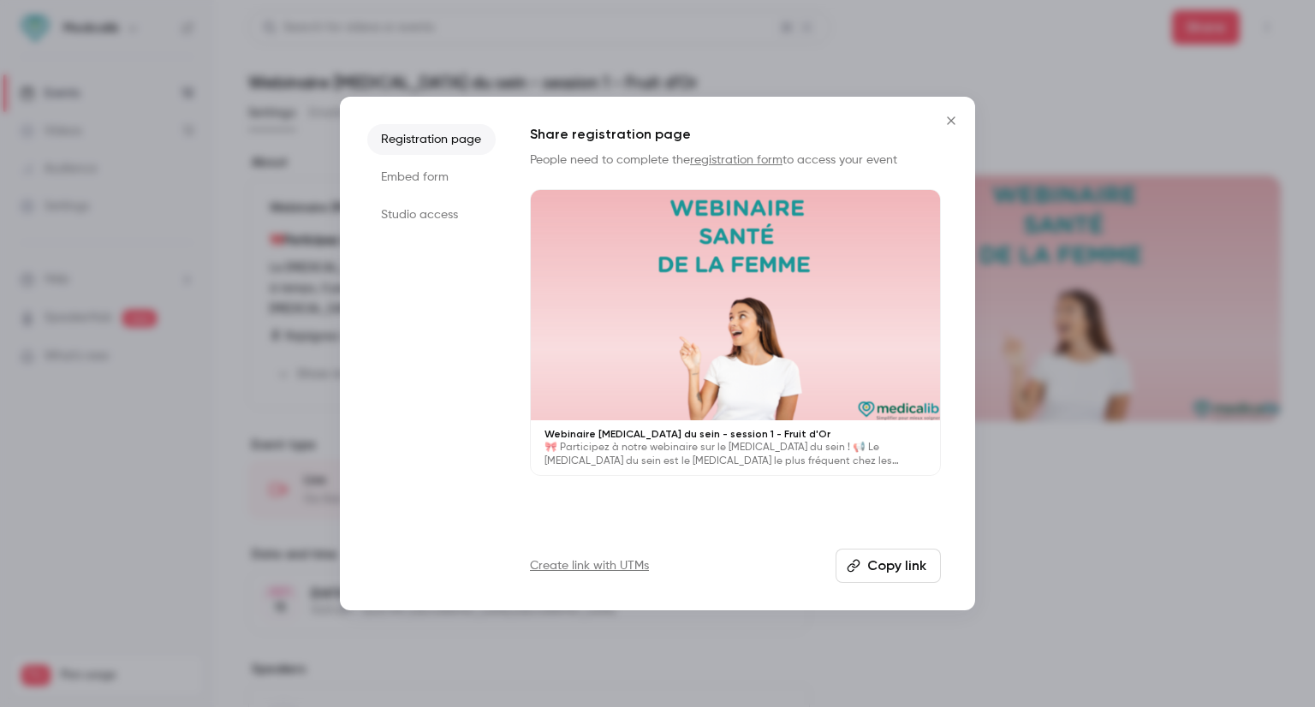
click at [404, 213] on li "Studio access" at bounding box center [431, 215] width 128 height 31
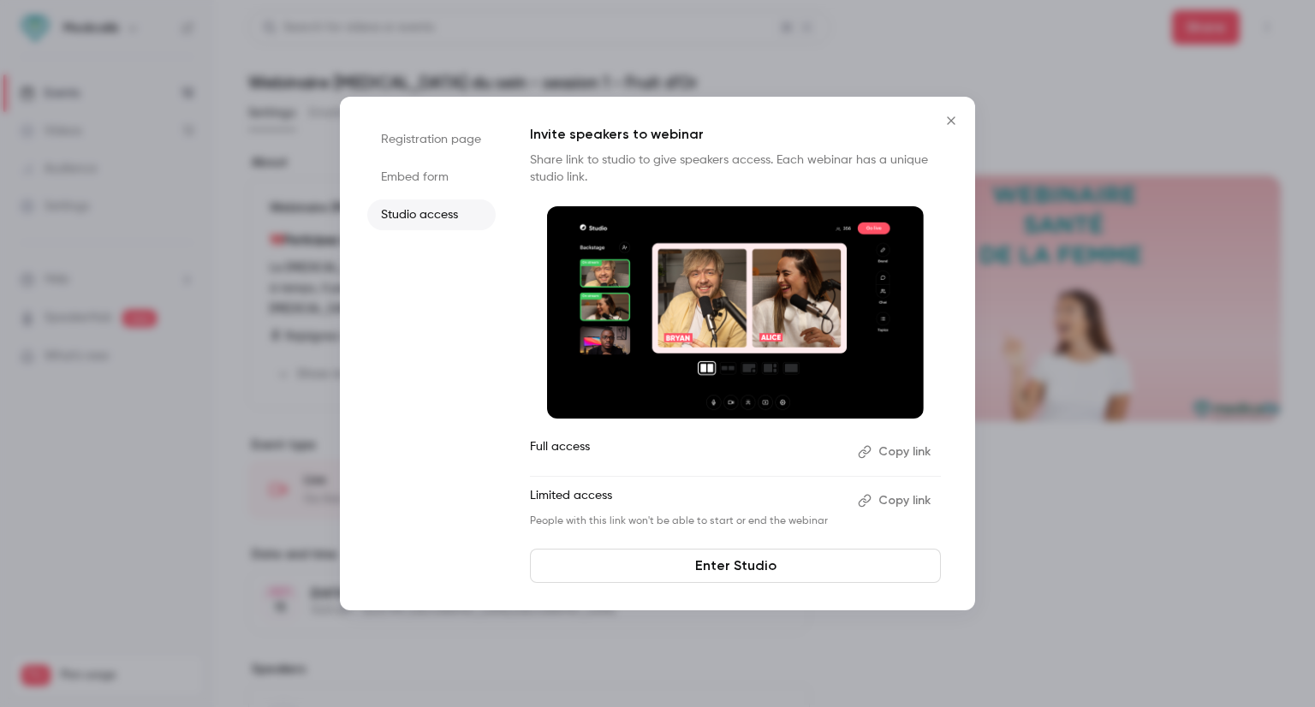
click at [415, 133] on li "Registration page" at bounding box center [431, 139] width 128 height 31
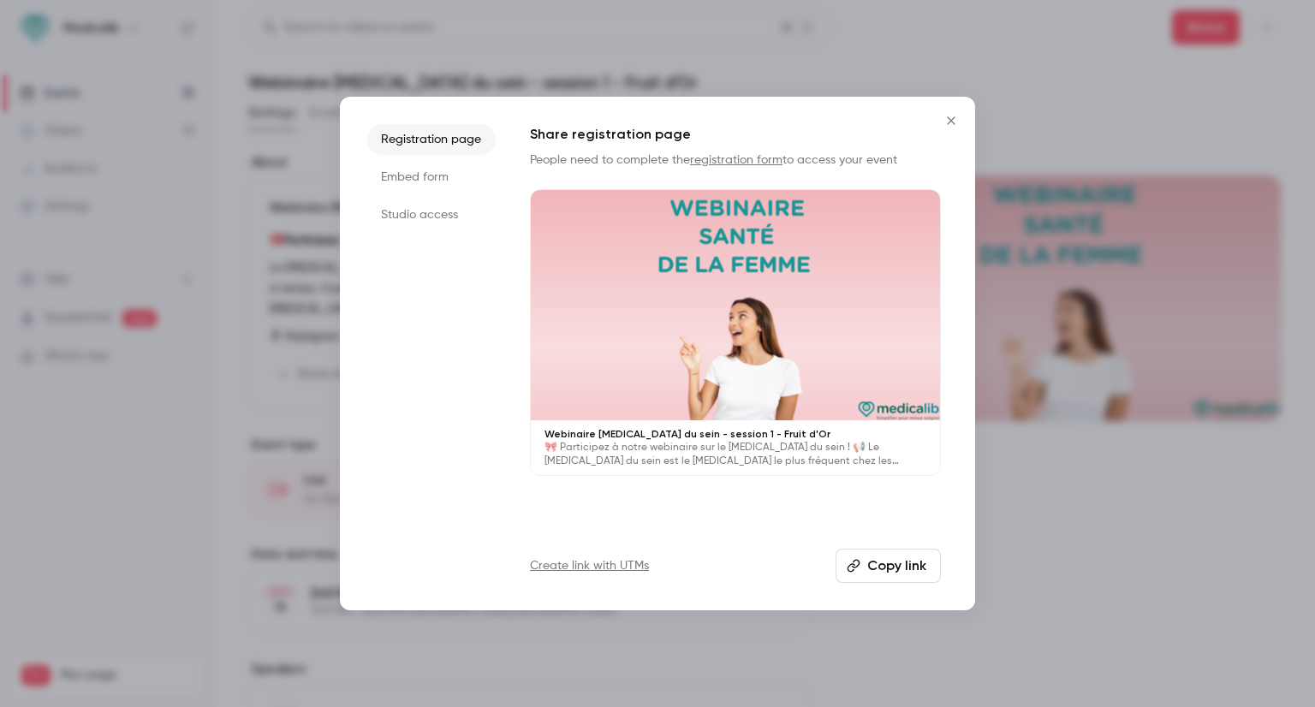
click at [893, 566] on button "Copy link" at bounding box center [888, 566] width 105 height 34
click at [1054, 397] on div at bounding box center [657, 353] width 1315 height 707
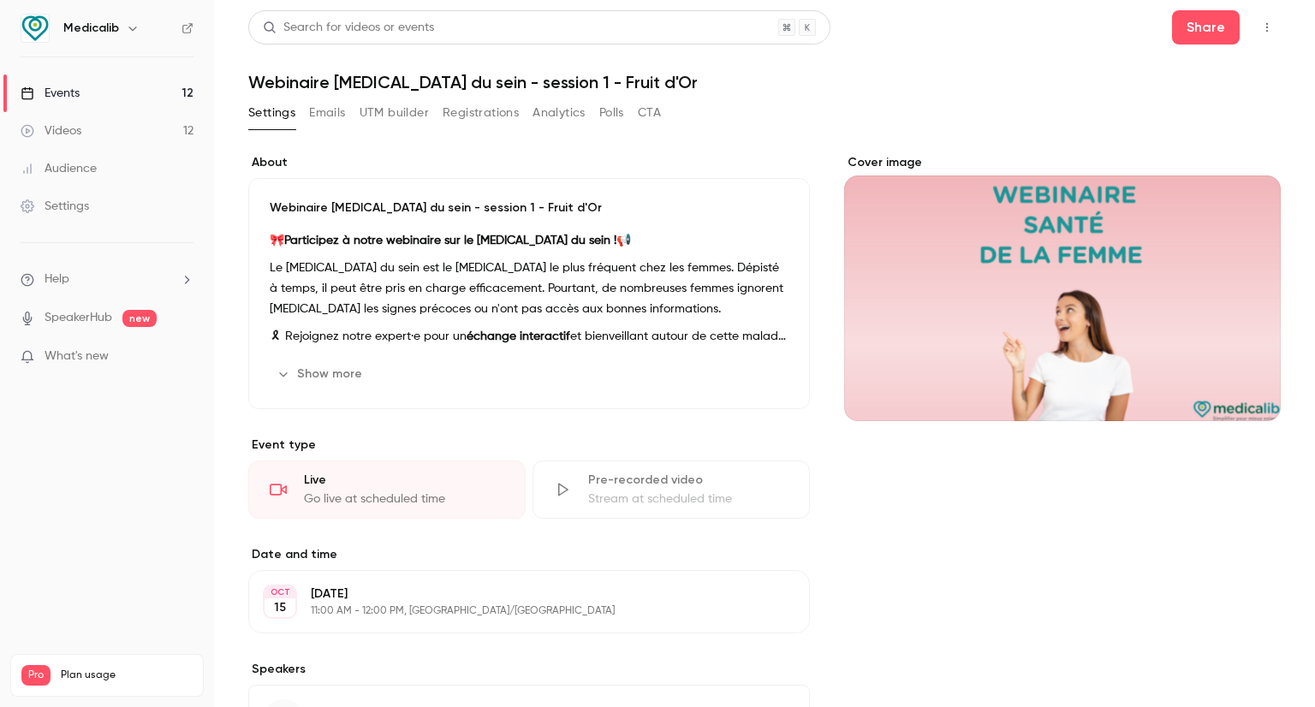
click at [77, 92] on div "Events" at bounding box center [50, 93] width 59 height 17
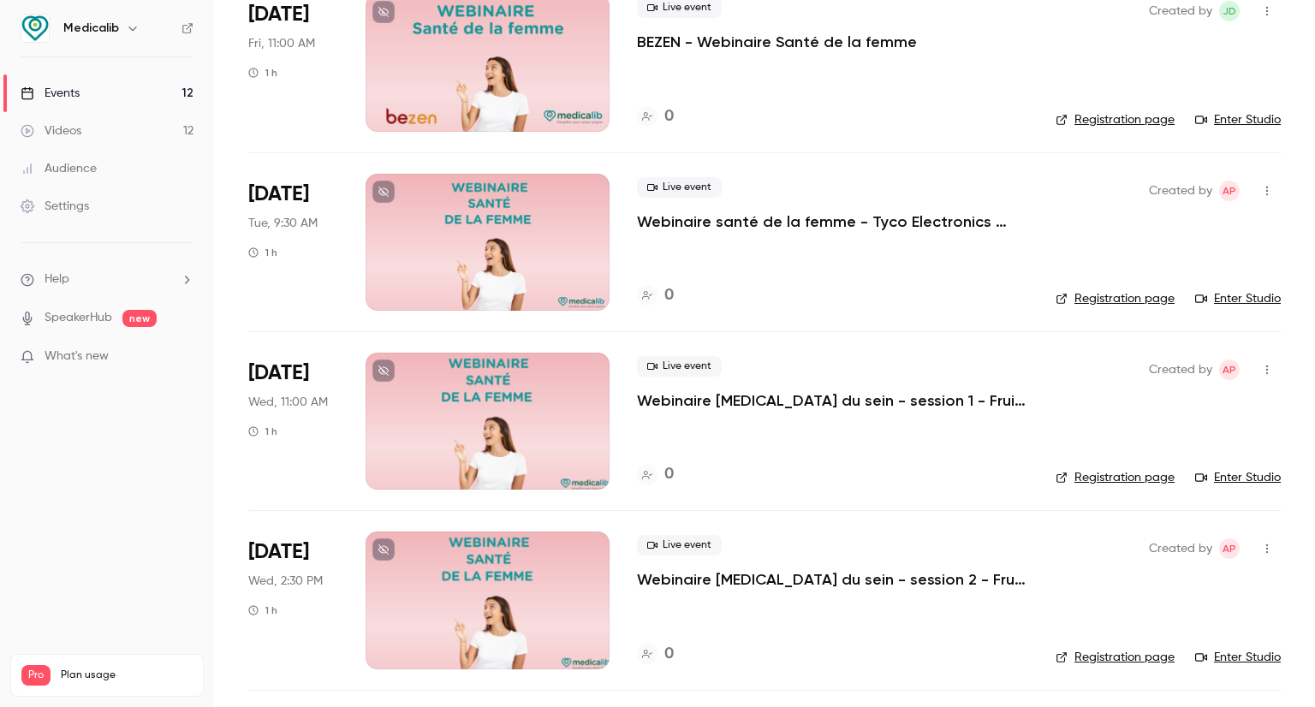
scroll to position [942, 0]
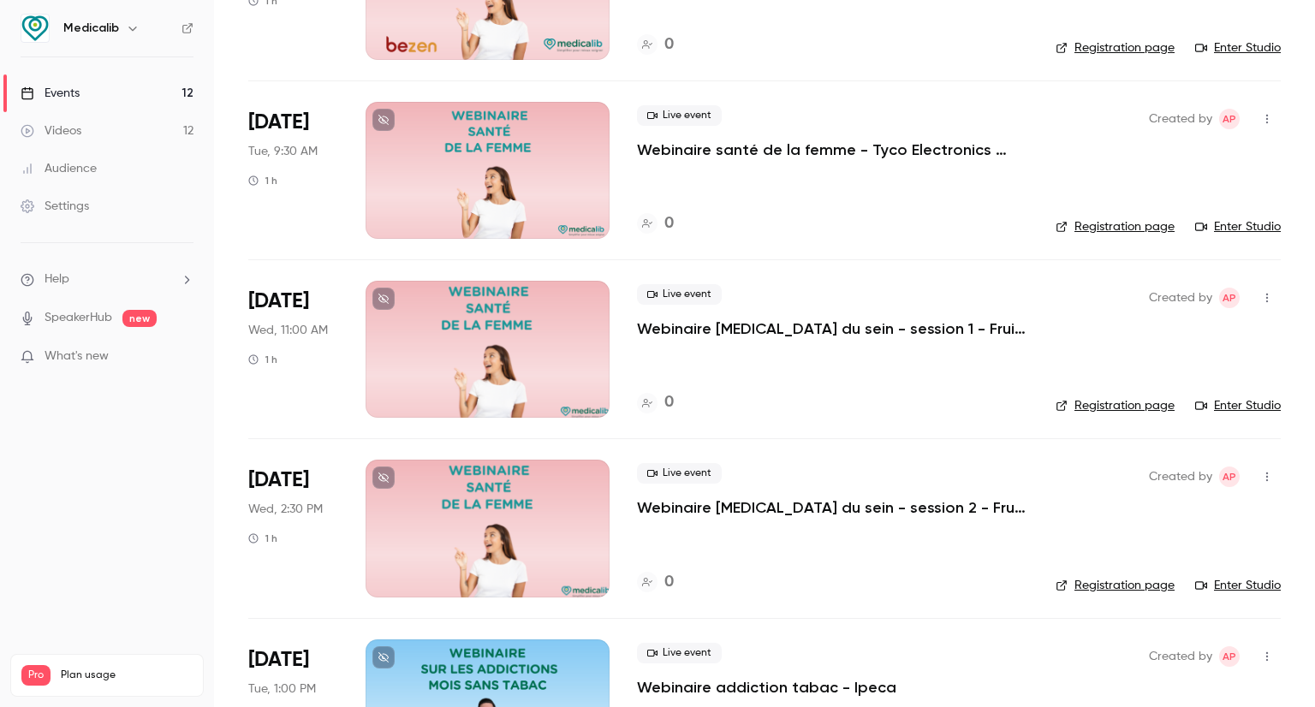
click at [565, 519] on div at bounding box center [488, 528] width 244 height 137
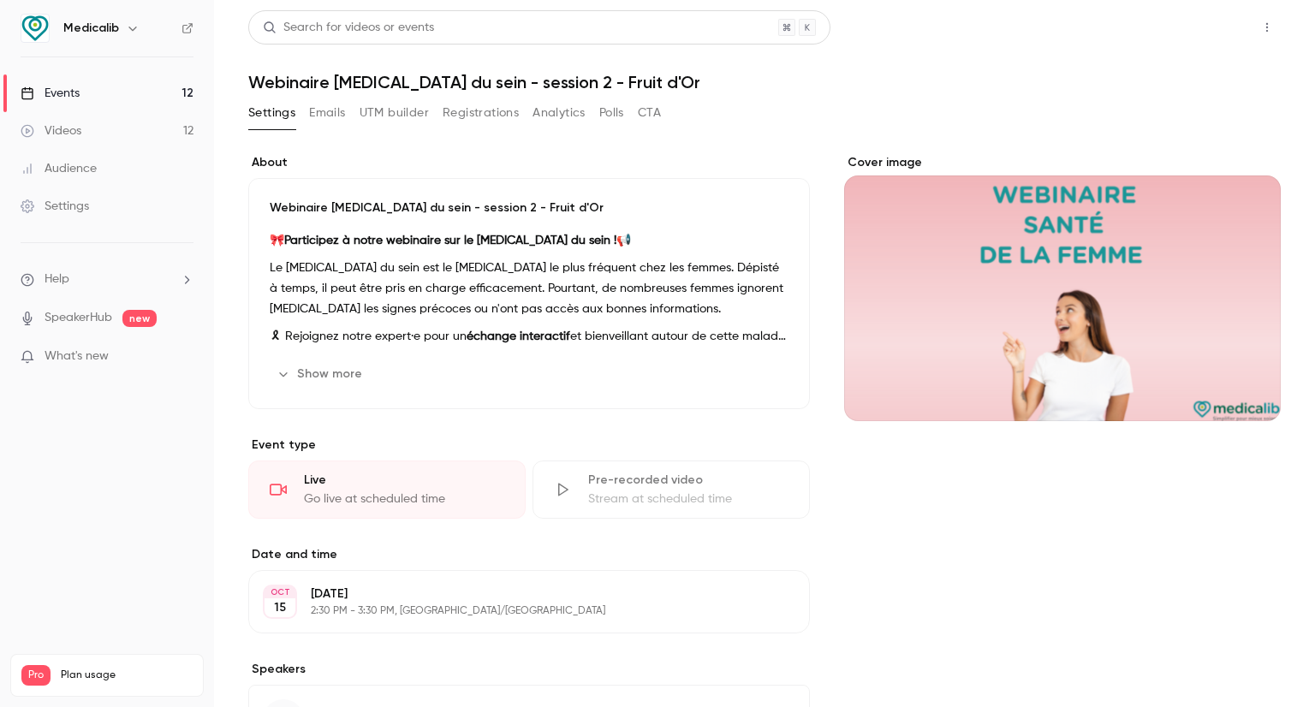
click at [1185, 33] on button "Share" at bounding box center [1206, 27] width 68 height 34
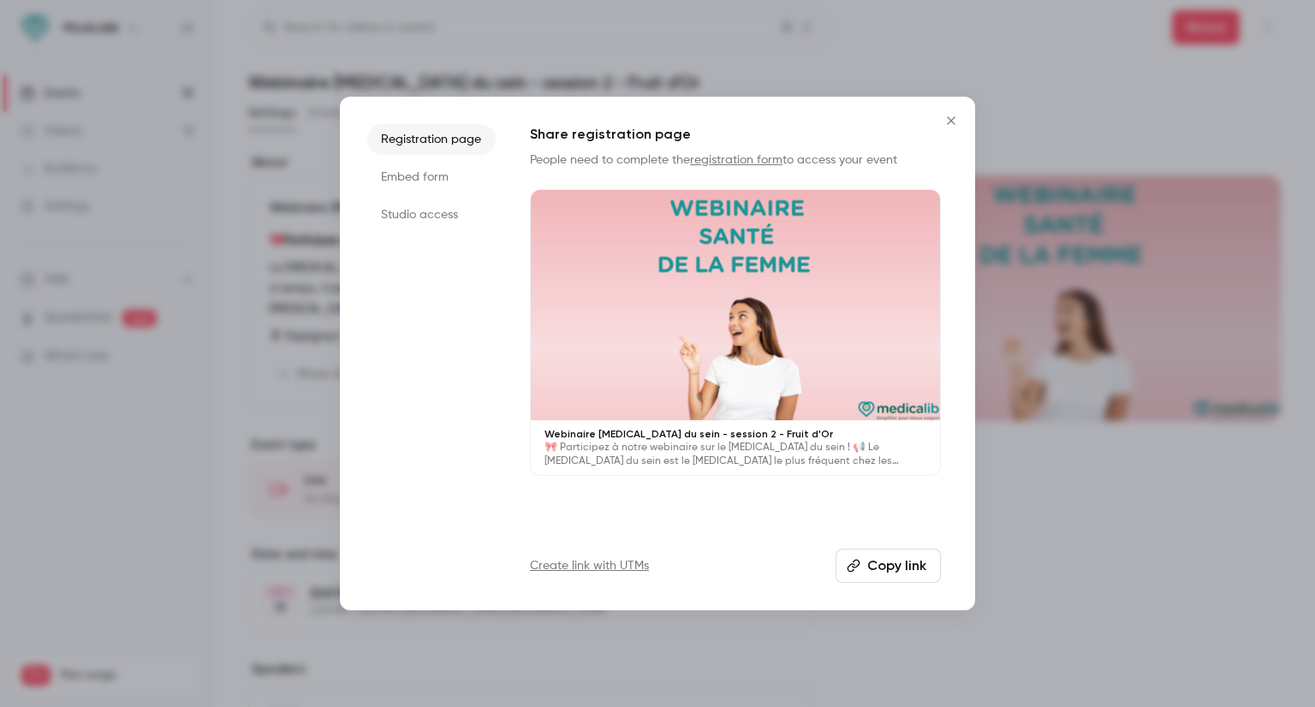
click at [387, 209] on li "Studio access" at bounding box center [431, 215] width 128 height 31
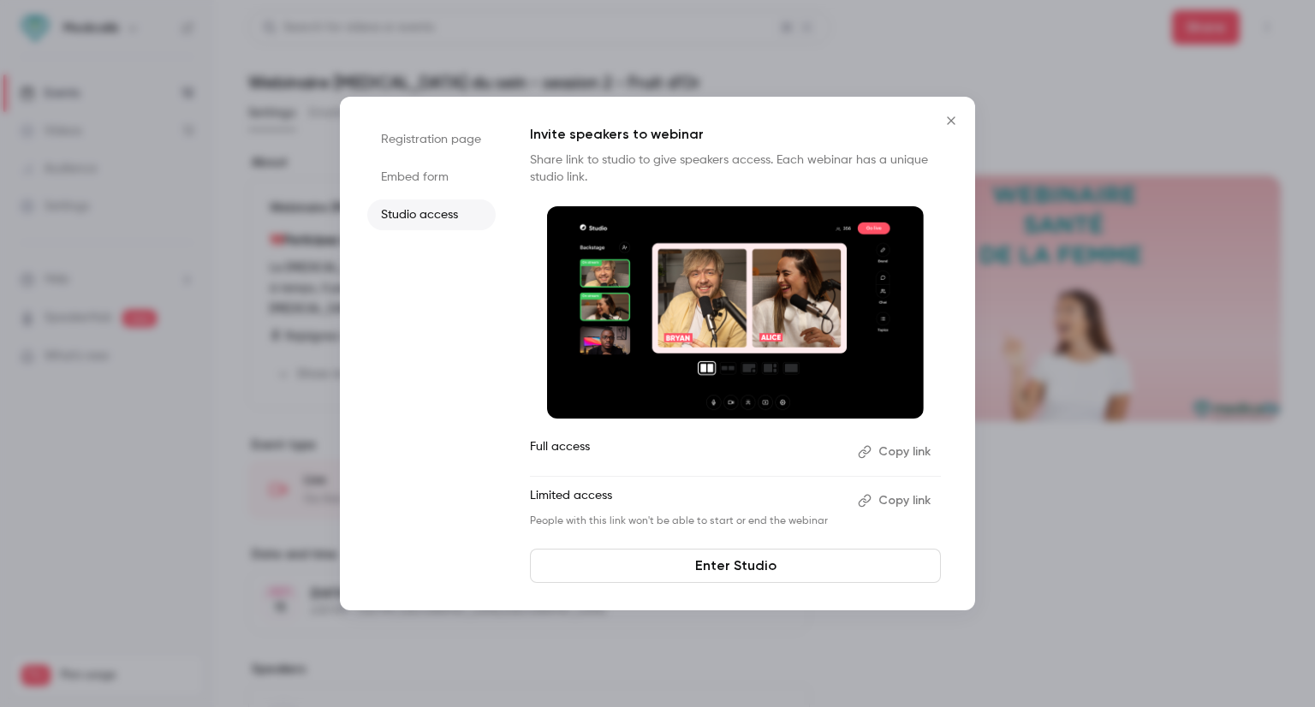
click at [401, 181] on li "Embed form" at bounding box center [431, 177] width 128 height 31
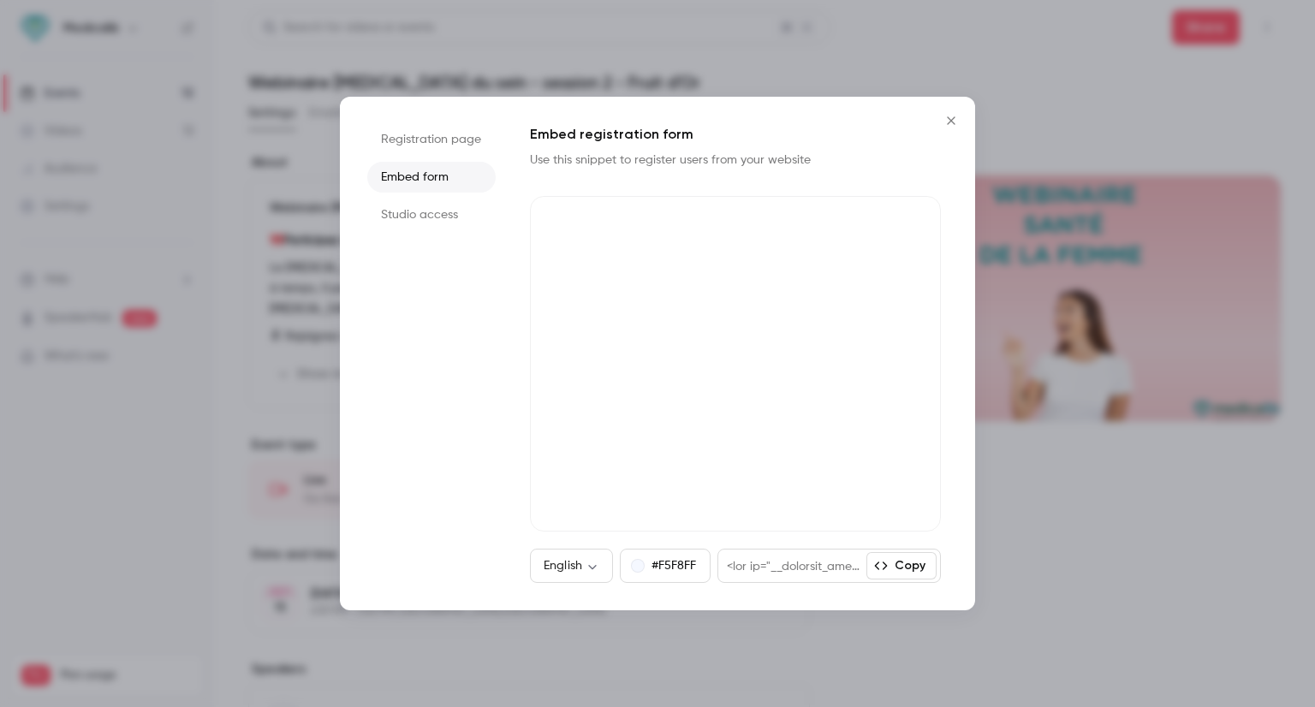
click at [425, 134] on li "Registration page" at bounding box center [431, 139] width 128 height 31
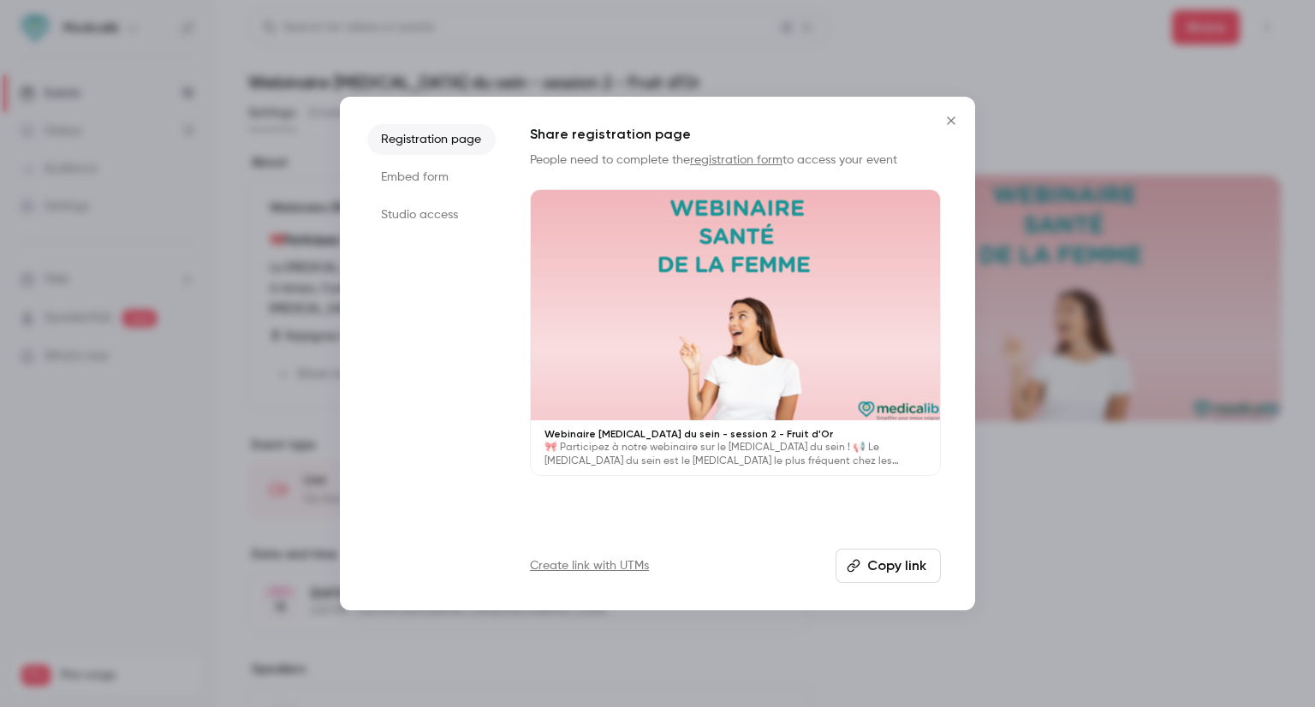
click at [860, 569] on icon "button" at bounding box center [854, 566] width 14 height 14
click at [1216, 546] on div at bounding box center [657, 353] width 1315 height 707
